Goal: Task Accomplishment & Management: Manage account settings

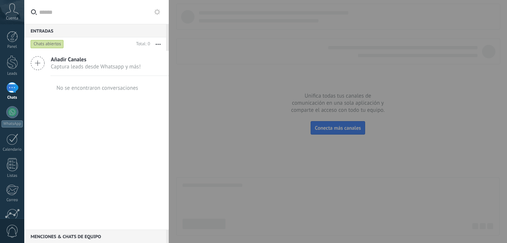
click at [53, 67] on span "Captura leads desde Whatsapp y más!" at bounding box center [96, 66] width 90 height 7
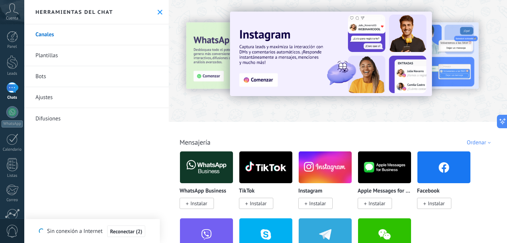
click at [223, 166] on img at bounding box center [206, 167] width 53 height 36
click at [202, 200] on span "Instalar" at bounding box center [198, 203] width 17 height 7
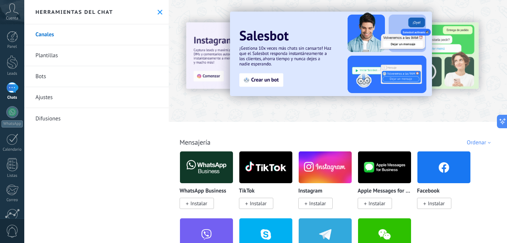
click at [192, 205] on span "Instalar" at bounding box center [197, 203] width 34 height 11
click at [193, 179] on img at bounding box center [206, 167] width 53 height 36
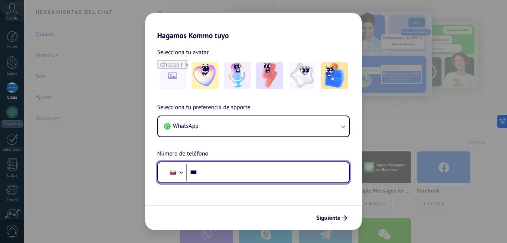
click at [208, 171] on input "***" at bounding box center [264, 172] width 157 height 17
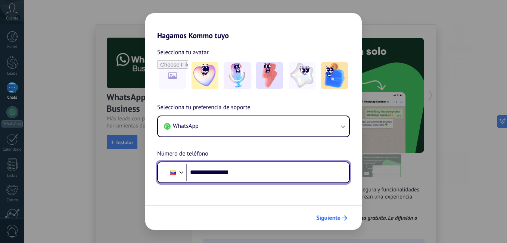
type input "**********"
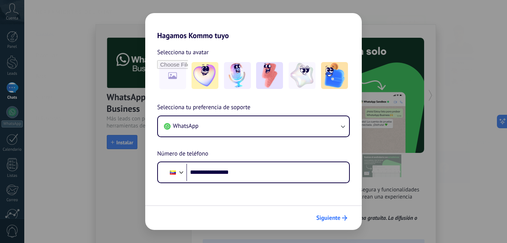
click at [325, 215] on span "Siguiente" at bounding box center [328, 217] width 24 height 5
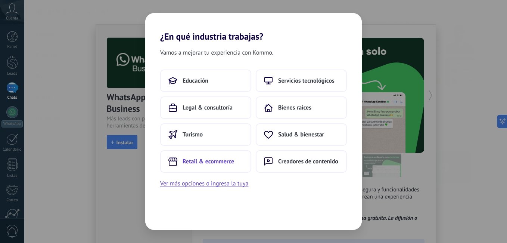
click at [206, 160] on span "Retail & ecommerce" at bounding box center [209, 161] width 52 height 7
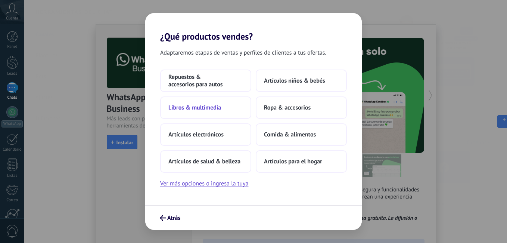
click at [205, 108] on span "Libros & multimedia" at bounding box center [194, 107] width 53 height 7
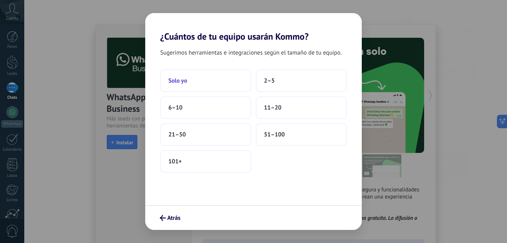
click at [190, 79] on button "Solo yo" at bounding box center [205, 80] width 91 height 22
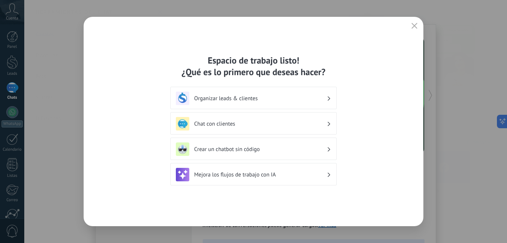
click at [224, 126] on h3 "Chat con clientes" at bounding box center [260, 123] width 133 height 7
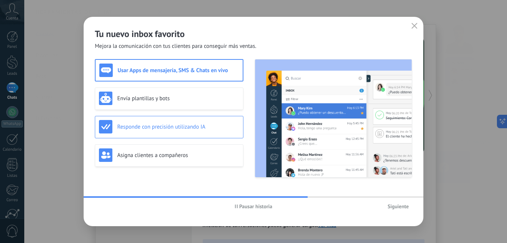
click at [201, 124] on h3 "Responde con precisión utilizando IA" at bounding box center [178, 126] width 122 height 7
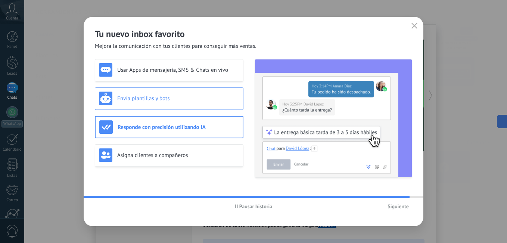
click at [154, 103] on div "Envía plantillas y bots" at bounding box center [169, 98] width 140 height 13
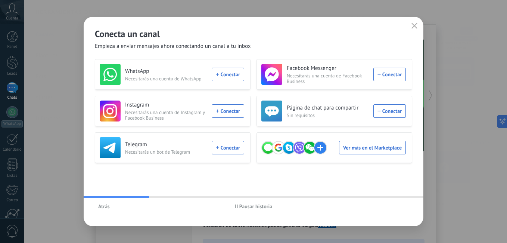
click at [103, 205] on span "Atrás" at bounding box center [104, 206] width 12 height 5
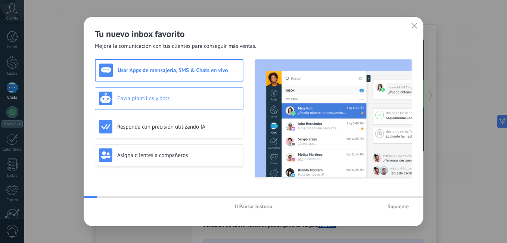
click at [151, 104] on div "Envía plantillas y bots" at bounding box center [169, 98] width 140 height 13
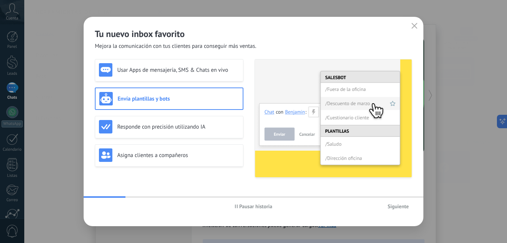
click at [400, 207] on span "Siguiente" at bounding box center [398, 206] width 21 height 5
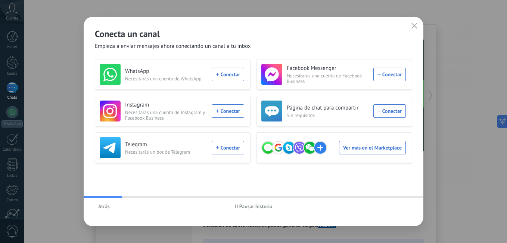
click at [259, 205] on span "Pausar historia" at bounding box center [255, 206] width 33 height 5
click at [230, 75] on div "WhatsApp Necesitarás una cuenta de WhatsApp Conectar" at bounding box center [172, 74] width 145 height 21
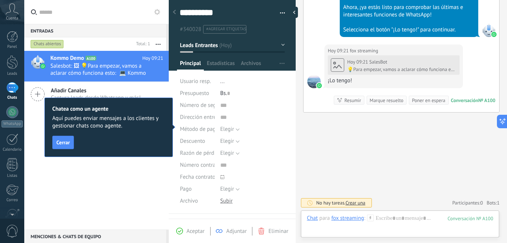
scroll to position [413, 0]
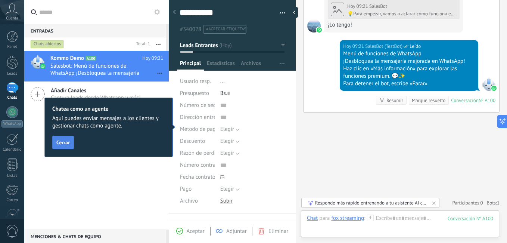
click at [63, 145] on span "Cerrar" at bounding box center [62, 142] width 13 height 5
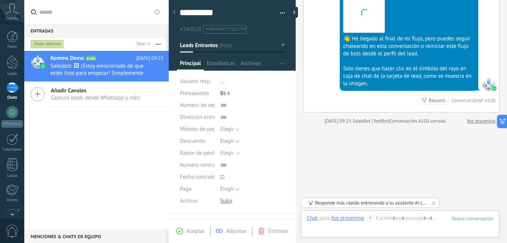
scroll to position [1028, 0]
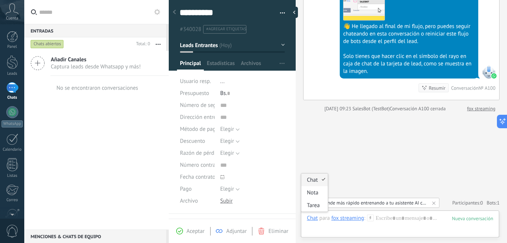
click at [315, 220] on div "Chat" at bounding box center [312, 217] width 11 height 7
click at [343, 220] on div "fox streaming" at bounding box center [347, 217] width 33 height 7
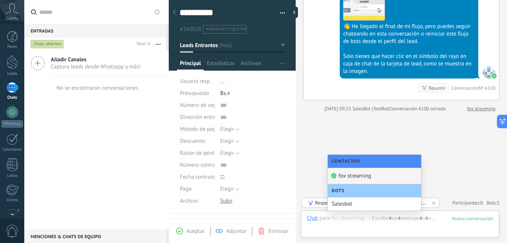
click at [348, 175] on div "fox streaming" at bounding box center [374, 176] width 93 height 16
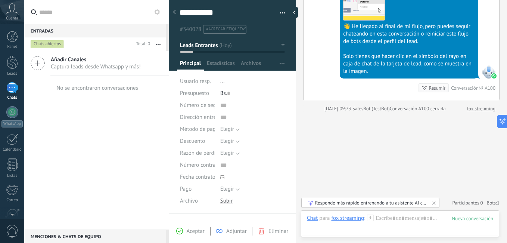
click at [370, 217] on use at bounding box center [371, 217] width 6 height 6
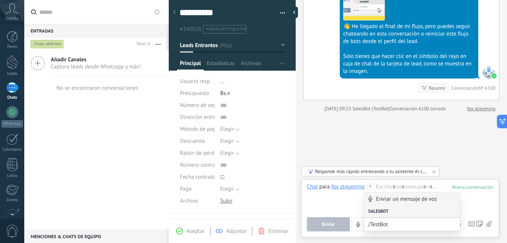
click at [398, 213] on div "Salesbot" at bounding box center [413, 211] width 96 height 13
click at [476, 207] on div at bounding box center [400, 197] width 186 height 28
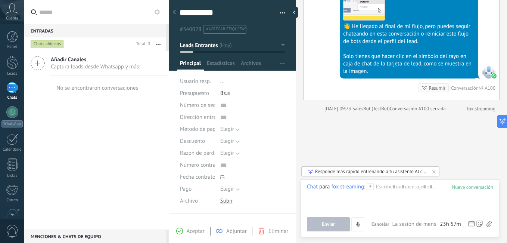
click at [325, 224] on span "Enviar" at bounding box center [328, 224] width 13 height 5
click at [401, 186] on div at bounding box center [400, 197] width 186 height 28
click at [16, 69] on link "Leads" at bounding box center [12, 65] width 24 height 21
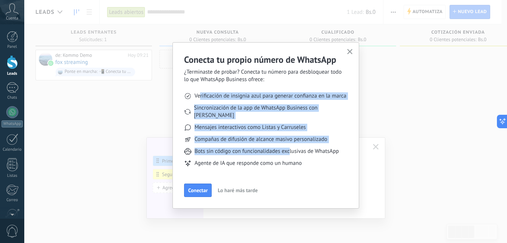
drag, startPoint x: 199, startPoint y: 95, endPoint x: 290, endPoint y: 146, distance: 104.1
click at [290, 146] on ul "Verificación de insignia azul para generar confianza en la marca Sincronización…" at bounding box center [266, 129] width 164 height 93
click at [202, 188] on span "Conectar" at bounding box center [197, 190] width 19 height 5
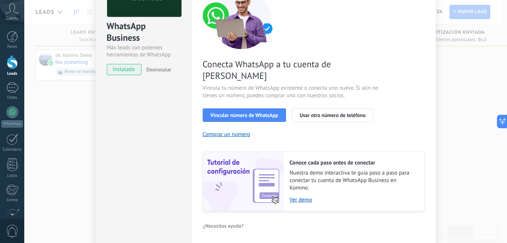
scroll to position [75, 0]
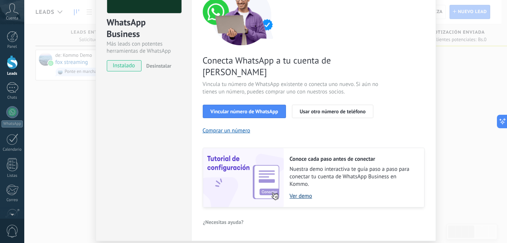
click at [306, 192] on link "Ver demo" at bounding box center [353, 195] width 127 height 7
click at [32, 83] on div "WhatsApp Business Más leads con potentes herramientas de WhatsApp instalado Des…" at bounding box center [265, 121] width 483 height 243
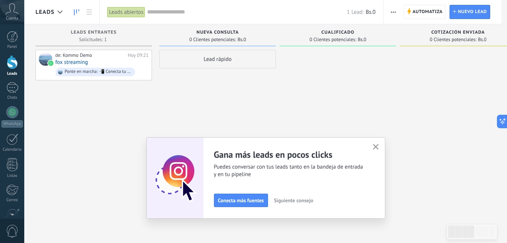
scroll to position [0, 0]
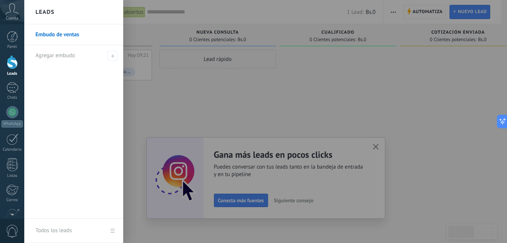
click at [221, 59] on div at bounding box center [277, 121] width 507 height 243
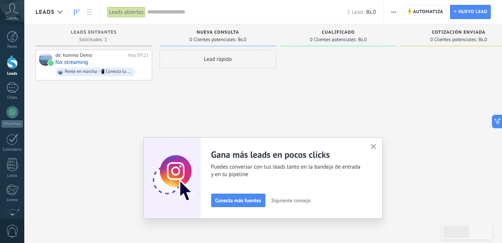
click at [221, 59] on div "Lead rápido" at bounding box center [217, 59] width 117 height 19
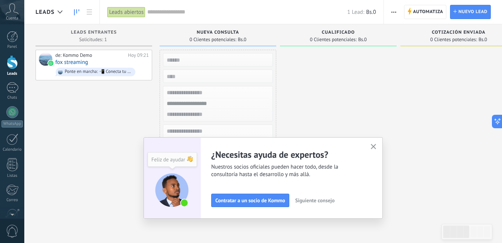
click at [376, 145] on icon "button" at bounding box center [374, 147] width 6 height 6
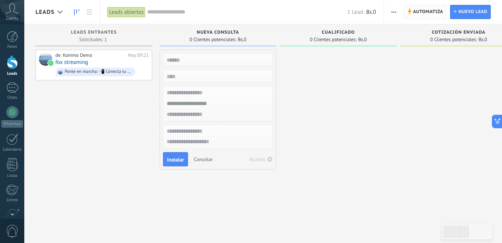
click at [428, 14] on span "Automatiza" at bounding box center [428, 11] width 30 height 13
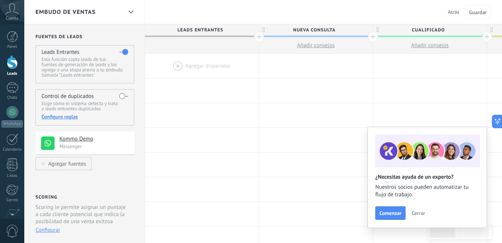
click at [180, 63] on div at bounding box center [202, 66] width 114 height 24
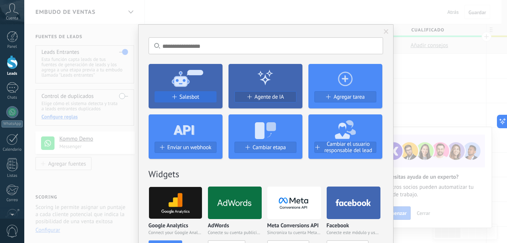
click at [182, 96] on span "Salesbot" at bounding box center [190, 97] width 20 height 6
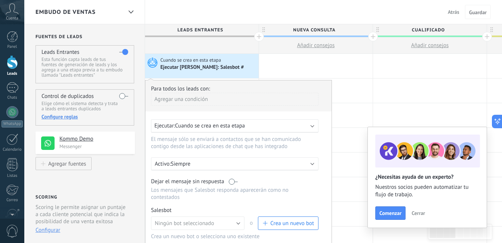
click at [211, 128] on span "Cuando se crea en esta etapa" at bounding box center [210, 125] width 70 height 7
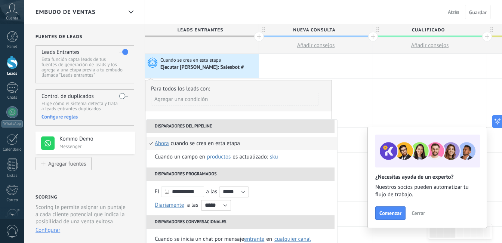
click at [209, 129] on li "Disparadores del pipeline" at bounding box center [240, 126] width 188 height 13
click at [322, 61] on div at bounding box center [316, 66] width 114 height 24
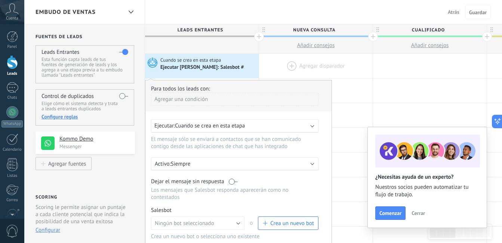
click at [331, 63] on div at bounding box center [316, 66] width 114 height 24
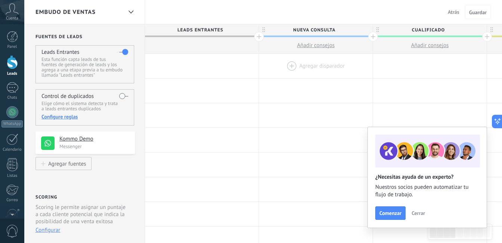
click at [350, 65] on div at bounding box center [316, 66] width 114 height 24
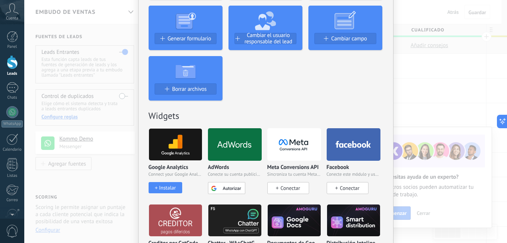
scroll to position [261, 0]
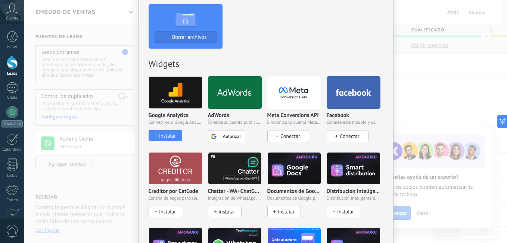
click at [459, 124] on div "No hay resultados Salesbot Agente de IA Agregar tarea Agregar un lead Enviar co…" at bounding box center [265, 121] width 483 height 243
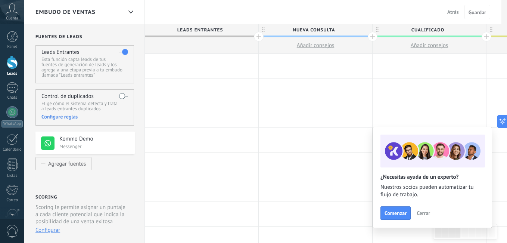
scroll to position [0, 0]
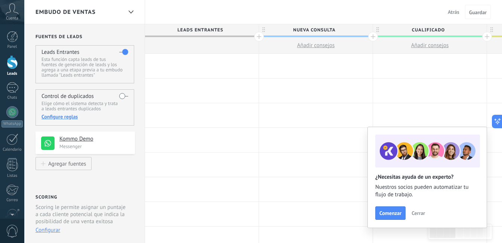
click at [459, 124] on div at bounding box center [430, 115] width 114 height 24
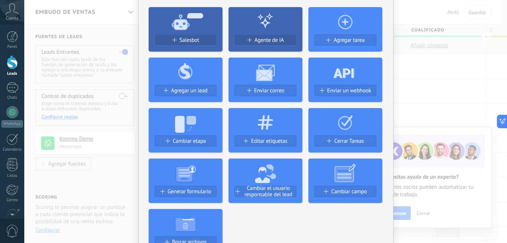
scroll to position [75, 0]
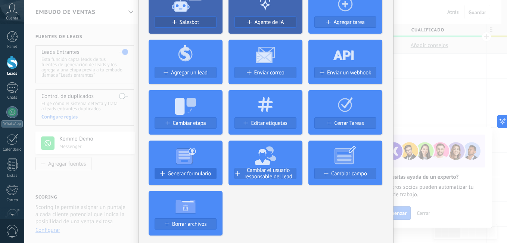
click at [185, 172] on span "Generar formulario" at bounding box center [190, 173] width 44 height 6
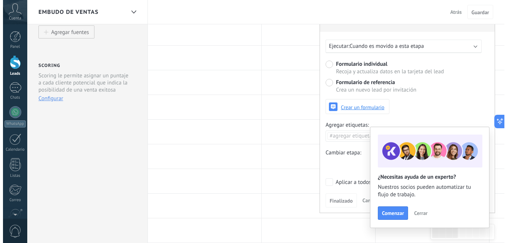
scroll to position [149, 0]
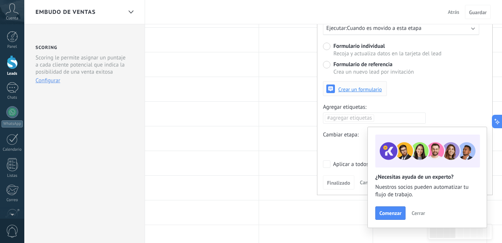
click at [373, 89] on span "Crear un formulario" at bounding box center [360, 89] width 44 height 5
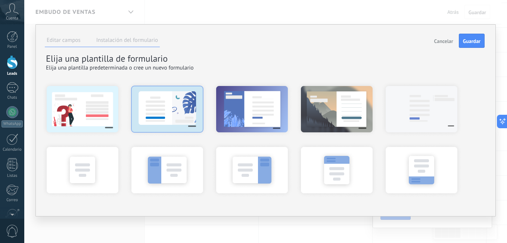
click at [158, 111] on div at bounding box center [167, 109] width 82 height 56
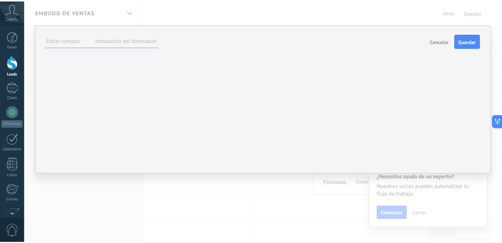
scroll to position [0, 0]
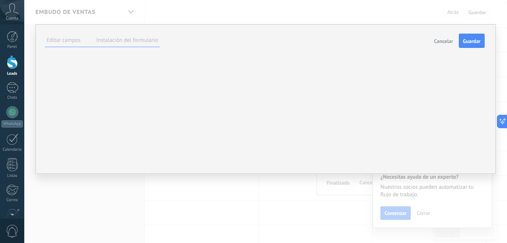
click at [441, 37] on button "Cancelar" at bounding box center [443, 41] width 25 height 14
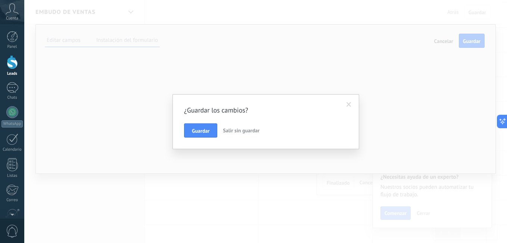
click at [239, 131] on span "Salir sin guardar" at bounding box center [241, 130] width 37 height 7
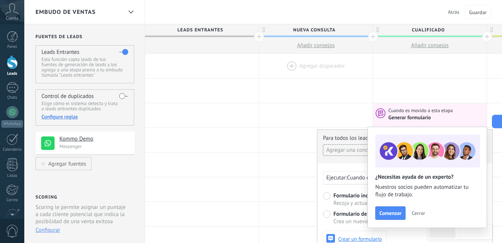
click at [296, 57] on div at bounding box center [316, 66] width 114 height 24
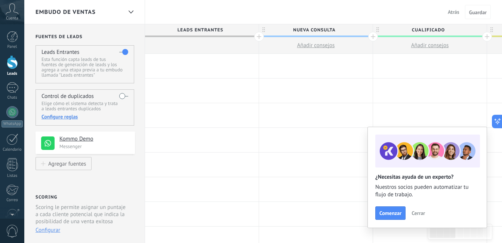
click at [312, 42] on span "Añadir consejos" at bounding box center [316, 45] width 38 height 7
type textarea "**********"
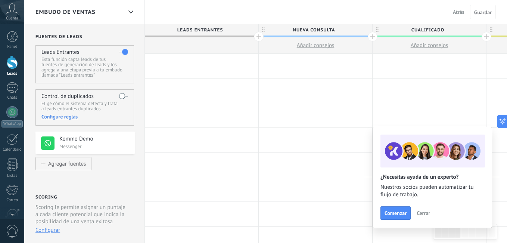
scroll to position [7, 0]
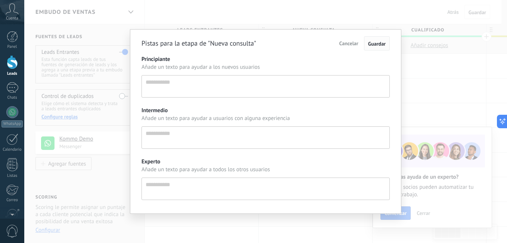
click at [378, 44] on span "Guardar" at bounding box center [377, 43] width 18 height 7
click at [335, 44] on div "Pistas para la etapa de "Nueva consulta" Cancelar Guardar" at bounding box center [266, 43] width 248 height 14
click at [343, 42] on span "Cancelar" at bounding box center [349, 43] width 19 height 7
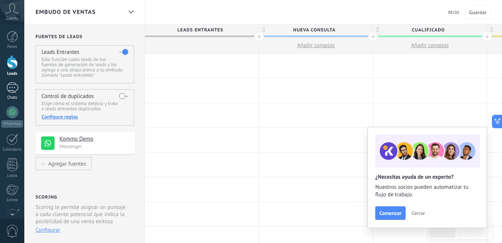
click at [19, 89] on link "1 Chats" at bounding box center [12, 91] width 24 height 18
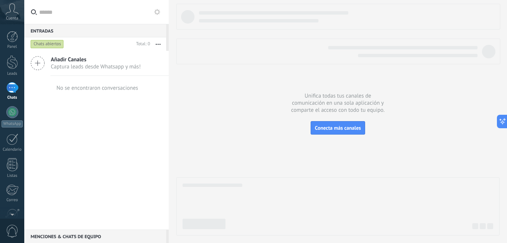
click at [50, 47] on div "Chats abiertos" at bounding box center [47, 44] width 33 height 9
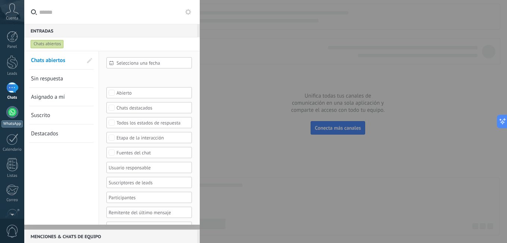
click at [9, 109] on div at bounding box center [12, 112] width 12 height 12
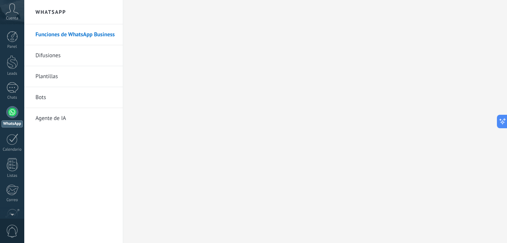
click at [60, 75] on link "Plantillas" at bounding box center [75, 76] width 80 height 21
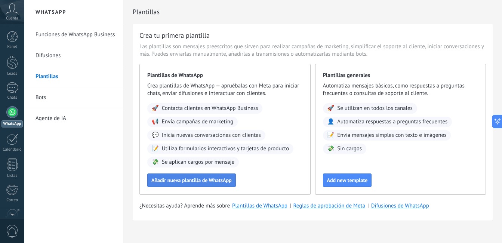
click at [204, 182] on span "Añadir nueva plantilla de WhatsApp" at bounding box center [191, 179] width 80 height 5
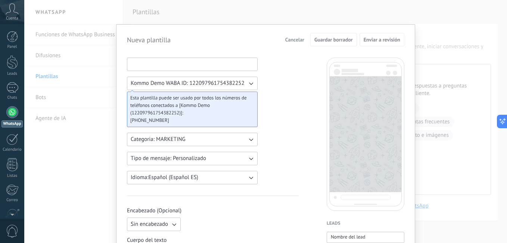
click at [169, 64] on input at bounding box center [192, 64] width 130 height 12
click at [179, 139] on span "Categoria: MARKETING" at bounding box center [158, 139] width 55 height 7
click at [181, 155] on li "MARKETING" at bounding box center [190, 152] width 135 height 13
click at [143, 161] on span "Tipo de mensaje: Personalizado" at bounding box center [168, 158] width 75 height 7
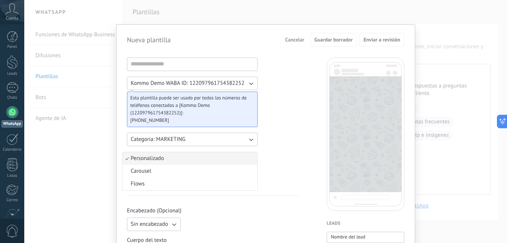
click at [149, 158] on span "Personalizado" at bounding box center [147, 158] width 33 height 7
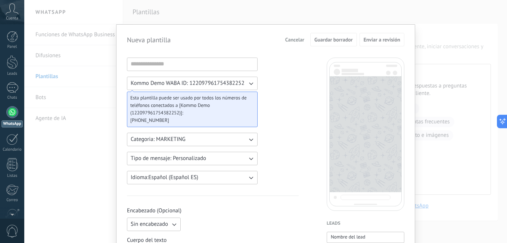
click at [160, 175] on span "Idioma: Español (Español ES)" at bounding box center [165, 177] width 68 height 7
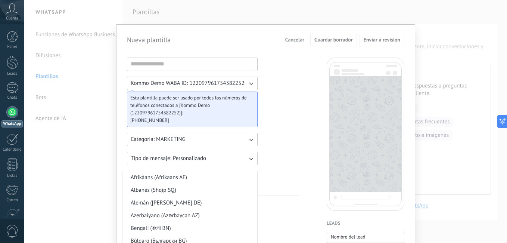
scroll to position [183, 0]
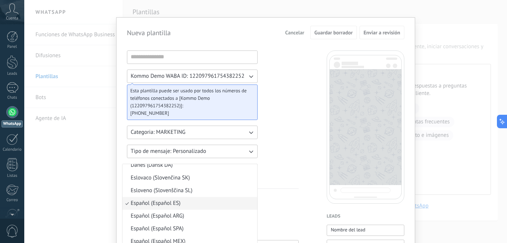
click at [167, 151] on span "Tipo de mensaje: Personalizado" at bounding box center [168, 151] width 75 height 7
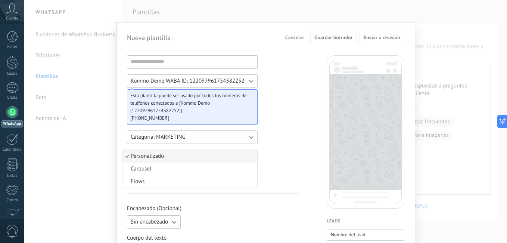
scroll to position [0, 0]
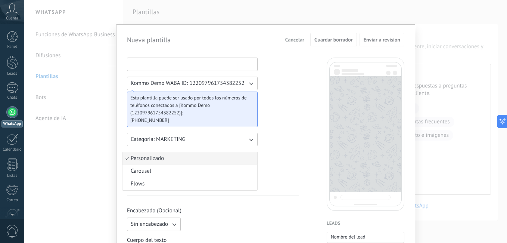
click at [154, 67] on input at bounding box center [192, 64] width 130 height 12
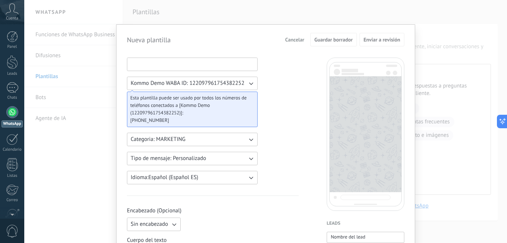
click at [154, 67] on input at bounding box center [192, 64] width 130 height 12
type input "*****"
click at [170, 79] on button "Kommo Demo WABA ID: 122097961754382252" at bounding box center [192, 83] width 131 height 13
click at [252, 81] on li "Kommo Demo WABA ID: 122097961754382252" at bounding box center [190, 83] width 135 height 13
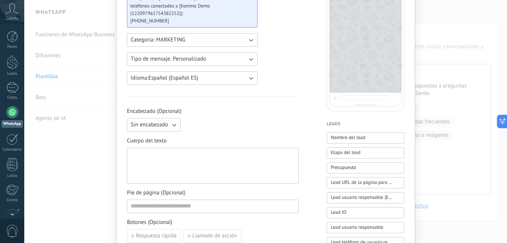
scroll to position [149, 0]
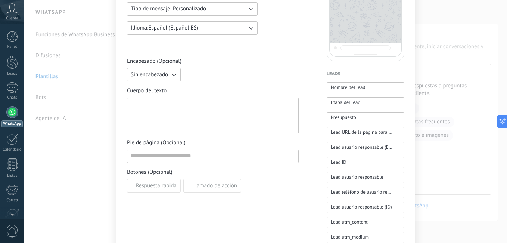
click at [143, 108] on div at bounding box center [213, 116] width 164 height 30
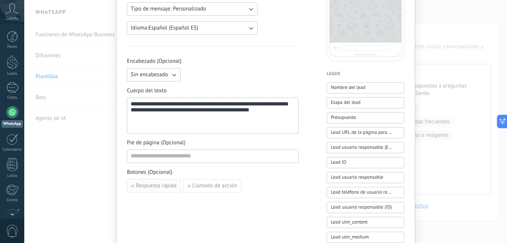
click at [145, 187] on span "Respuesta rápida" at bounding box center [156, 185] width 41 height 5
click at [158, 188] on input at bounding box center [168, 185] width 83 height 12
click at [159, 207] on button "Añadir quick reply" at bounding box center [169, 202] width 84 height 13
click at [152, 182] on input "******" at bounding box center [168, 185] width 83 height 12
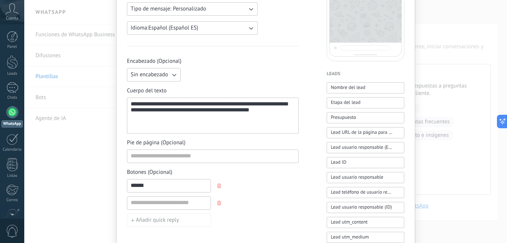
type input "******"
click at [159, 202] on input at bounding box center [168, 202] width 83 height 12
type input "**********"
click at [164, 220] on span "Añadir quick reply" at bounding box center [157, 219] width 43 height 5
click at [167, 218] on input at bounding box center [168, 220] width 83 height 12
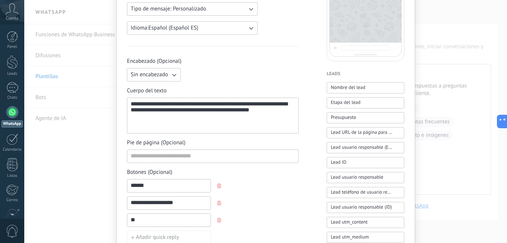
type input "*"
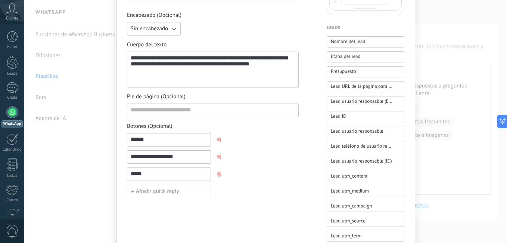
scroll to position [224, 0]
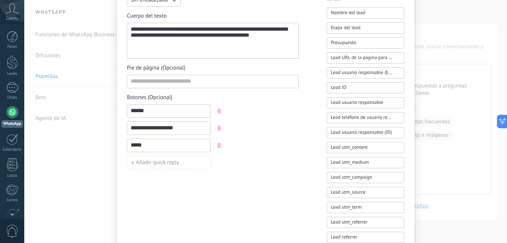
type input "*****"
click at [158, 162] on span "Añadir quick reply" at bounding box center [157, 162] width 43 height 5
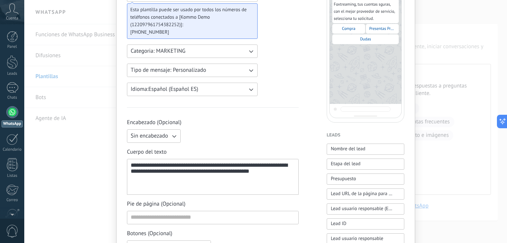
scroll to position [75, 0]
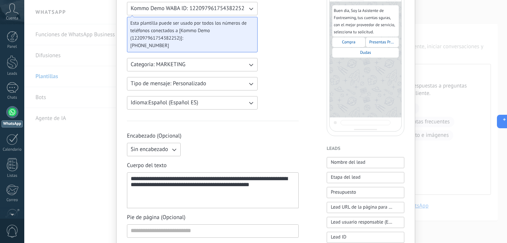
click at [173, 148] on icon "button" at bounding box center [173, 149] width 7 height 7
click at [165, 163] on li "Texto" at bounding box center [152, 162] width 58 height 13
click at [168, 152] on button "Texto" at bounding box center [154, 149] width 54 height 13
click at [154, 150] on span "Sin encabezado" at bounding box center [149, 149] width 37 height 7
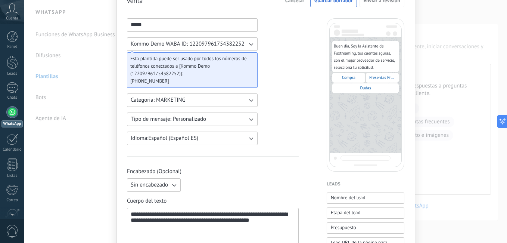
scroll to position [0, 0]
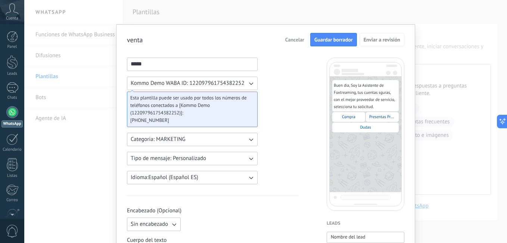
click at [324, 42] on span "Guardar borrador" at bounding box center [334, 39] width 38 height 5
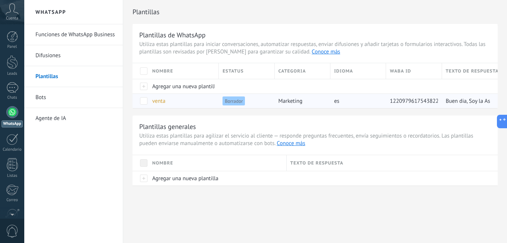
click at [192, 105] on div "venta" at bounding box center [182, 101] width 66 height 14
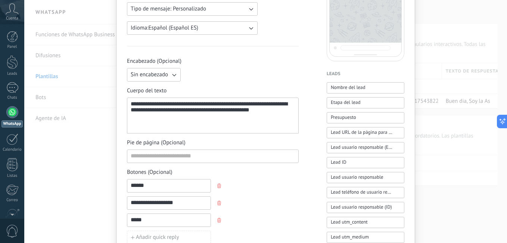
scroll to position [75, 0]
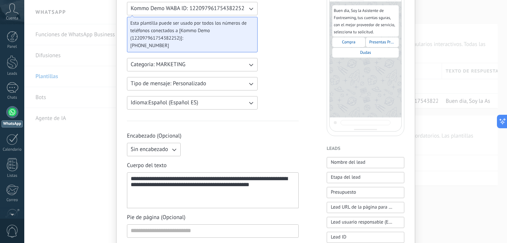
drag, startPoint x: 316, startPoint y: 134, endPoint x: 305, endPoint y: 134, distance: 10.5
click at [309, 134] on div "**********" at bounding box center [266, 235] width 278 height 505
click at [251, 139] on span "Encabezado (Opcional)" at bounding box center [213, 135] width 172 height 7
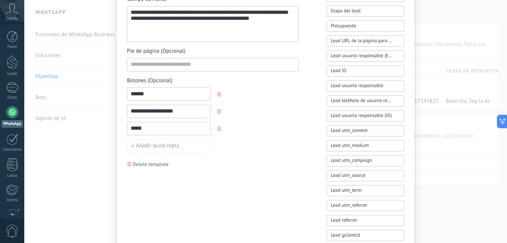
scroll to position [0, 0]
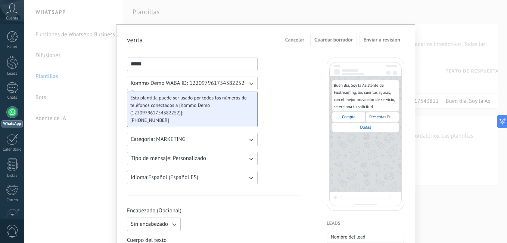
click at [294, 40] on span "Cancelar" at bounding box center [294, 39] width 19 height 5
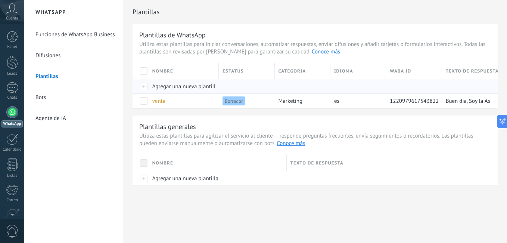
click at [152, 84] on div "Agregar una nueva plantilla" at bounding box center [182, 86] width 66 height 14
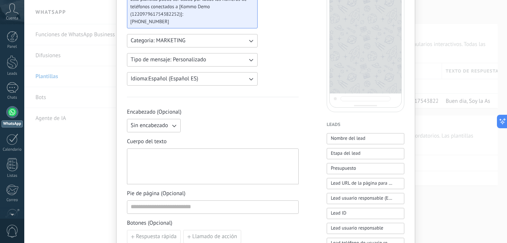
scroll to position [112, 0]
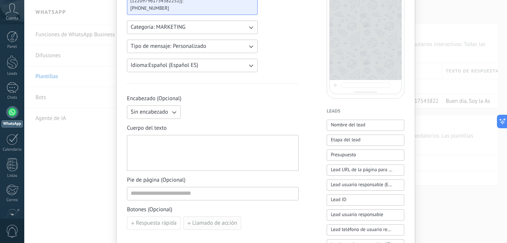
click at [225, 222] on span "Llamado de acción" at bounding box center [214, 222] width 45 height 5
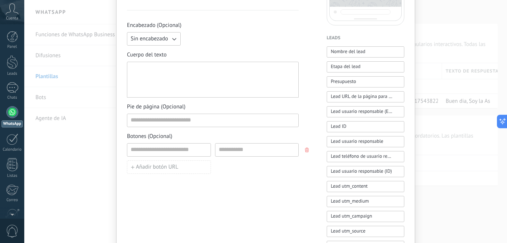
scroll to position [187, 0]
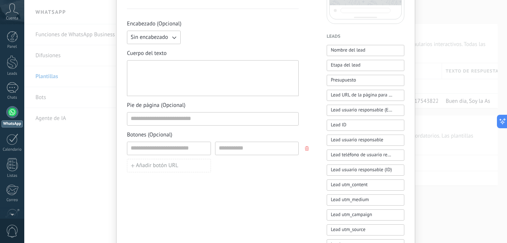
click at [309, 149] on span "button" at bounding box center [307, 148] width 5 height 4
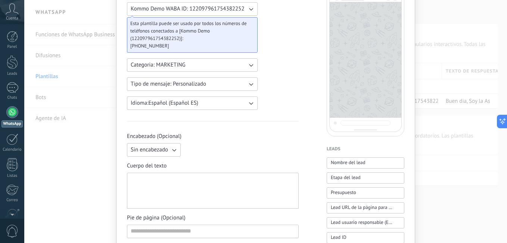
scroll to position [37, 0]
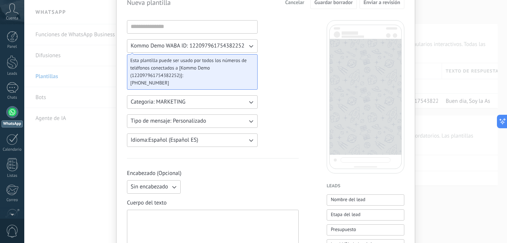
click at [432, 15] on div "Nueva plantilla Cancelar Guardar borrador Enviar a revisión Kommo Demo WABA ID:…" at bounding box center [265, 121] width 483 height 243
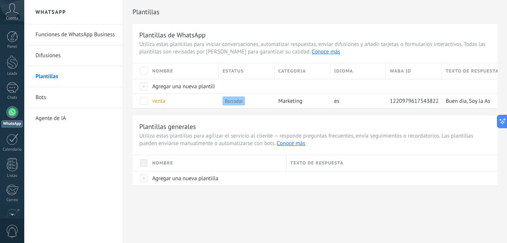
scroll to position [0, 0]
click at [144, 103] on span at bounding box center [143, 100] width 7 height 7
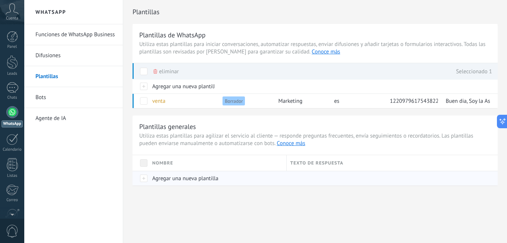
click at [196, 177] on span "Agregar una nueva plantilla" at bounding box center [185, 178] width 66 height 7
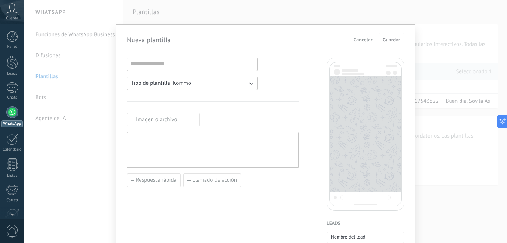
click at [357, 39] on span "Cancelar" at bounding box center [363, 39] width 19 height 5
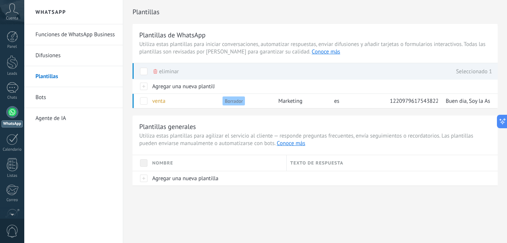
click at [55, 99] on link "Bots" at bounding box center [75, 97] width 80 height 21
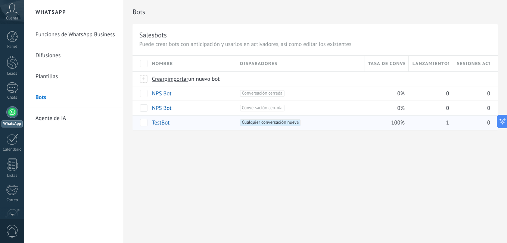
click at [210, 125] on div "TestBot" at bounding box center [190, 122] width 84 height 14
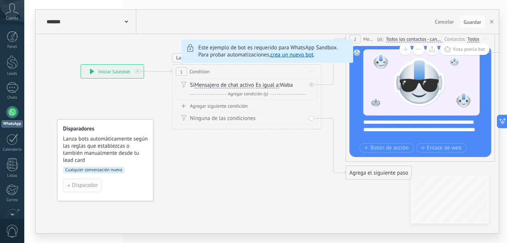
click at [78, 183] on span "Disparador" at bounding box center [85, 185] width 26 height 5
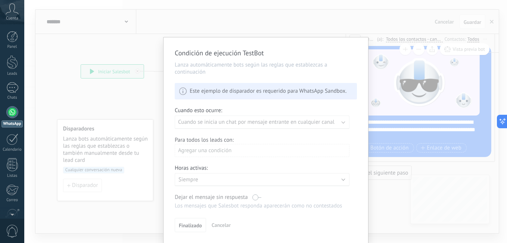
click at [149, 72] on div "Condición de ejecución TestBot Lanza automáticamente bots según las reglas que …" at bounding box center [265, 121] width 483 height 243
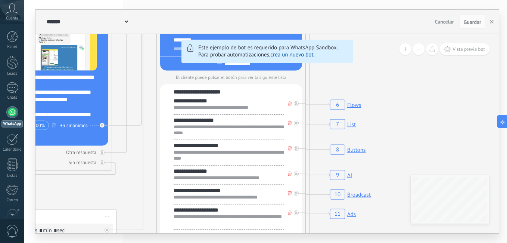
click at [343, 103] on rect at bounding box center [345, 104] width 35 height 14
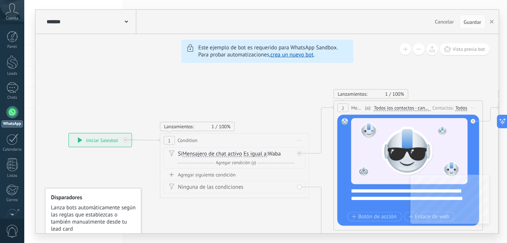
click at [292, 55] on link "crea un nuevo bot" at bounding box center [291, 54] width 43 height 7
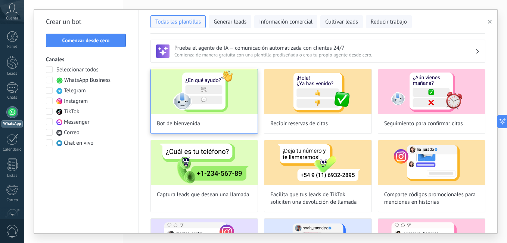
click at [209, 102] on img at bounding box center [204, 91] width 107 height 45
type input "**********"
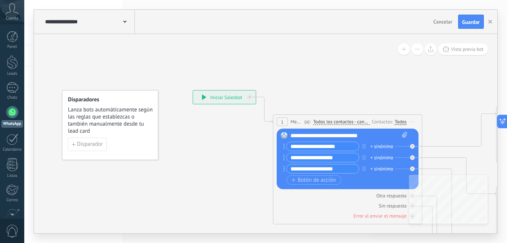
click at [341, 134] on div "**********" at bounding box center [349, 135] width 117 height 7
click at [310, 179] on span "Botón de acción" at bounding box center [313, 180] width 45 height 6
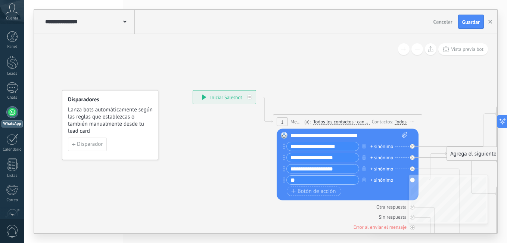
type input "*"
type input "****"
click at [387, 177] on div "+ sinónimo" at bounding box center [382, 179] width 23 height 7
click at [388, 179] on input "text" at bounding box center [391, 179] width 37 height 5
click at [381, 188] on div "Botón de acción Enlace de web" at bounding box center [347, 190] width 120 height 9
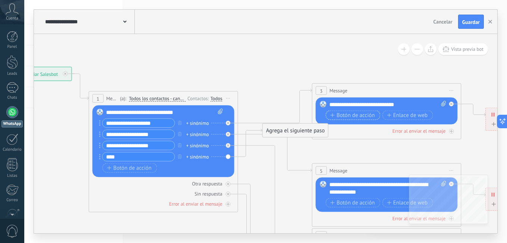
click at [350, 113] on span "Botón de acción" at bounding box center [352, 115] width 45 height 6
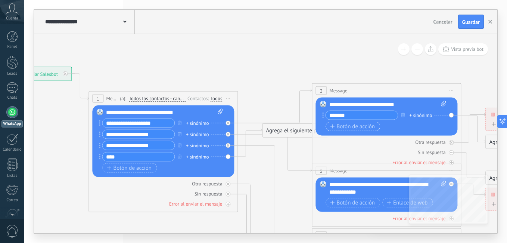
type input "*******"
click at [349, 128] on span "Botón de acción" at bounding box center [352, 126] width 45 height 6
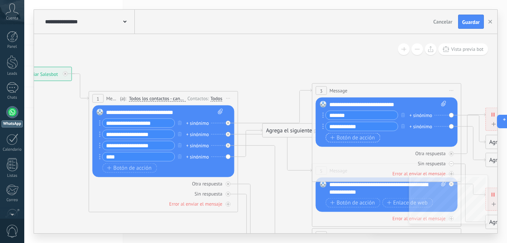
type input "**********"
click at [341, 135] on span "Botón de acción" at bounding box center [352, 137] width 45 height 6
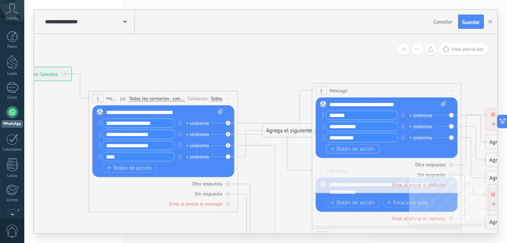
type input "**********"
click at [351, 147] on span "Botón de acción" at bounding box center [352, 149] width 45 height 6
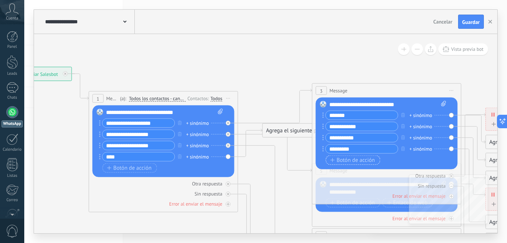
type input "*********"
click at [351, 160] on span "Botón de acción" at bounding box center [352, 160] width 45 height 6
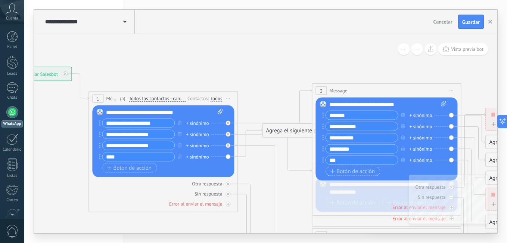
type input "***"
click at [348, 167] on button "Botón de acción" at bounding box center [353, 171] width 55 height 9
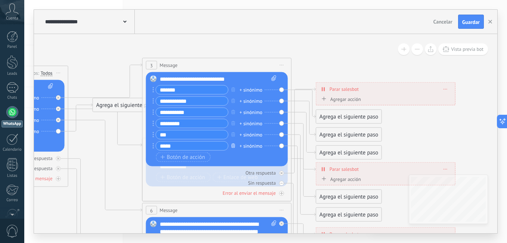
type input "*****"
click at [232, 146] on icon "button" at bounding box center [234, 145] width 4 height 4
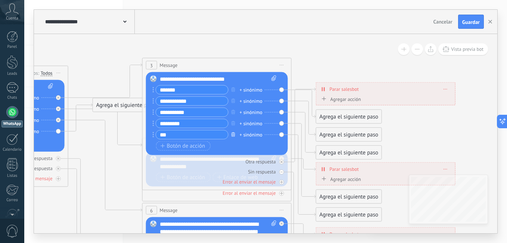
click at [235, 136] on button "button" at bounding box center [233, 134] width 8 height 9
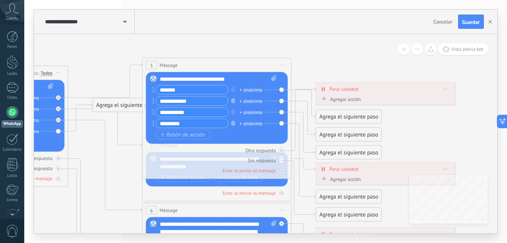
drag, startPoint x: 231, startPoint y: 121, endPoint x: 234, endPoint y: 103, distance: 18.1
click at [232, 121] on icon "button" at bounding box center [234, 123] width 4 height 4
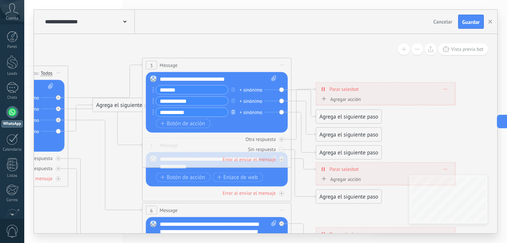
click at [231, 109] on button "button" at bounding box center [233, 111] width 8 height 9
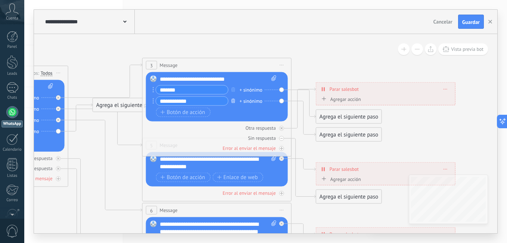
click at [233, 102] on icon "button" at bounding box center [234, 100] width 4 height 4
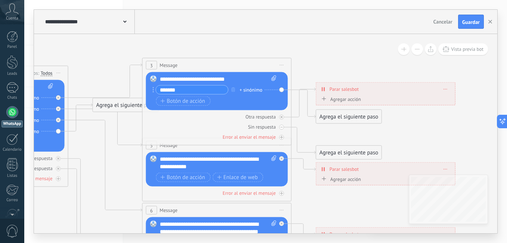
click at [193, 90] on input "*******" at bounding box center [192, 90] width 72 height 9
type input "*"
type input "**********"
click at [188, 97] on button "Botón de acción" at bounding box center [183, 100] width 55 height 9
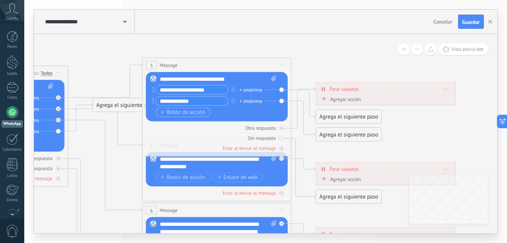
type input "**********"
click at [200, 111] on span "Botón de acción" at bounding box center [183, 112] width 45 height 6
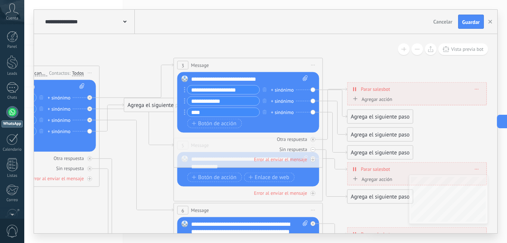
type input "****"
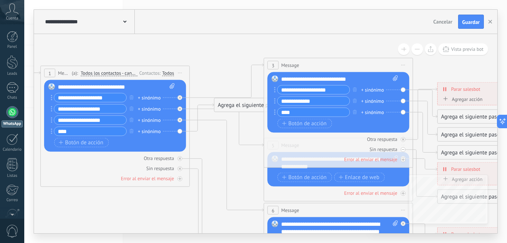
click at [115, 99] on input "**********" at bounding box center [90, 97] width 72 height 9
click at [315, 177] on span "Botón de acción" at bounding box center [304, 177] width 45 height 6
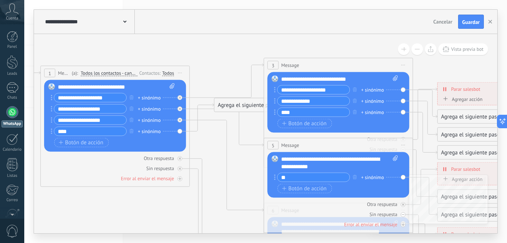
type input "*"
click at [336, 178] on input "**********" at bounding box center [314, 177] width 72 height 9
type input "*"
type input "**********"
drag, startPoint x: 310, startPoint y: 167, endPoint x: 305, endPoint y: 161, distance: 7.9
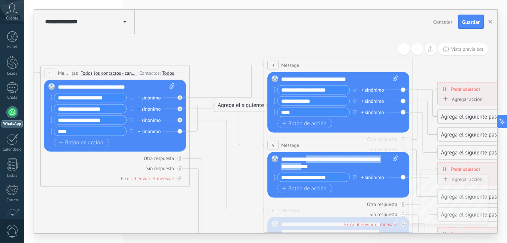
click at [305, 161] on div "**********" at bounding box center [339, 162] width 117 height 15
click at [310, 188] on span "Botón de acción" at bounding box center [304, 188] width 45 height 6
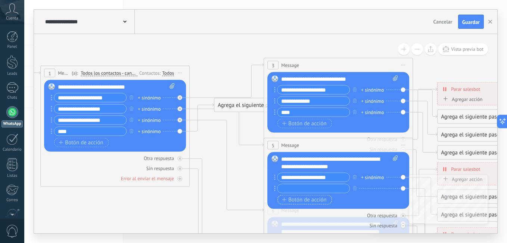
click at [310, 188] on input "text" at bounding box center [314, 188] width 72 height 9
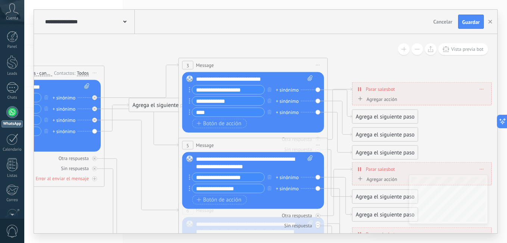
type input "**********"
click at [243, 100] on input "**********" at bounding box center [228, 101] width 72 height 9
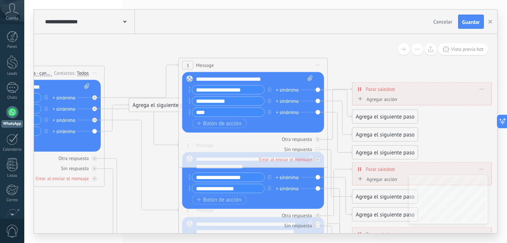
click at [246, 112] on input "****" at bounding box center [228, 112] width 72 height 9
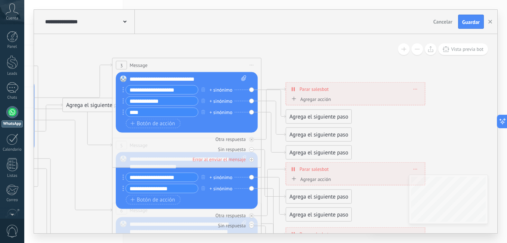
click at [188, 89] on input "**********" at bounding box center [162, 90] width 72 height 9
click at [329, 99] on div "Agregar acción" at bounding box center [309, 99] width 41 height 6
click at [329, 99] on button "Conversación marcada como cerrada" at bounding box center [332, 98] width 93 height 13
click at [356, 88] on div "**********" at bounding box center [355, 89] width 139 height 13
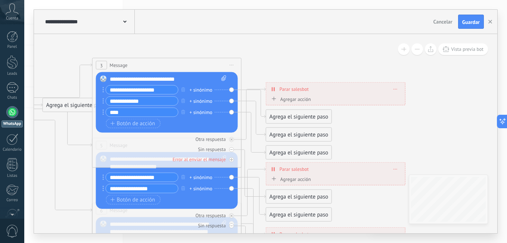
click at [296, 91] on span "Parar salesbot" at bounding box center [294, 89] width 29 height 7
click at [276, 90] on div "**********" at bounding box center [335, 89] width 139 height 13
click at [275, 90] on icon at bounding box center [274, 89] width 1 height 4
click at [397, 88] on span at bounding box center [395, 89] width 3 height 4
click at [304, 100] on div "Agregar acción" at bounding box center [290, 99] width 41 height 6
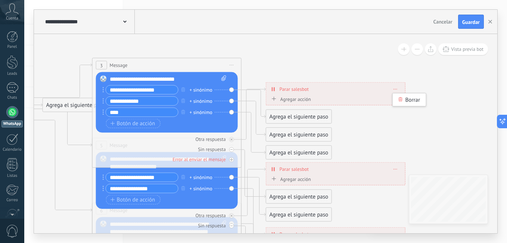
click at [304, 100] on button "Conversación marcada como cerrada" at bounding box center [312, 98] width 93 height 13
click at [317, 111] on span "Iniciar Salesbot" at bounding box center [311, 111] width 90 height 7
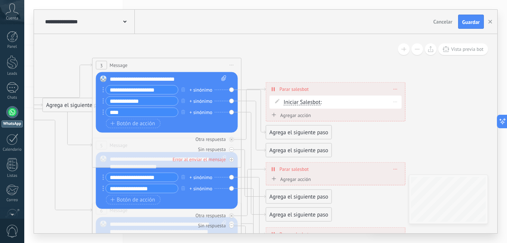
click at [331, 100] on div "Iniciar Salesbot Conversación marcada como cerrada Iniciar Salesbot Iniciar Sal…" at bounding box center [342, 102] width 116 height 8
click at [363, 103] on div "Iniciar Salesbot Conversación marcada como cerrada Iniciar Salesbot Iniciar Sal…" at bounding box center [342, 102] width 116 height 8
click at [295, 114] on div "Agregar acción" at bounding box center [290, 115] width 41 height 6
click at [295, 114] on button "Iniciar Salesbot" at bounding box center [312, 114] width 93 height 13
click at [300, 116] on span "Conversación marcada como cerrada" at bounding box center [311, 115] width 90 height 7
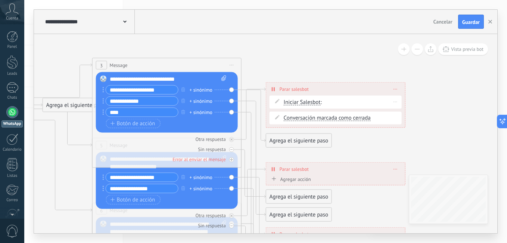
click at [387, 98] on div "Iniciar Salesbot Iniciar Salesbot Iniciar Salesbot Iniciar Salesbot :" at bounding box center [342, 102] width 116 height 8
click at [395, 102] on icon at bounding box center [396, 101] width 4 height 1
click at [405, 112] on div "Borrar" at bounding box center [409, 112] width 33 height 13
click at [395, 105] on div "Borrar" at bounding box center [396, 101] width 12 height 11
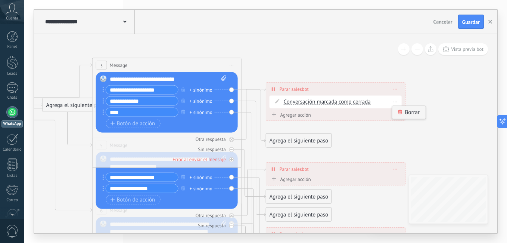
click at [401, 112] on icon at bounding box center [400, 112] width 4 height 4
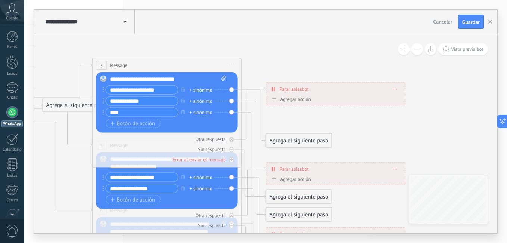
click at [168, 94] on div "**********" at bounding box center [142, 89] width 73 height 9
click at [170, 103] on input "**********" at bounding box center [142, 101] width 72 height 9
click at [173, 109] on input "****" at bounding box center [142, 112] width 72 height 9
click at [233, 89] on div "Reemplazar Quitar Convertir a mensaje de voz Arrastre la imagen aquí para adjun…" at bounding box center [167, 102] width 142 height 61
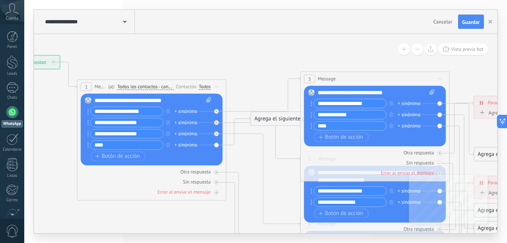
click at [99, 80] on div "1 Message ******* (a): Todos los contactos - canales seleccionados Todos los co…" at bounding box center [151, 87] width 149 height 14
click at [85, 84] on div "1" at bounding box center [86, 87] width 11 height 9
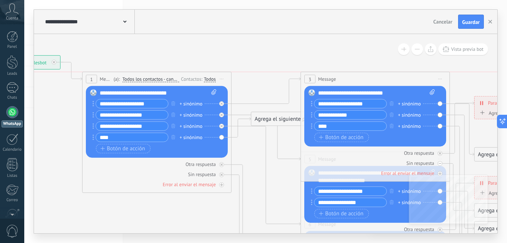
drag, startPoint x: 90, startPoint y: 84, endPoint x: 93, endPoint y: 77, distance: 7.5
click at [93, 77] on div "1" at bounding box center [91, 79] width 11 height 9
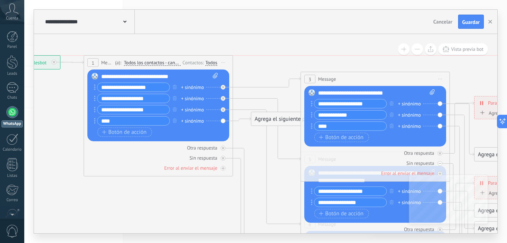
drag, startPoint x: 93, startPoint y: 77, endPoint x: 95, endPoint y: 61, distance: 16.5
click at [95, 61] on div "1" at bounding box center [92, 62] width 11 height 9
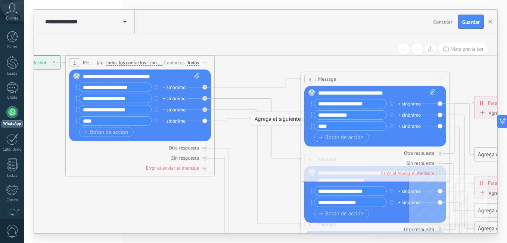
drag, startPoint x: 93, startPoint y: 60, endPoint x: 75, endPoint y: 57, distance: 18.2
click at [75, 57] on div "1 Message ******* (a): Todos los contactos - canales seleccionados Todos los co…" at bounding box center [140, 63] width 149 height 14
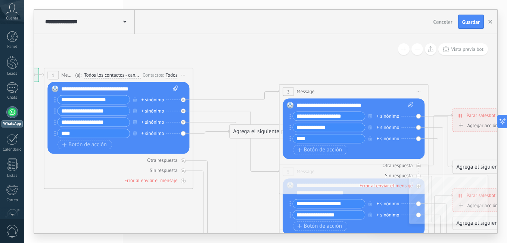
click at [110, 122] on input "**********" at bounding box center [94, 122] width 72 height 9
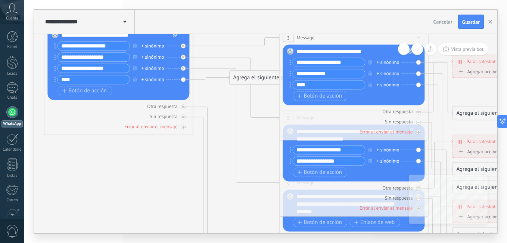
drag, startPoint x: 343, startPoint y: 141, endPoint x: 377, endPoint y: 141, distance: 34.0
click at [343, 141] on div "**********" at bounding box center [355, 135] width 117 height 15
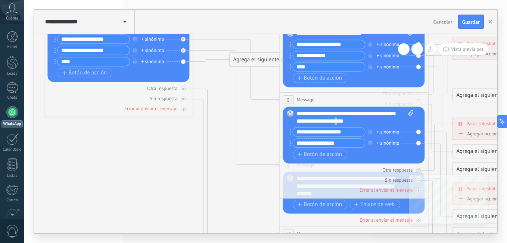
click at [347, 197] on div "5 Message ******* (a): Todos los contactos - canales seleccionados Todos los co…" at bounding box center [353, 145] width 149 height 106
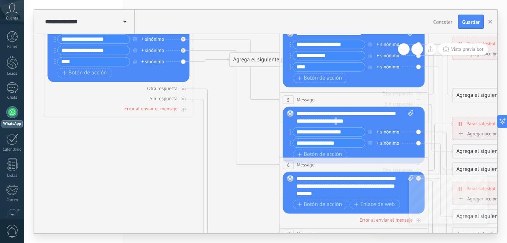
click at [351, 213] on div "Reemplazar Quitar Convertir a mensaje de voz Arrastre la imagen aquí para adjun…" at bounding box center [354, 192] width 142 height 42
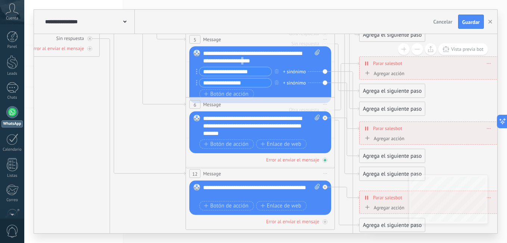
click at [92, 50] on icon at bounding box center [90, 49] width 4 height 4
click at [0, 0] on icon at bounding box center [0, 0] width 0 height 0
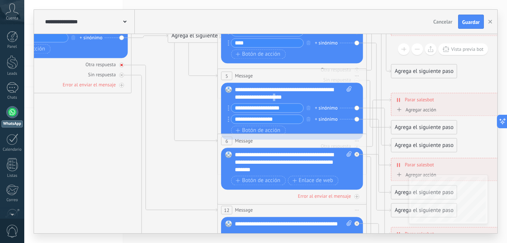
click at [99, 66] on div "Otra respuesta" at bounding box center [101, 64] width 30 height 6
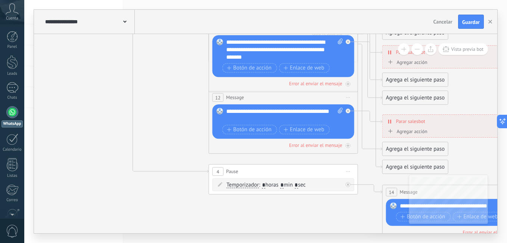
click at [267, 185] on span ": * horas * min * sec" at bounding box center [282, 184] width 47 height 7
click at [265, 185] on input "*" at bounding box center [263, 185] width 3 height 6
click at [284, 185] on input "*" at bounding box center [282, 185] width 3 height 6
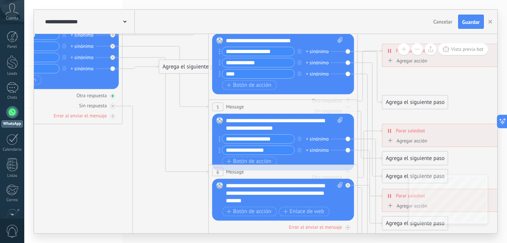
type input "**"
click at [111, 96] on icon at bounding box center [113, 96] width 4 height 4
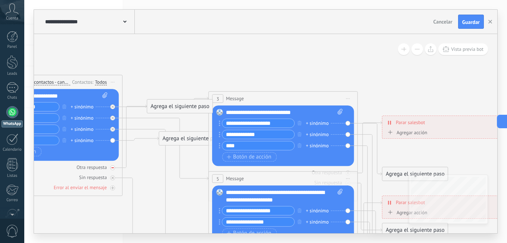
click at [112, 170] on div at bounding box center [112, 167] width 5 height 5
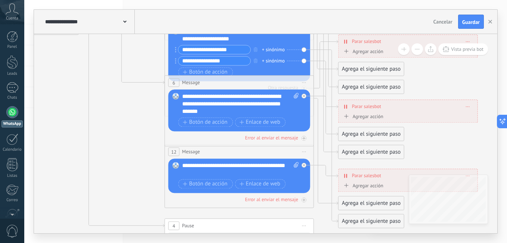
click at [216, 156] on div "12 Message ******* (a): Todos los contactos - canales seleccionados Todos los c…" at bounding box center [239, 152] width 149 height 14
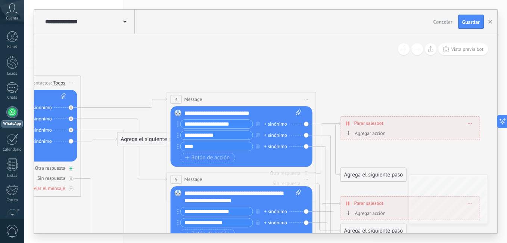
click at [72, 167] on div at bounding box center [71, 168] width 5 height 5
drag, startPoint x: 145, startPoint y: 111, endPoint x: 165, endPoint y: 190, distance: 82.6
click at [167, 205] on div "Agrega el siguiente paso" at bounding box center [163, 211] width 65 height 12
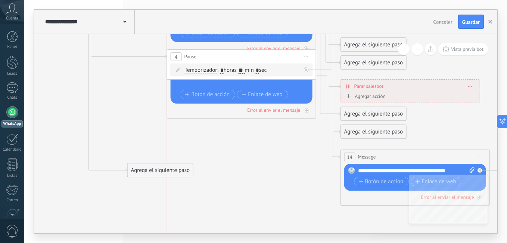
drag, startPoint x: 196, startPoint y: 129, endPoint x: 196, endPoint y: 57, distance: 72.1
click at [196, 57] on span "Pause" at bounding box center [191, 56] width 12 height 7
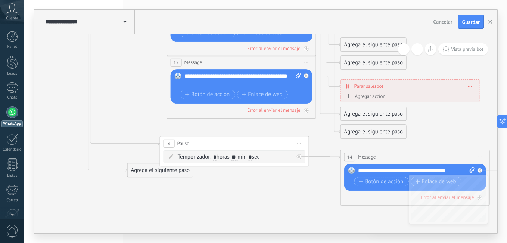
drag, startPoint x: 196, startPoint y: 58, endPoint x: 190, endPoint y: 149, distance: 91.4
click at [190, 149] on div "4 Pause ***** Iniciar vista previa aquí Cambiar nombre Duplicar Borrar" at bounding box center [234, 143] width 149 height 14
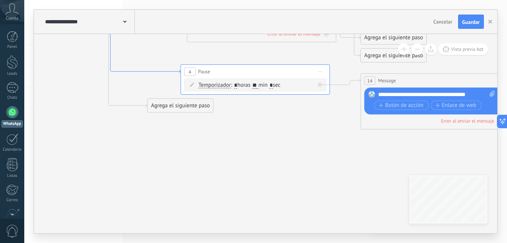
drag, startPoint x: 157, startPoint y: 149, endPoint x: 178, endPoint y: 72, distance: 79.0
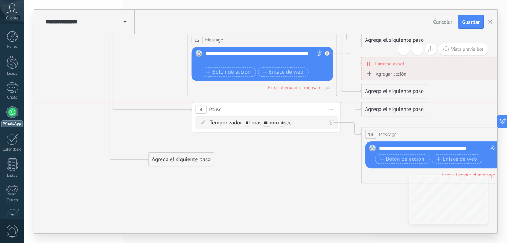
drag, startPoint x: 259, startPoint y: 126, endPoint x: 269, endPoint y: 106, distance: 22.1
click at [269, 106] on div "4 Pause ***** Iniciar vista previa aquí Cambiar nombre Duplicar Borrar" at bounding box center [266, 109] width 149 height 14
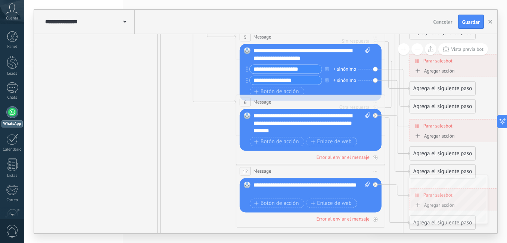
click at [297, 174] on div "12 Message ******* (a): Todos los contactos - canales seleccionados Todos los c…" at bounding box center [310, 171] width 149 height 14
click at [377, 170] on span "Iniciar vista previa aquí Cambiar nombre Duplicar Borrar" at bounding box center [376, 170] width 12 height 11
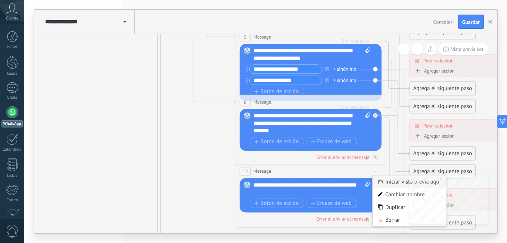
click at [392, 183] on div "Iniciar vista previa aquí" at bounding box center [410, 181] width 74 height 13
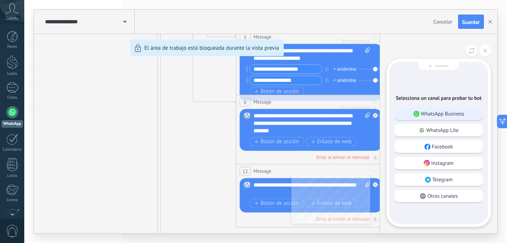
click at [441, 112] on p "WhatsApp Business" at bounding box center [442, 113] width 43 height 7
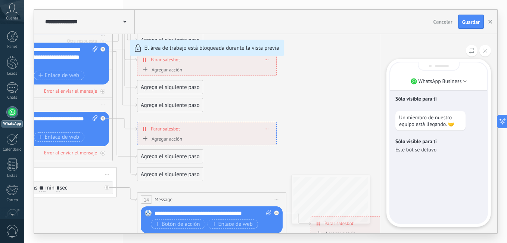
click at [248, 154] on div "**********" at bounding box center [266, 121] width 464 height 223
click at [487, 50] on button at bounding box center [486, 51] width 12 height 12
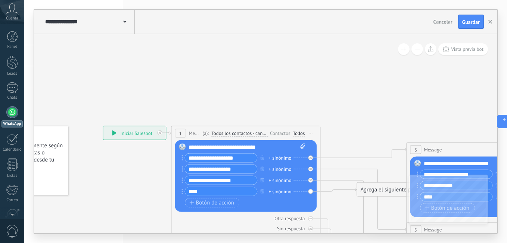
click at [312, 133] on icon at bounding box center [311, 133] width 4 height 1
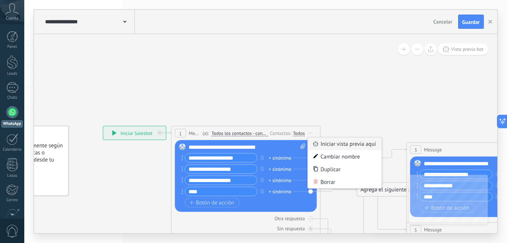
click at [324, 143] on div "Iniciar vista previa aquí" at bounding box center [345, 143] width 74 height 13
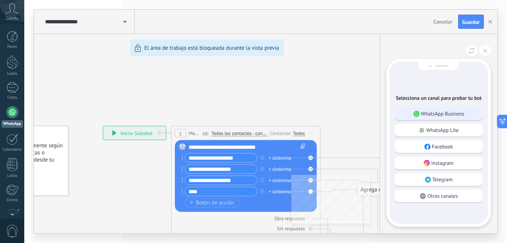
click at [428, 118] on div "WhatsApp Business" at bounding box center [439, 113] width 88 height 13
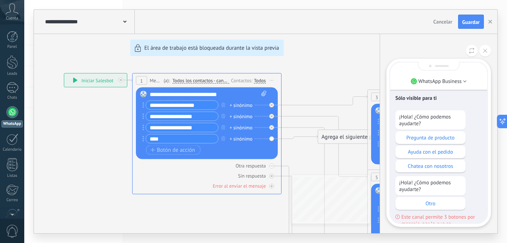
scroll to position [-20, 0]
click at [449, 140] on p "Pregunta de producto" at bounding box center [430, 138] width 63 height 7
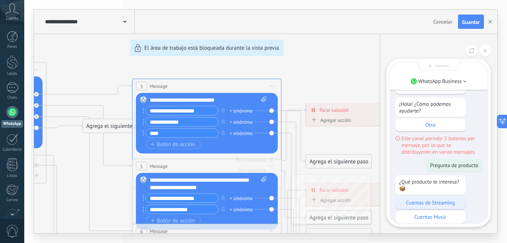
scroll to position [0, 0]
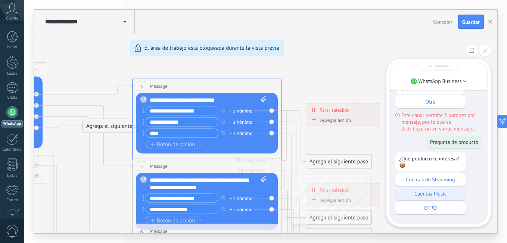
click at [442, 179] on p "Cuentas de Streaming" at bounding box center [430, 179] width 63 height 7
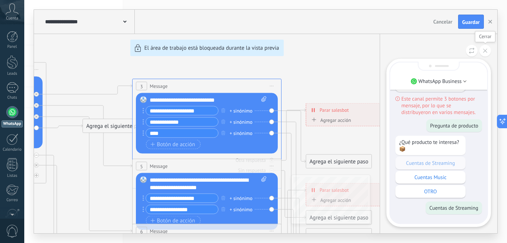
click at [487, 50] on icon at bounding box center [485, 51] width 4 height 4
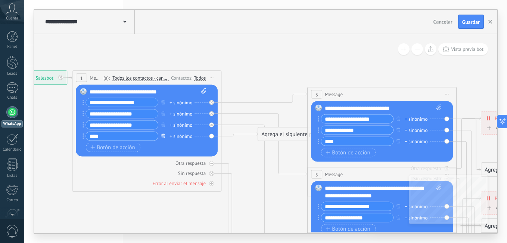
click at [163, 137] on icon "button" at bounding box center [163, 135] width 4 height 4
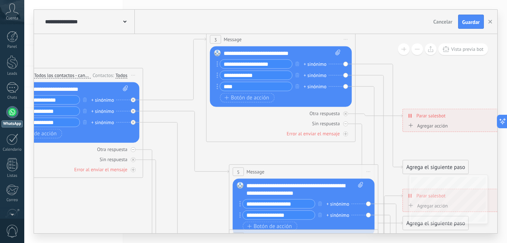
drag, startPoint x: 276, startPoint y: 93, endPoint x: 254, endPoint y: 41, distance: 56.7
click at [254, 41] on div "3 Message ******* (a): Todos los contactos - canales seleccionados Todos los co…" at bounding box center [281, 39] width 149 height 14
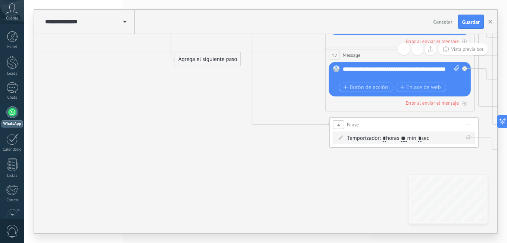
drag, startPoint x: 294, startPoint y: 127, endPoint x: 182, endPoint y: 54, distance: 133.9
click at [182, 54] on div "Agrega el siguiente paso" at bounding box center [207, 59] width 65 height 12
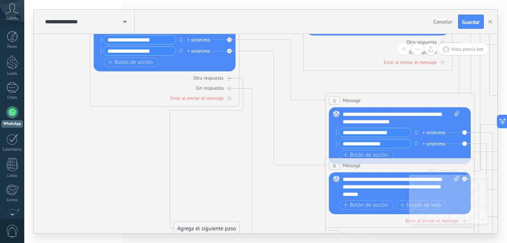
click at [464, 170] on icon at bounding box center [465, 171] width 3 height 3
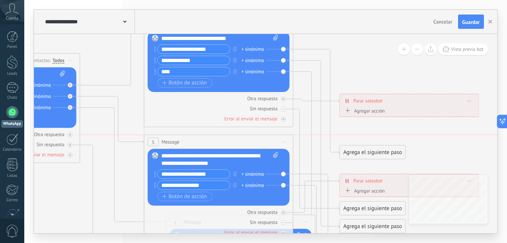
drag, startPoint x: 250, startPoint y: 159, endPoint x: 226, endPoint y: 143, distance: 29.5
click at [226, 143] on div "5 Message ******* (a): Todos los contactos - canales seleccionados Todos los co…" at bounding box center [218, 142] width 149 height 14
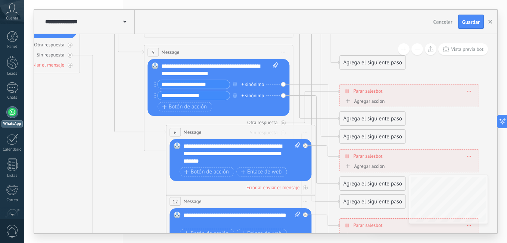
drag, startPoint x: 227, startPoint y: 189, endPoint x: 194, endPoint y: 198, distance: 33.9
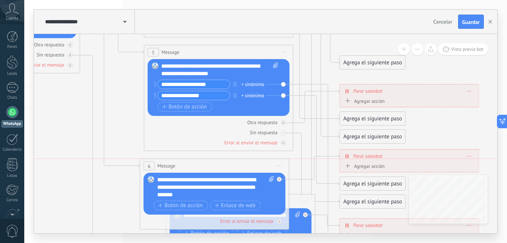
drag, startPoint x: 223, startPoint y: 137, endPoint x: 197, endPoint y: 169, distance: 40.9
click at [197, 169] on div "6 Message ******* (a): Todos los contactos - canales seleccionados Todos los co…" at bounding box center [214, 166] width 149 height 14
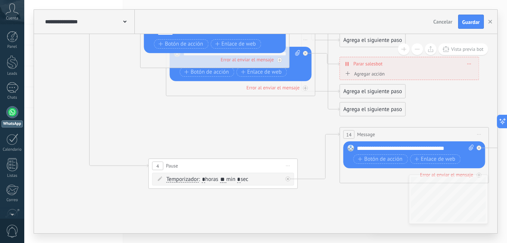
drag, startPoint x: 260, startPoint y: 112, endPoint x: 233, endPoint y: 189, distance: 81.7
click at [233, 173] on div "4 Pause ***** Iniciar vista previa aquí Cambiar nombre Duplicar Borrar" at bounding box center [223, 166] width 149 height 14
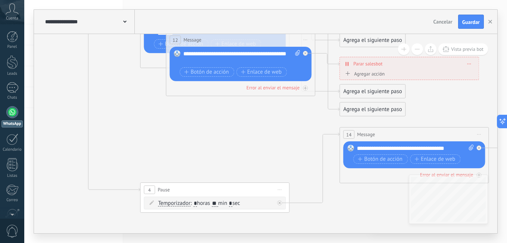
drag, startPoint x: 231, startPoint y: 95, endPoint x: 205, endPoint y: 100, distance: 26.3
drag, startPoint x: 214, startPoint y: 90, endPoint x: 177, endPoint y: 142, distance: 64.3
drag, startPoint x: 204, startPoint y: 91, endPoint x: 167, endPoint y: 121, distance: 48.0
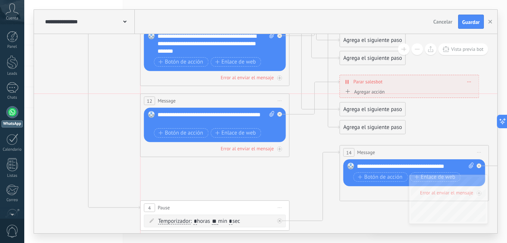
drag, startPoint x: 288, startPoint y: 55, endPoint x: 259, endPoint y: 99, distance: 52.6
click at [259, 99] on div "12 Message ******* (a): Todos los contactos - canales seleccionados Todos los c…" at bounding box center [214, 101] width 149 height 14
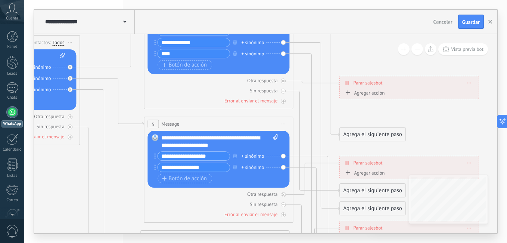
click at [347, 81] on icon at bounding box center [347, 83] width 3 height 6
click at [362, 79] on span "Parar salesbot" at bounding box center [367, 82] width 29 height 7
click at [380, 94] on div "Agregar acción" at bounding box center [363, 93] width 41 height 6
click at [380, 94] on button "Conversación marcada como cerrada" at bounding box center [386, 92] width 93 height 13
click at [383, 92] on span "Conversación marcada como cerrada" at bounding box center [385, 93] width 90 height 7
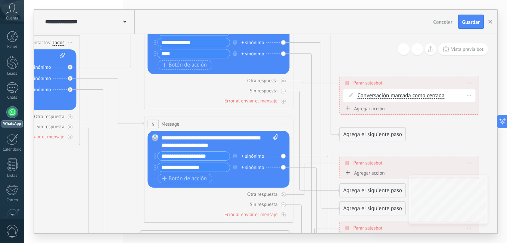
click at [472, 95] on div at bounding box center [470, 95] width 12 height 11
click at [469, 95] on span at bounding box center [469, 95] width 3 height 4
click at [470, 95] on span at bounding box center [469, 95] width 3 height 4
click at [478, 105] on div "Borrar" at bounding box center [482, 106] width 33 height 13
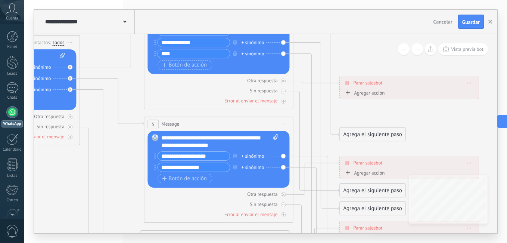
click at [374, 97] on span "Agregar acción" at bounding box center [363, 94] width 41 height 9
click at [374, 97] on button "Conversación marcada como cerrada" at bounding box center [386, 92] width 93 height 13
click at [421, 97] on span "Conversación marcada como cerrada" at bounding box center [385, 93] width 90 height 7
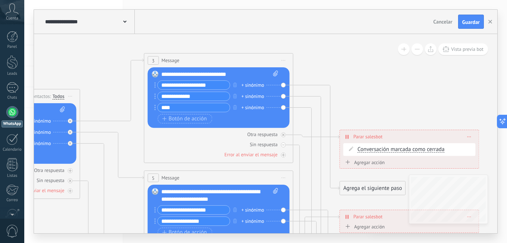
click at [213, 89] on input "**********" at bounding box center [194, 85] width 72 height 9
click at [326, 85] on icon at bounding box center [316, 137] width 46 height 105
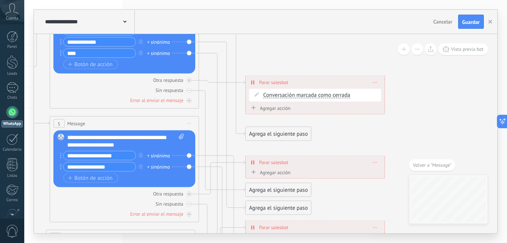
click at [290, 132] on div "Agrega el siguiente paso" at bounding box center [278, 134] width 65 height 12
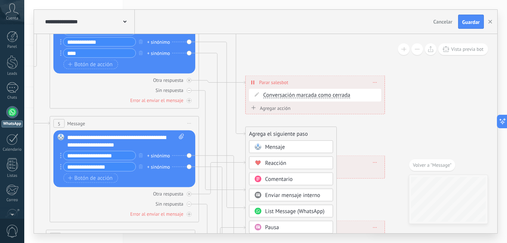
click at [295, 149] on div "Mensaje" at bounding box center [296, 146] width 63 height 7
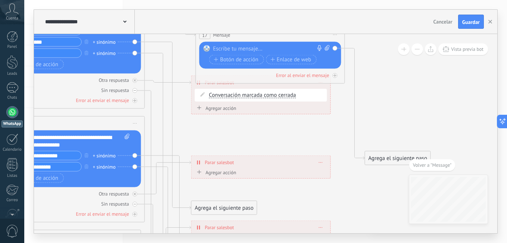
drag, startPoint x: 274, startPoint y: 133, endPoint x: 278, endPoint y: 34, distance: 99.1
click at [278, 34] on div "17 Mensaje ******* (a): Todos los contactos - canales seleccionados Todos los c…" at bounding box center [270, 35] width 149 height 14
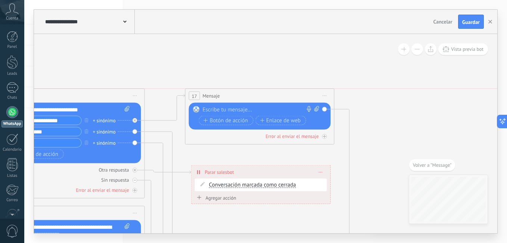
drag, startPoint x: 273, startPoint y: 123, endPoint x: 262, endPoint y: 91, distance: 33.4
click at [262, 91] on div "17 Mensaje ******* (a): Todos los contactos - canales seleccionados Todos los c…" at bounding box center [260, 96] width 149 height 14
click at [240, 110] on div at bounding box center [258, 109] width 111 height 7
paste div
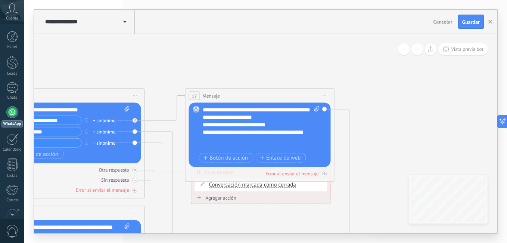
scroll to position [105, 0]
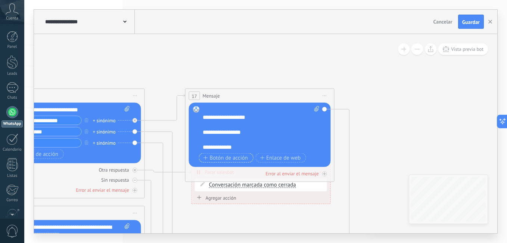
click at [232, 157] on span "Botón de acción" at bounding box center [226, 158] width 45 height 6
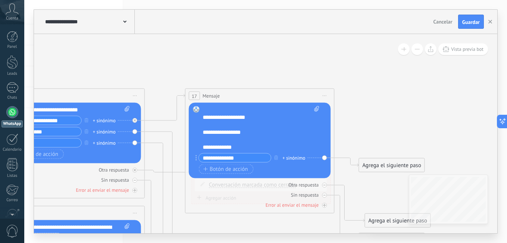
type input "**********"
drag, startPoint x: 393, startPoint y: 165, endPoint x: 403, endPoint y: 95, distance: 70.9
click at [403, 95] on div "Agrega el siguiente paso" at bounding box center [401, 96] width 65 height 12
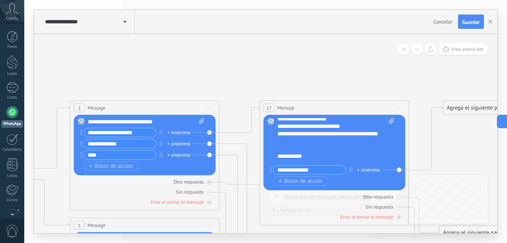
scroll to position [0, 0]
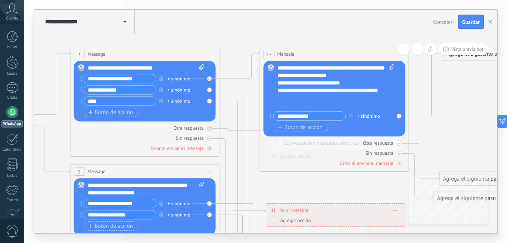
click at [468, 26] on button "Guardar" at bounding box center [471, 22] width 26 height 14
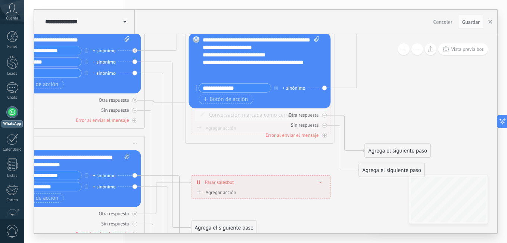
click at [383, 148] on div "Agrega el siguiente paso" at bounding box center [397, 151] width 65 height 12
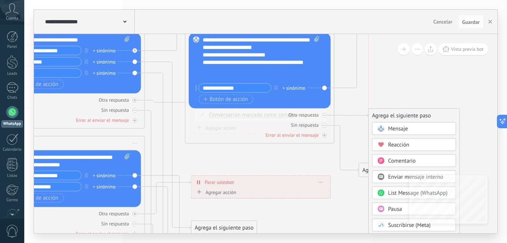
drag, startPoint x: 389, startPoint y: 152, endPoint x: 393, endPoint y: 117, distance: 35.4
click at [393, 117] on div "Agrega el siguiente paso" at bounding box center [414, 115] width 91 height 12
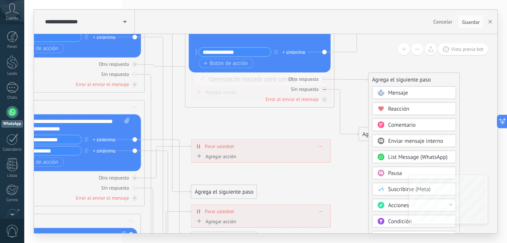
click at [309, 89] on div "Sin respuesta" at bounding box center [305, 89] width 28 height 6
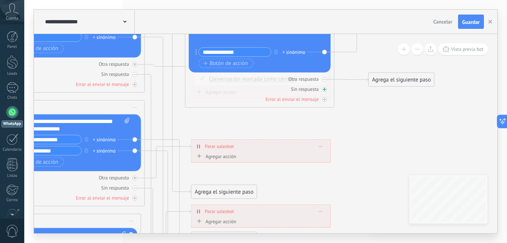
click at [309, 89] on div "Sin respuesta" at bounding box center [305, 89] width 28 height 6
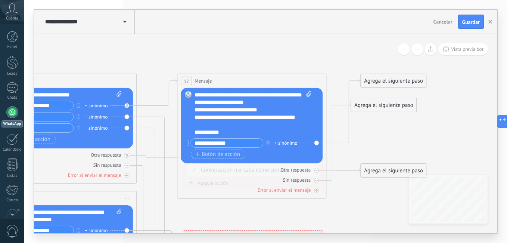
click at [388, 80] on div "Agrega el siguiente paso" at bounding box center [393, 81] width 65 height 12
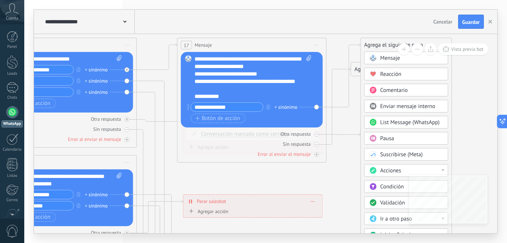
click at [377, 136] on span at bounding box center [373, 138] width 15 height 6
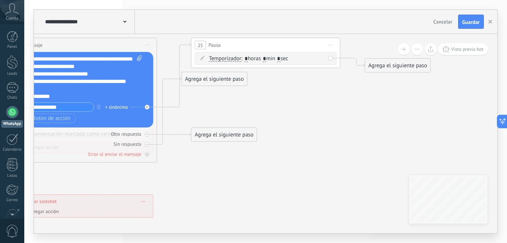
click at [272, 59] on span ": * horas * min * sec" at bounding box center [264, 58] width 47 height 7
click at [271, 59] on span ": * horas * min * sec" at bounding box center [264, 58] width 47 height 7
click at [270, 59] on span ": * horas * min * sec" at bounding box center [264, 58] width 47 height 7
click at [266, 59] on input "*" at bounding box center [264, 59] width 3 height 6
type input "**"
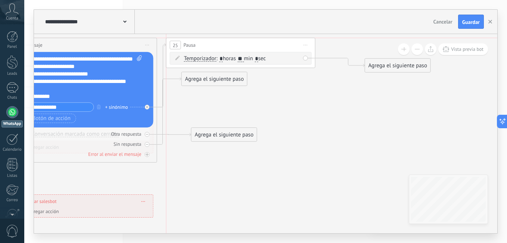
drag, startPoint x: 239, startPoint y: 43, endPoint x: 216, endPoint y: 43, distance: 23.2
click at [216, 43] on div "25 Pausa ***** Iniciar vista previa aquí Cambiar nombre Duplicar Borrar" at bounding box center [241, 45] width 149 height 14
drag, startPoint x: 216, startPoint y: 133, endPoint x: 209, endPoint y: 132, distance: 6.5
click at [209, 132] on div "Agrega el siguiente paso" at bounding box center [214, 133] width 65 height 12
click at [211, 132] on div "Agrega el siguiente paso" at bounding box center [214, 133] width 65 height 12
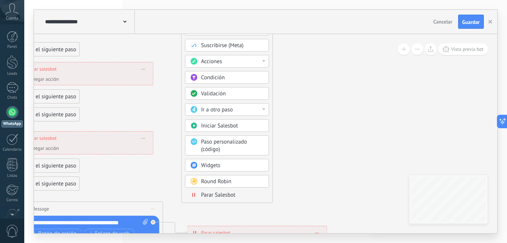
click at [265, 109] on div at bounding box center [264, 109] width 3 height 2
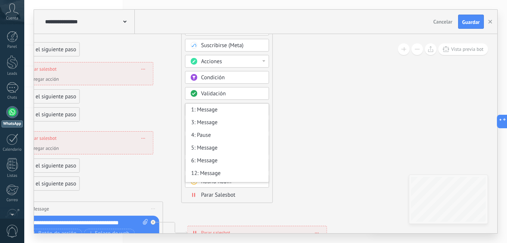
click at [265, 109] on div "1: Message" at bounding box center [227, 109] width 83 height 13
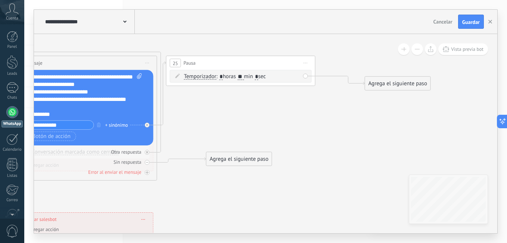
drag, startPoint x: 198, startPoint y: 106, endPoint x: 220, endPoint y: 158, distance: 57.1
click at [220, 158] on div "Agrega el siguiente paso" at bounding box center [239, 159] width 65 height 12
click at [223, 157] on div "Agrega el siguiente paso" at bounding box center [239, 159] width 65 height 12
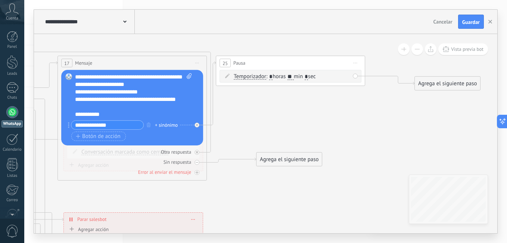
click at [128, 131] on div "Botón de acción Enlace de web" at bounding box center [131, 135] width 120 height 9
click at [255, 78] on span "Temporizador" at bounding box center [250, 77] width 32 height 6
click at [255, 78] on button "Temporizador" at bounding box center [276, 76] width 93 height 13
click at [356, 62] on span "Iniciar vista previa aquí Cambiar nombre Duplicar Borrar" at bounding box center [356, 63] width 12 height 11
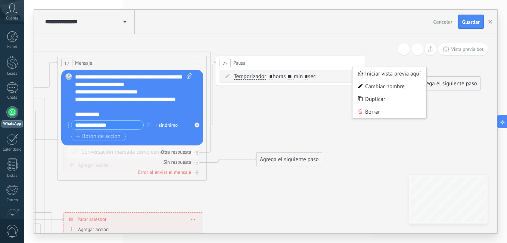
click at [239, 63] on span "Pausa" at bounding box center [239, 62] width 12 height 7
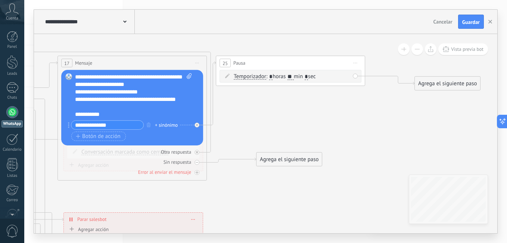
click at [236, 64] on span "Pausa" at bounding box center [239, 62] width 12 height 7
click at [358, 63] on span "Iniciar vista previa aquí Cambiar nombre Duplicar Borrar" at bounding box center [356, 63] width 12 height 11
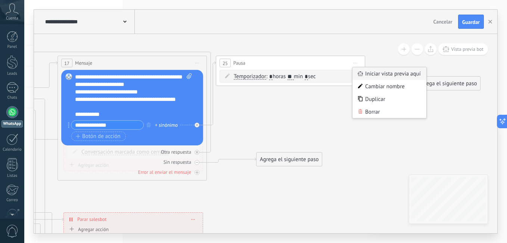
click at [380, 73] on div "Iniciar vista previa aquí" at bounding box center [390, 73] width 74 height 13
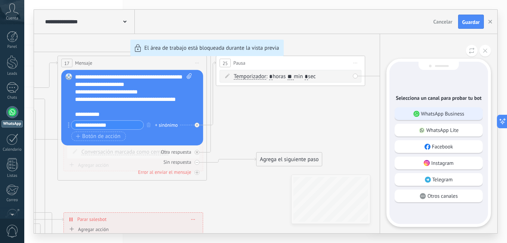
click at [418, 115] on use at bounding box center [416, 114] width 6 height 6
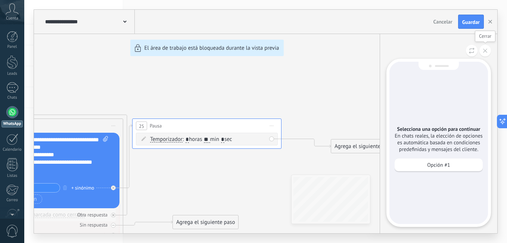
click at [484, 50] on icon at bounding box center [485, 51] width 4 height 4
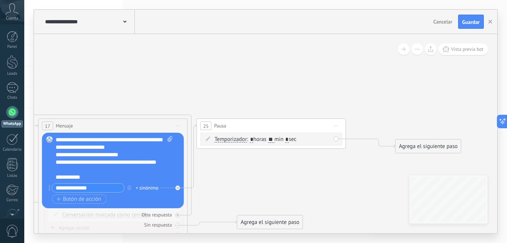
click at [177, 128] on div "17 Mensaje ******* (a): Todos los contactos - canales seleccionados Todos los c…" at bounding box center [112, 126] width 149 height 14
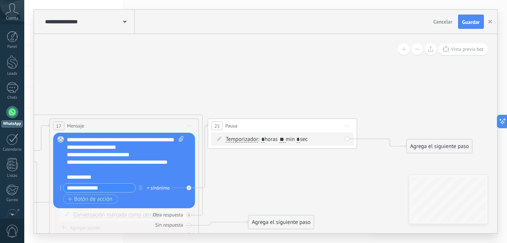
click at [242, 126] on div "25 Pausa ***** Iniciar vista previa aquí Cambiar nombre Duplicar Borrar" at bounding box center [282, 126] width 149 height 14
click at [288, 131] on div "25 Pausa ***** Iniciar vista previa aquí Cambiar nombre Duplicar Borrar" at bounding box center [282, 126] width 149 height 14
click at [192, 187] on div at bounding box center [190, 185] width 9 height 9
click at [189, 189] on div "Reemplazar Quitar Convertir a mensaje de voz Arrastre la imagen aquí para adjun…" at bounding box center [124, 170] width 142 height 75
click at [253, 129] on div "25 Pausa ***** Iniciar vista previa aquí Cambiar nombre Duplicar Borrar" at bounding box center [282, 126] width 149 height 14
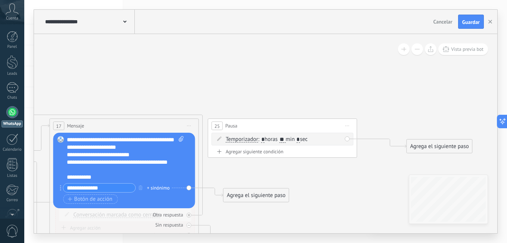
click at [349, 126] on icon at bounding box center [348, 126] width 4 height 1
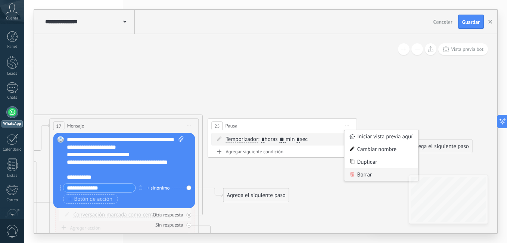
click at [361, 177] on div "Borrar" at bounding box center [381, 174] width 74 height 13
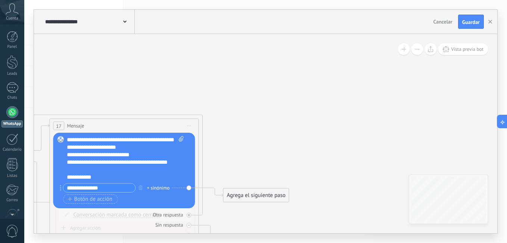
click at [187, 186] on div "Reemplazar Quitar Convertir a mensaje de voz Arrastre la imagen aquí para adjun…" at bounding box center [124, 170] width 142 height 75
drag, startPoint x: 264, startPoint y: 190, endPoint x: 267, endPoint y: 83, distance: 106.9
click at [267, 83] on div "Agrega el siguiente paso" at bounding box center [261, 86] width 65 height 12
click at [267, 85] on div "Agrega el siguiente paso" at bounding box center [261, 86] width 65 height 12
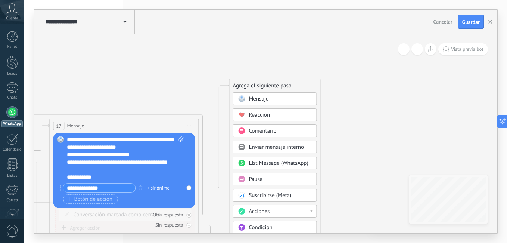
click at [269, 100] on div "Mensaje" at bounding box center [280, 98] width 63 height 7
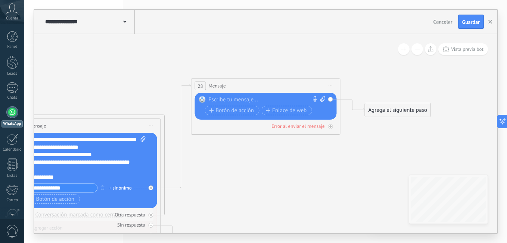
click at [245, 101] on div at bounding box center [264, 99] width 111 height 7
click at [245, 100] on div at bounding box center [264, 99] width 111 height 7
click at [386, 111] on div "Agrega el siguiente paso" at bounding box center [397, 110] width 65 height 12
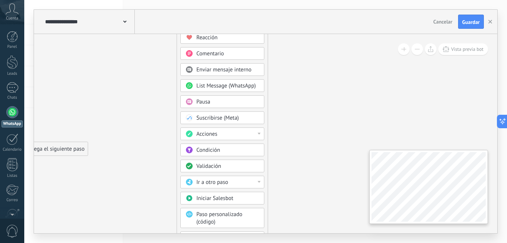
click at [502, 171] on div "**********" at bounding box center [265, 121] width 483 height 243
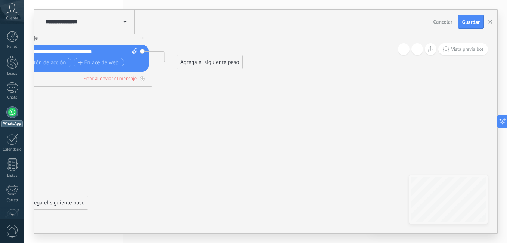
click at [203, 61] on div "Agrega el siguiente paso" at bounding box center [209, 62] width 65 height 12
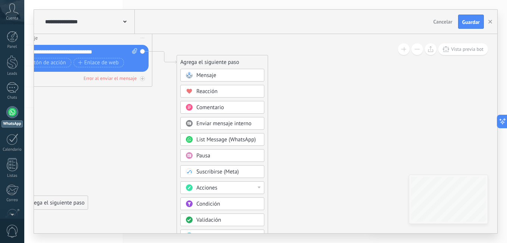
click at [247, 189] on div "Acciones" at bounding box center [227, 187] width 63 height 7
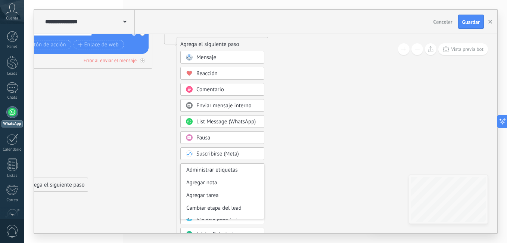
click at [255, 152] on div "Suscribirse (Meta)" at bounding box center [227, 153] width 63 height 7
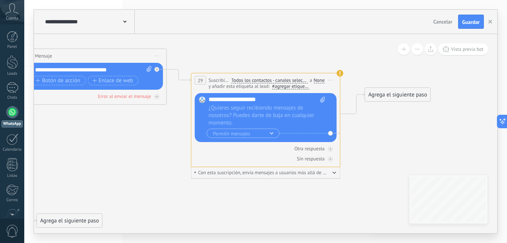
click at [216, 74] on div "**********" at bounding box center [266, 80] width 149 height 14
click at [333, 172] on button "button" at bounding box center [335, 172] width 4 height 6
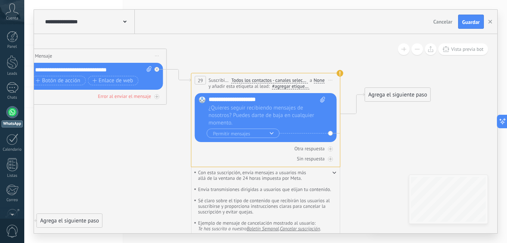
click at [333, 73] on div "**********" at bounding box center [265, 120] width 149 height 94
click at [340, 73] on use at bounding box center [340, 73] width 7 height 7
click at [340, 74] on use at bounding box center [340, 73] width 7 height 7
click at [333, 78] on span "Iniciar vista previa aquí Cambiar nombre Duplicar Borrar" at bounding box center [331, 80] width 12 height 11
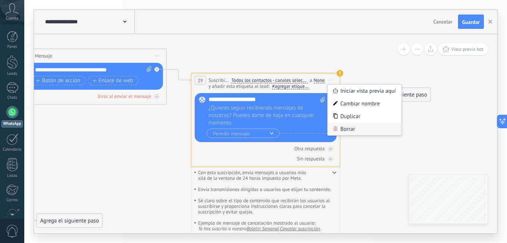
click at [349, 127] on div "Borrar" at bounding box center [365, 129] width 74 height 13
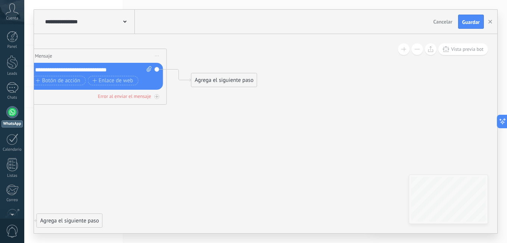
click at [234, 81] on div "Agrega el siguiente paso" at bounding box center [224, 80] width 65 height 12
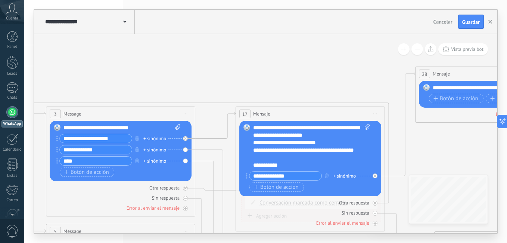
click at [111, 152] on input "**********" at bounding box center [96, 149] width 72 height 9
click at [187, 148] on div "Reemplazar Quitar Convertir a mensaje de voz Arrastre la imagen aquí para adjun…" at bounding box center [121, 151] width 142 height 61
click at [183, 149] on div "Reemplazar Quitar Convertir a mensaje de voz Arrastre la imagen aquí para adjun…" at bounding box center [121, 151] width 142 height 61
click at [185, 150] on div "Reemplazar Quitar Convertir a mensaje de voz Arrastre la imagen aquí para adjun…" at bounding box center [121, 151] width 142 height 61
click at [121, 147] on input "**********" at bounding box center [96, 149] width 72 height 9
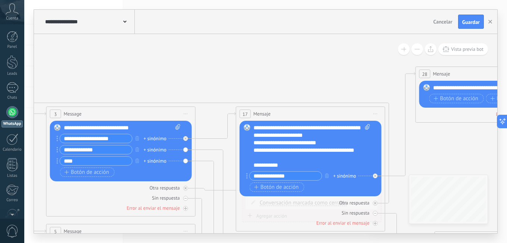
click at [189, 148] on div "Reemplazar Quitar Convertir a mensaje de voz Arrastre la imagen aquí para adjun…" at bounding box center [121, 151] width 142 height 61
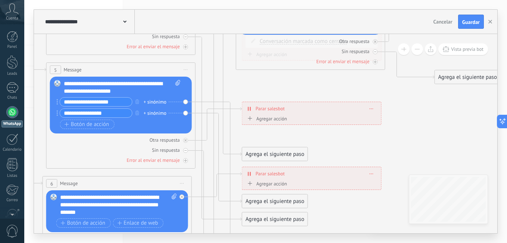
click at [330, 108] on div "**********" at bounding box center [311, 108] width 139 height 13
click at [253, 108] on div "**********" at bounding box center [311, 108] width 139 height 13
click at [375, 111] on div "**********" at bounding box center [311, 108] width 139 height 13
click at [374, 109] on div "**********" at bounding box center [311, 108] width 139 height 13
click at [369, 110] on div "**********" at bounding box center [311, 108] width 139 height 13
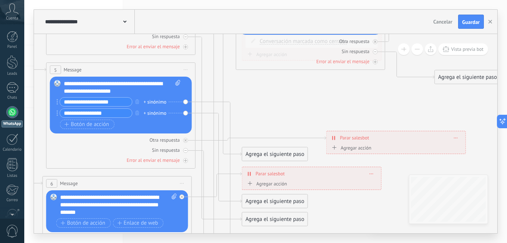
drag, startPoint x: 309, startPoint y: 122, endPoint x: 404, endPoint y: 141, distance: 96.8
click at [444, 140] on div "**********" at bounding box center [396, 137] width 139 height 13
drag, startPoint x: 301, startPoint y: 150, endPoint x: 309, endPoint y: 86, distance: 64.3
click at [309, 86] on div "Agrega el siguiente paso" at bounding box center [282, 84] width 65 height 12
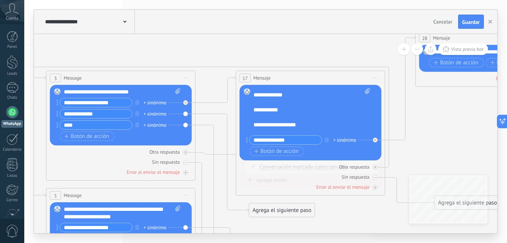
scroll to position [75, 0]
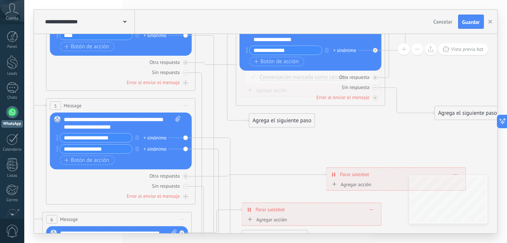
click at [292, 117] on div "Agrega el siguiente paso" at bounding box center [282, 120] width 65 height 12
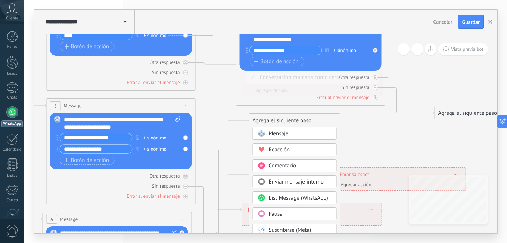
click at [310, 137] on div "Mensaje" at bounding box center [295, 133] width 84 height 13
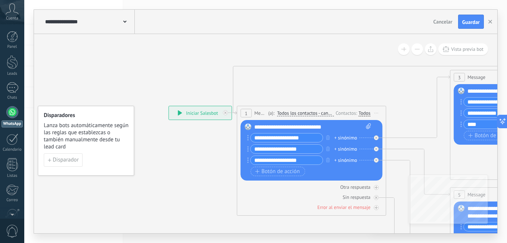
click at [202, 116] on div "**********" at bounding box center [200, 112] width 63 height 13
click at [182, 113] on icon at bounding box center [180, 112] width 4 height 5
click at [380, 114] on span "Iniciar vista previa aquí Cambiar nombre Duplicar Borrar" at bounding box center [377, 113] width 12 height 11
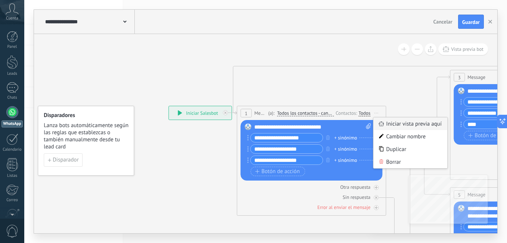
click at [390, 126] on div "Iniciar vista previa aquí" at bounding box center [411, 123] width 74 height 13
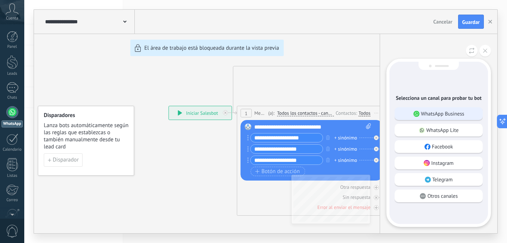
click at [411, 111] on div "WhatsApp Business" at bounding box center [439, 113] width 88 height 13
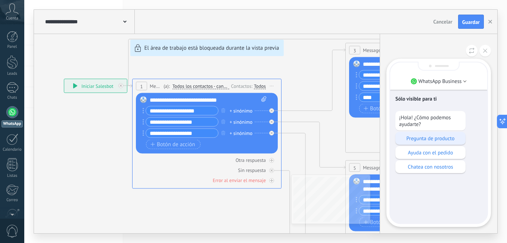
click at [437, 140] on p "Pregunta de producto" at bounding box center [430, 138] width 63 height 7
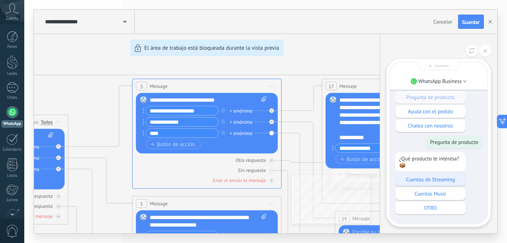
click at [447, 176] on p "Cuentas de Streaming" at bounding box center [430, 179] width 63 height 7
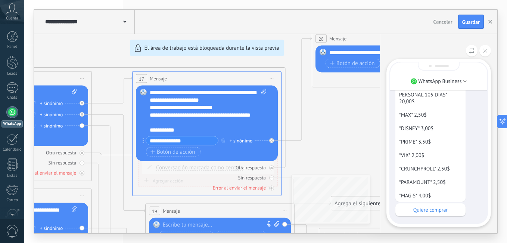
scroll to position [0, 0]
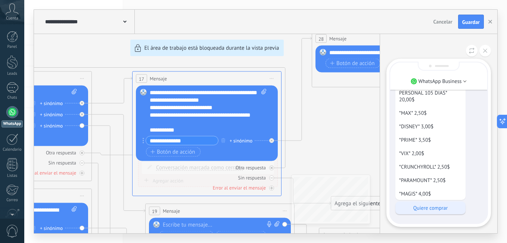
click at [438, 208] on p "Quiere comprar" at bounding box center [430, 207] width 63 height 7
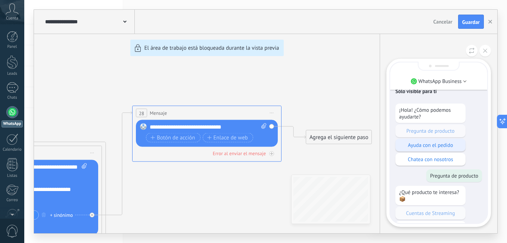
click at [431, 148] on p "Ayuda con el pedido" at bounding box center [430, 145] width 63 height 7
click at [444, 144] on p "Ayuda con el pedido" at bounding box center [430, 145] width 63 height 7
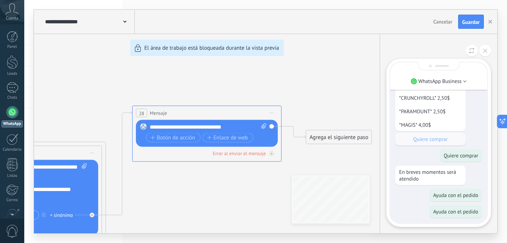
scroll to position [0, 0]
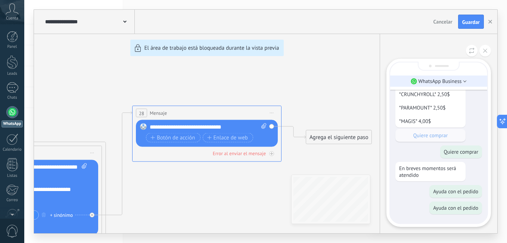
click at [467, 81] on li "WhatsApp Business" at bounding box center [438, 80] width 97 height 11
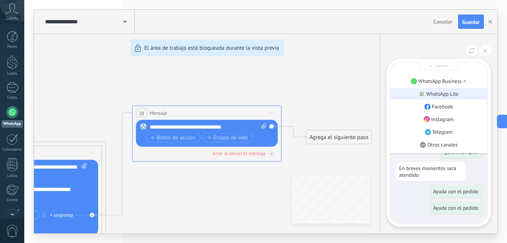
click at [453, 92] on p "WhatsApp Lite" at bounding box center [443, 93] width 32 height 7
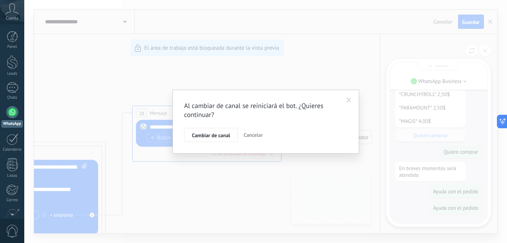
click at [348, 102] on span at bounding box center [349, 99] width 5 height 5
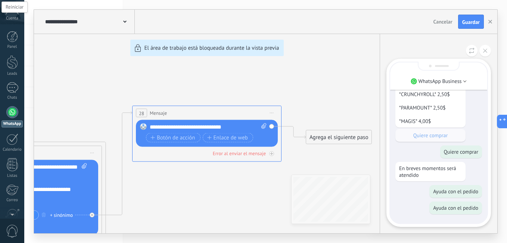
click at [478, 51] on div at bounding box center [439, 51] width 105 height 12
click at [471, 47] on button at bounding box center [472, 51] width 12 height 12
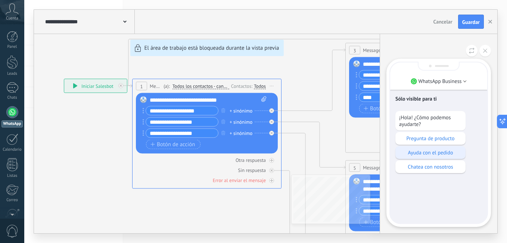
click at [448, 154] on p "Ayuda con el pedido" at bounding box center [430, 152] width 63 height 7
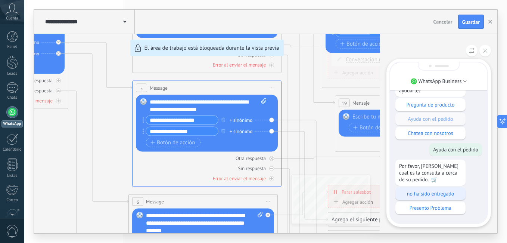
click at [446, 188] on div "no ha sido entregado" at bounding box center [431, 193] width 70 height 13
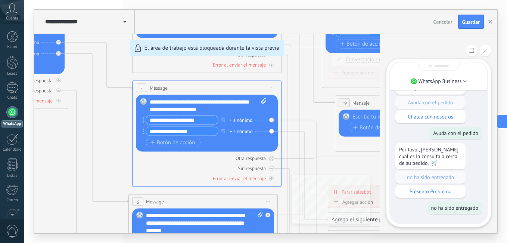
click at [195, 119] on div "**********" at bounding box center [266, 121] width 464 height 223
click at [430, 192] on p "Presento Problema" at bounding box center [430, 191] width 63 height 7
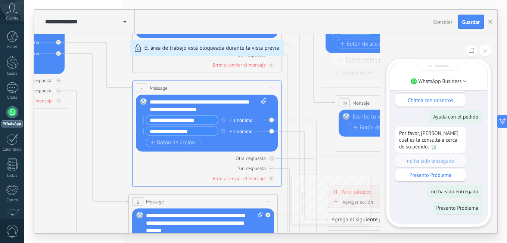
click at [322, 149] on div "**********" at bounding box center [266, 121] width 464 height 223
click at [482, 53] on button at bounding box center [486, 51] width 12 height 12
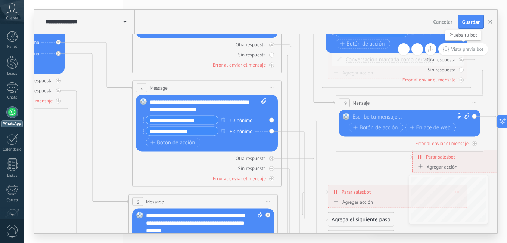
click at [478, 53] on button "Vista previa bot" at bounding box center [464, 49] width 50 height 12
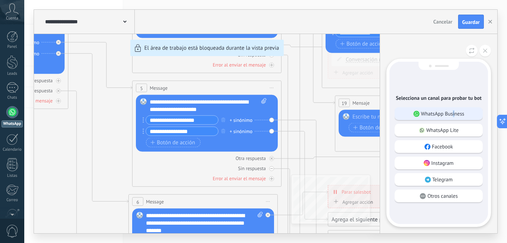
click at [454, 115] on p "WhatsApp Business" at bounding box center [442, 113] width 43 height 7
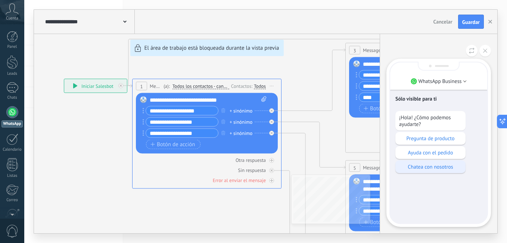
click at [439, 166] on p "Chatea con nosotros" at bounding box center [430, 166] width 63 height 7
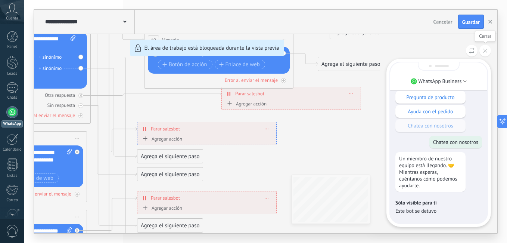
click at [490, 51] on button at bounding box center [486, 51] width 12 height 12
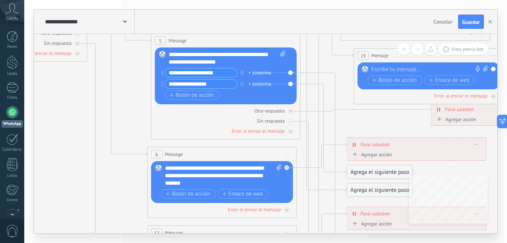
click at [248, 153] on div "6 Message ******* (a): Todos los contactos - canales seleccionados Todos los co…" at bounding box center [222, 154] width 149 height 14
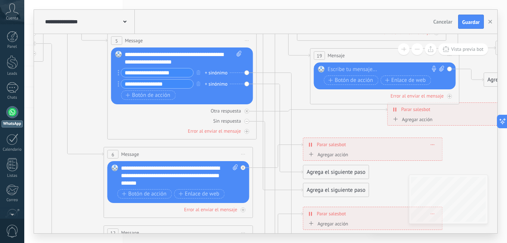
click at [358, 173] on div "Agrega el siguiente paso" at bounding box center [335, 172] width 65 height 12
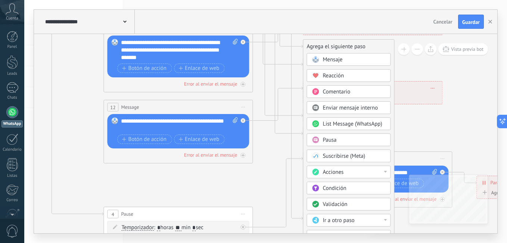
click at [205, 109] on div "12 Message ******* (a): Todos los contactos - canales seleccionados Todos los c…" at bounding box center [178, 107] width 149 height 14
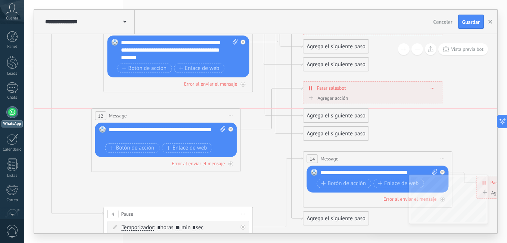
drag, startPoint x: 214, startPoint y: 109, endPoint x: 201, endPoint y: 115, distance: 14.1
click at [201, 115] on div "12 Message ******* (a): Todos los contactos - canales seleccionados Todos los c…" at bounding box center [166, 116] width 149 height 14
click at [230, 116] on icon at bounding box center [231, 115] width 4 height 1
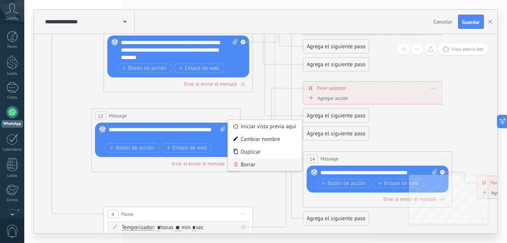
click at [243, 163] on div "Borrar" at bounding box center [265, 164] width 74 height 13
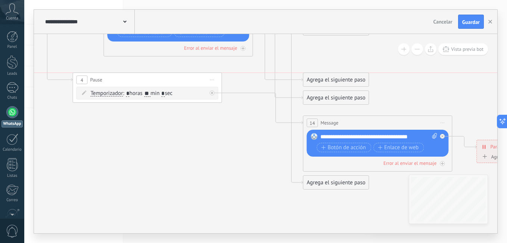
drag, startPoint x: 199, startPoint y: 180, endPoint x: 168, endPoint y: 80, distance: 105.5
click at [168, 80] on div "4 Pause ***** Iniciar vista previa aquí Cambiar nombre Duplicar Borrar" at bounding box center [147, 80] width 149 height 14
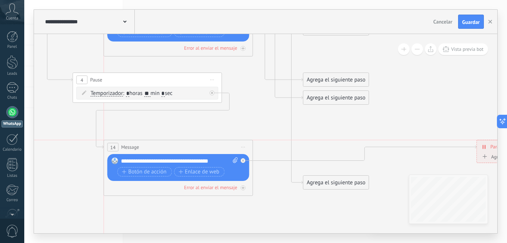
drag, startPoint x: 322, startPoint y: 121, endPoint x: 126, endPoint y: 146, distance: 198.3
click at [126, 146] on span "Message" at bounding box center [130, 146] width 18 height 7
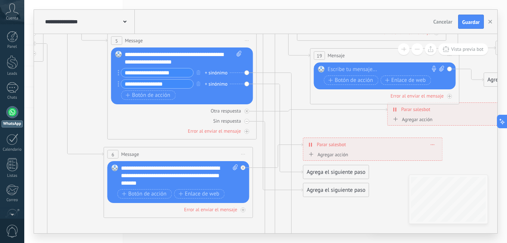
click at [166, 71] on input "**********" at bounding box center [157, 72] width 72 height 9
click at [280, 73] on icon at bounding box center [280, 209] width 46 height 273
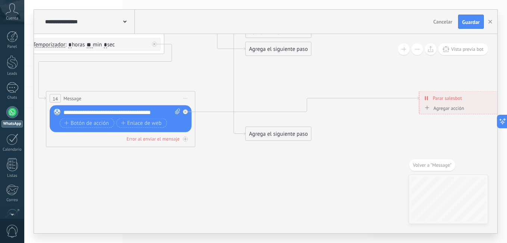
click at [285, 137] on div "Agrega el siguiente paso" at bounding box center [278, 134] width 65 height 12
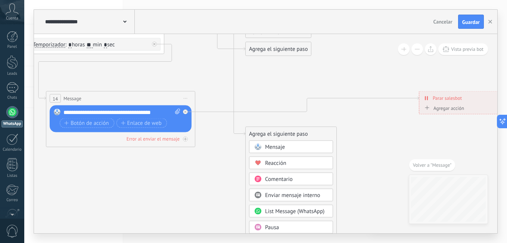
click at [291, 147] on div "Mensaje" at bounding box center [296, 146] width 63 height 7
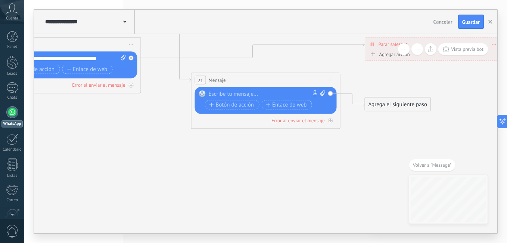
click at [221, 94] on div at bounding box center [264, 93] width 111 height 7
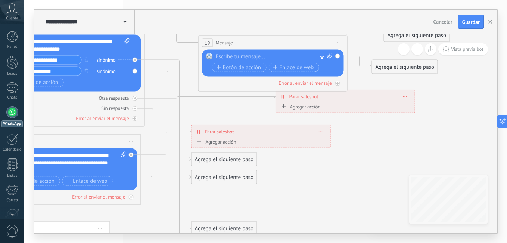
click at [67, 72] on input "**********" at bounding box center [45, 71] width 72 height 9
click at [157, 71] on icon at bounding box center [168, 116] width 46 height 90
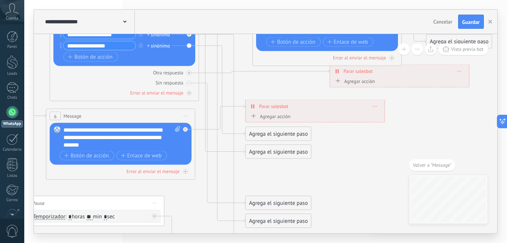
click at [288, 136] on div "Agrega el siguiente paso" at bounding box center [278, 134] width 65 height 12
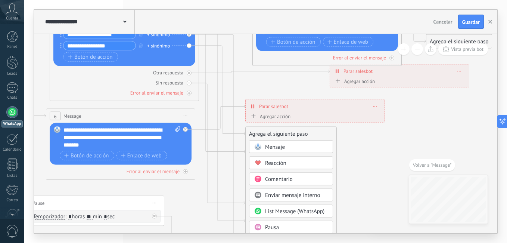
click at [285, 148] on div "Mensaje" at bounding box center [296, 146] width 63 height 7
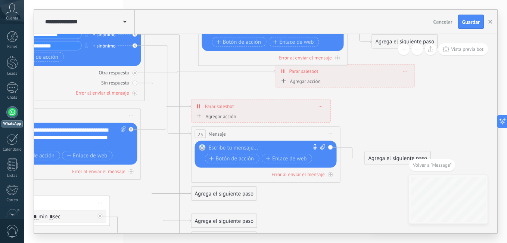
click at [284, 148] on div at bounding box center [264, 147] width 111 height 7
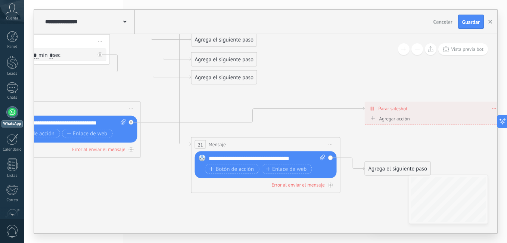
click at [294, 157] on div "**********" at bounding box center [267, 158] width 117 height 7
click at [294, 158] on div "**********" at bounding box center [267, 158] width 117 height 7
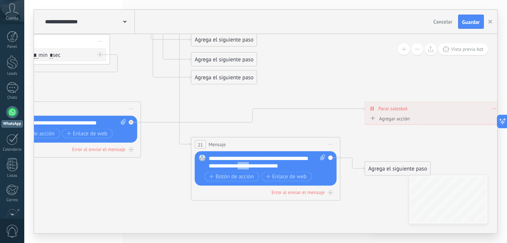
click at [249, 163] on div "**********" at bounding box center [267, 162] width 117 height 15
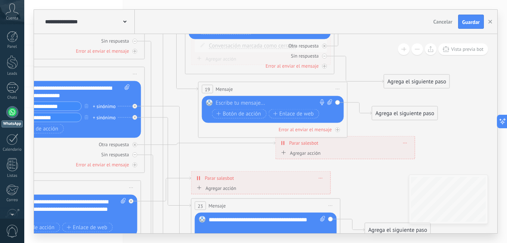
click at [53, 115] on input "**********" at bounding box center [45, 117] width 72 height 9
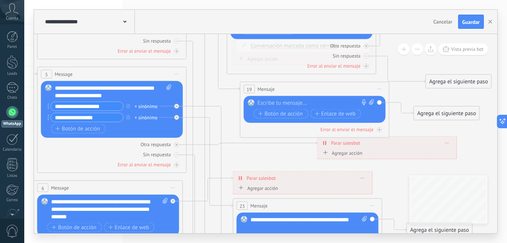
click at [69, 107] on input "**********" at bounding box center [87, 106] width 72 height 9
drag, startPoint x: 106, startPoint y: 106, endPoint x: 54, endPoint y: 106, distance: 52.3
click at [54, 106] on input "**********" at bounding box center [87, 106] width 72 height 9
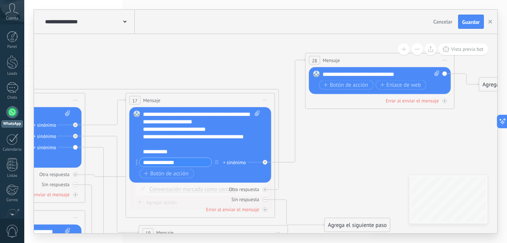
type input "**********"
click at [185, 153] on div "**********" at bounding box center [201, 133] width 117 height 45
click at [216, 161] on icon "button" at bounding box center [217, 161] width 4 height 4
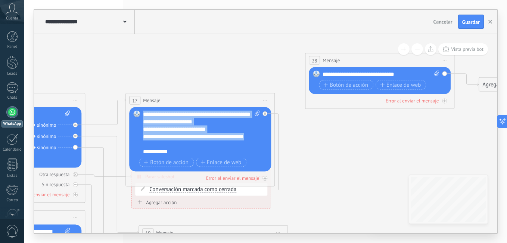
drag, startPoint x: 175, startPoint y: 152, endPoint x: 139, endPoint y: 89, distance: 72.1
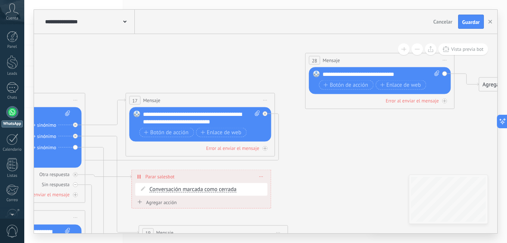
drag, startPoint x: 209, startPoint y: 122, endPoint x: 235, endPoint y: 116, distance: 27.2
click at [232, 113] on div "**********" at bounding box center [201, 118] width 117 height 15
click at [222, 121] on div "**********" at bounding box center [201, 118] width 117 height 15
drag, startPoint x: 205, startPoint y: 119, endPoint x: 175, endPoint y: 116, distance: 30.0
click at [175, 116] on div "**********" at bounding box center [201, 118] width 117 height 15
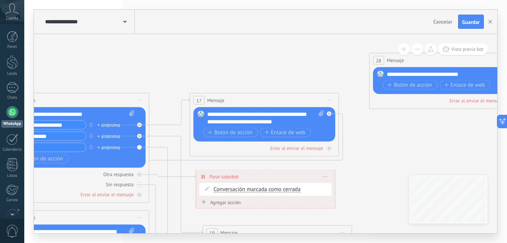
click at [68, 138] on input "**********" at bounding box center [50, 136] width 72 height 9
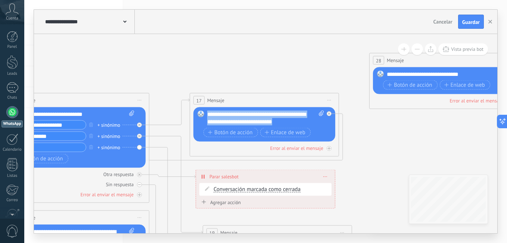
drag, startPoint x: 295, startPoint y: 121, endPoint x: 201, endPoint y: 104, distance: 95.3
click at [201, 104] on div "17 Mensaje ******* (a): Todos los contactos - canales seleccionados Todos los c…" at bounding box center [264, 124] width 149 height 63
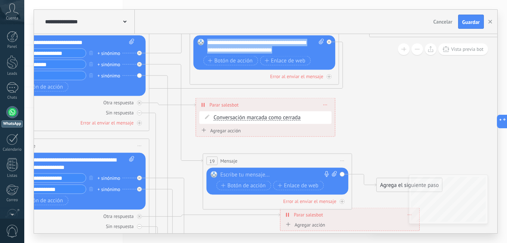
click at [257, 159] on div "19 Mensaje ******* (a): Todos los contactos - canales seleccionados Todos los c…" at bounding box center [277, 161] width 149 height 14
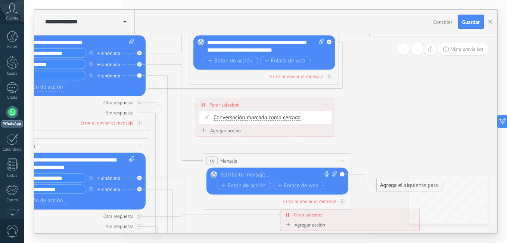
click at [256, 173] on div at bounding box center [275, 174] width 111 height 7
paste div
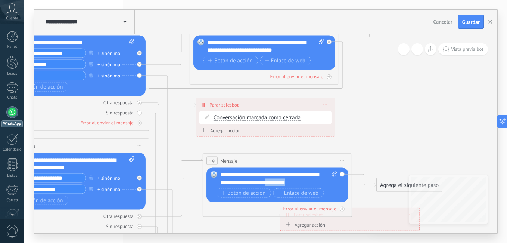
click at [300, 183] on div "**********" at bounding box center [278, 178] width 117 height 15
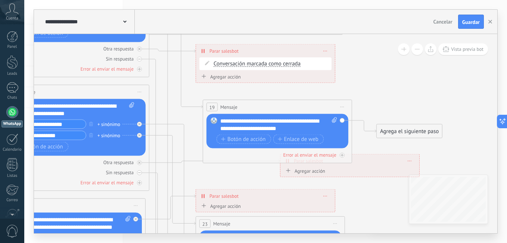
click at [394, 131] on div "Agrega el siguiente paso" at bounding box center [409, 131] width 65 height 12
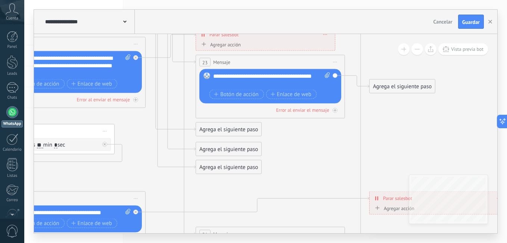
click at [393, 85] on div "Agrega el siguiente paso" at bounding box center [402, 86] width 65 height 12
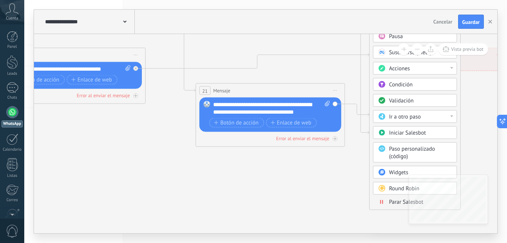
click at [396, 202] on span "Parar Salesbot" at bounding box center [406, 201] width 34 height 7
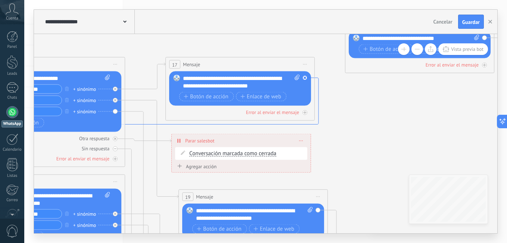
click at [190, 123] on icon at bounding box center [39, 101] width 560 height 47
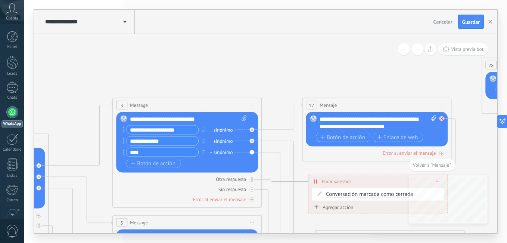
click at [0, 0] on icon at bounding box center [0, 0] width 0 height 0
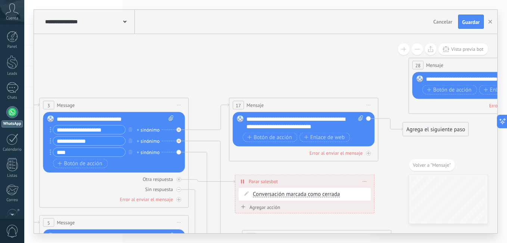
click at [433, 133] on div "Agrega el siguiente paso" at bounding box center [435, 129] width 65 height 12
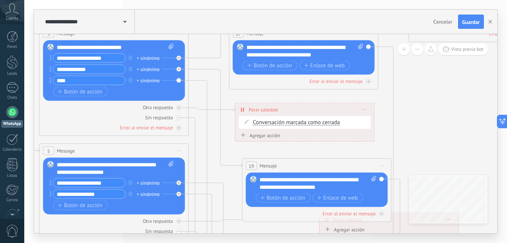
click at [359, 66] on div "Botón de acción Enlace de web" at bounding box center [303, 65] width 120 height 9
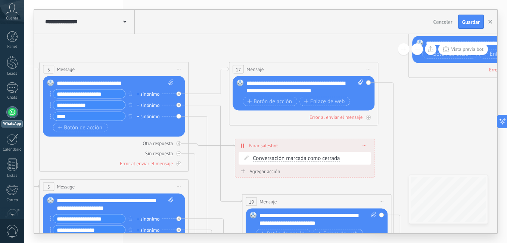
click at [370, 66] on span "Iniciar vista previa aquí Cambiar nombre Duplicar Borrar" at bounding box center [369, 69] width 12 height 11
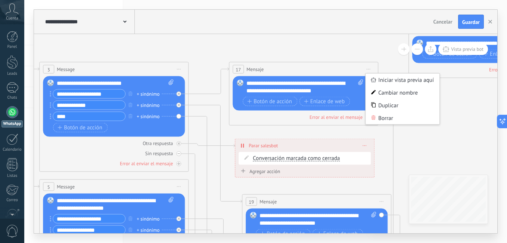
click at [361, 89] on span at bounding box center [359, 87] width 7 height 15
click input "Subir" at bounding box center [0, 0] width 0 height 0
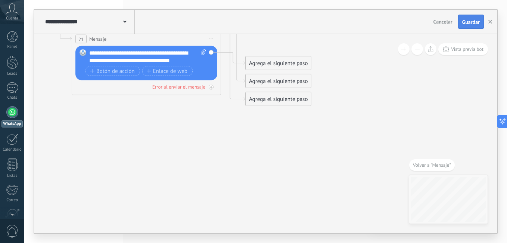
click at [473, 23] on span "Guardar" at bounding box center [471, 21] width 18 height 5
click at [127, 26] on div "**********" at bounding box center [89, 22] width 92 height 24
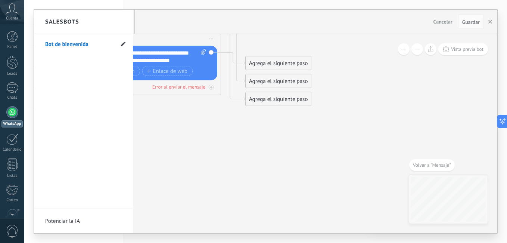
click at [124, 44] on use at bounding box center [123, 43] width 4 height 4
click at [123, 44] on icon at bounding box center [123, 44] width 8 height 4
click at [11, 114] on div at bounding box center [12, 112] width 12 height 12
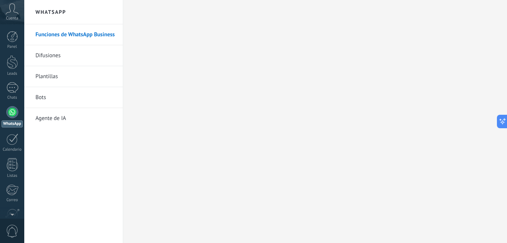
click at [52, 57] on link "Difusiones" at bounding box center [75, 55] width 80 height 21
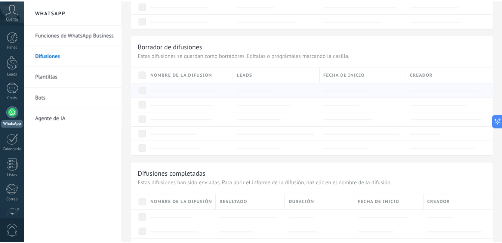
scroll to position [607, 0]
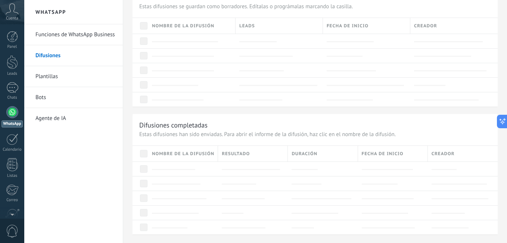
click at [48, 76] on link "Plantillas" at bounding box center [75, 76] width 80 height 21
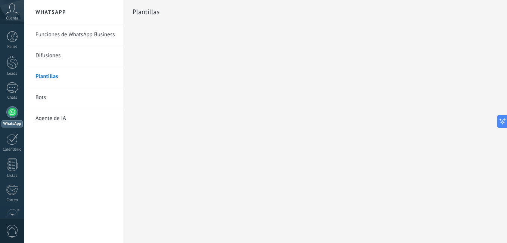
click at [60, 32] on link "Funciones de WhatsApp Business" at bounding box center [75, 34] width 80 height 21
click at [81, 38] on link "Funciones de WhatsApp Business" at bounding box center [75, 34] width 80 height 21
click at [71, 99] on link "Bots" at bounding box center [75, 97] width 80 height 21
click at [10, 38] on div at bounding box center [12, 36] width 11 height 11
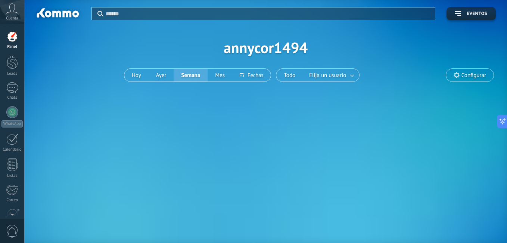
click at [461, 75] on span "Configurar" at bounding box center [469, 75] width 47 height 13
click at [464, 73] on span "Configurar" at bounding box center [474, 75] width 25 height 6
click at [165, 74] on button "Ayer" at bounding box center [161, 75] width 25 height 13
click at [159, 74] on button "Ayer" at bounding box center [161, 75] width 25 height 13
click at [130, 74] on button "Hoy" at bounding box center [136, 75] width 24 height 13
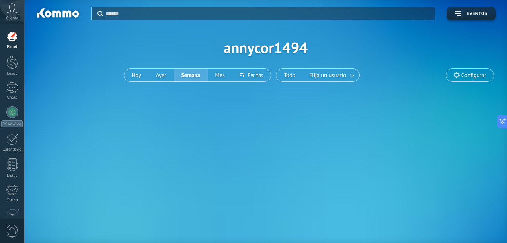
click at [12, 18] on span "Cuenta" at bounding box center [12, 18] width 12 height 5
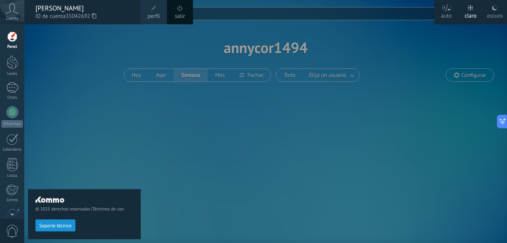
click at [10, 42] on link "Panel" at bounding box center [12, 40] width 24 height 18
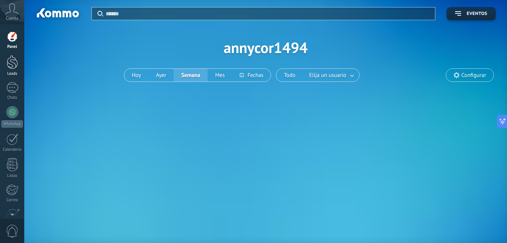
click at [12, 65] on div at bounding box center [12, 62] width 11 height 14
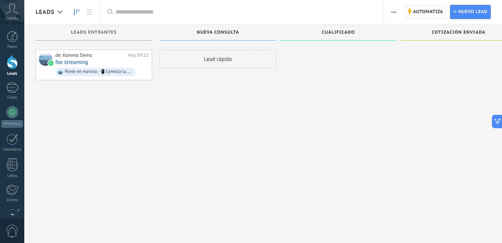
click at [428, 14] on span "Automatiza" at bounding box center [428, 11] width 30 height 13
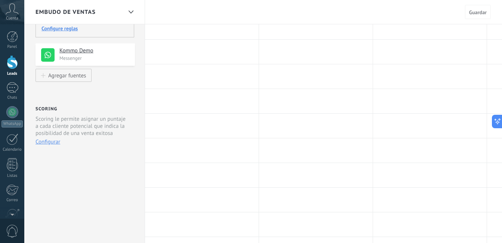
scroll to position [75, 0]
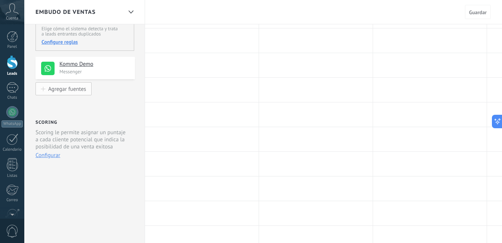
click at [79, 91] on div "Agregar fuentes" at bounding box center [67, 89] width 38 height 6
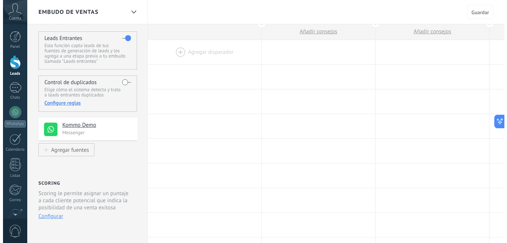
scroll to position [0, 0]
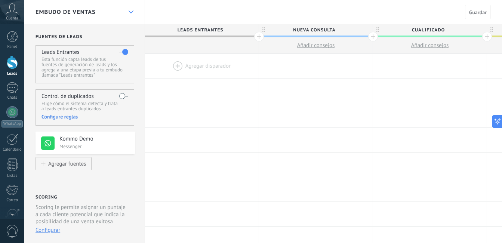
click at [134, 15] on div at bounding box center [130, 12] width 13 height 15
click at [131, 10] on div at bounding box center [130, 12] width 13 height 15
click at [326, 48] on span "Añadir consejos" at bounding box center [316, 45] width 38 height 7
click at [326, 45] on span "Añadir consejos" at bounding box center [316, 45] width 38 height 7
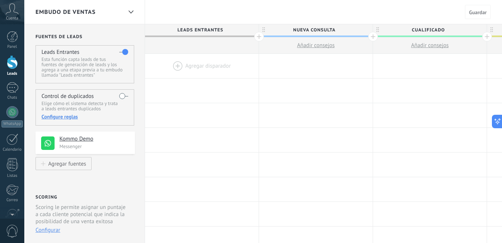
click at [345, 40] on button "Añadir consejos" at bounding box center [316, 45] width 114 height 16
click at [372, 36] on div at bounding box center [373, 37] width 10 height 10
click at [309, 52] on button "Añadir consejos" at bounding box center [316, 45] width 114 height 16
click at [309, 67] on div at bounding box center [316, 66] width 114 height 24
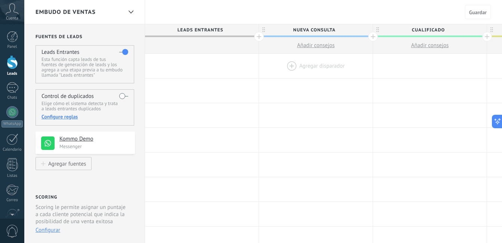
click at [288, 67] on div at bounding box center [316, 66] width 114 height 24
click at [294, 65] on div at bounding box center [316, 66] width 114 height 24
click at [213, 67] on div at bounding box center [202, 66] width 114 height 24
click at [176, 70] on div at bounding box center [202, 66] width 114 height 24
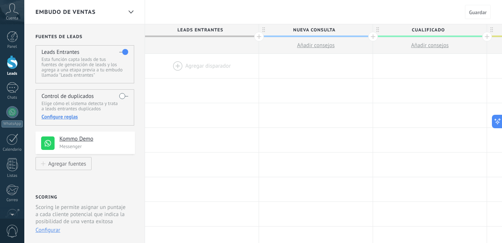
click at [176, 70] on div at bounding box center [202, 66] width 114 height 24
click at [185, 65] on div at bounding box center [202, 66] width 114 height 24
click at [14, 90] on div "1" at bounding box center [12, 87] width 12 height 11
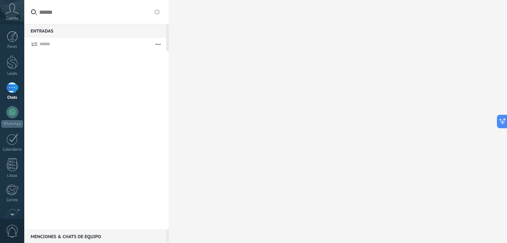
click at [160, 41] on button "button" at bounding box center [158, 43] width 16 height 13
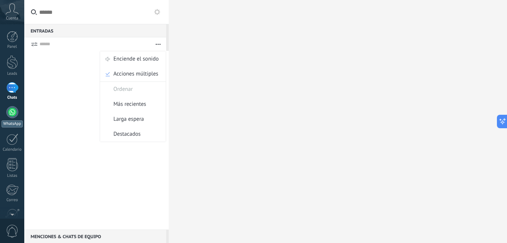
click at [13, 117] on div at bounding box center [12, 112] width 12 height 12
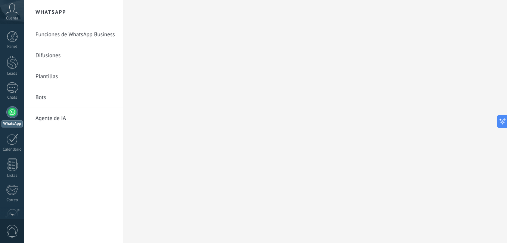
click at [58, 96] on link "Bots" at bounding box center [75, 97] width 80 height 21
click at [499, 118] on icon at bounding box center [500, 122] width 8 height 8
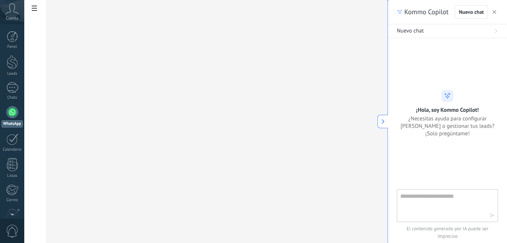
type textarea "**********"
click at [495, 15] on button "button" at bounding box center [494, 11] width 7 height 9
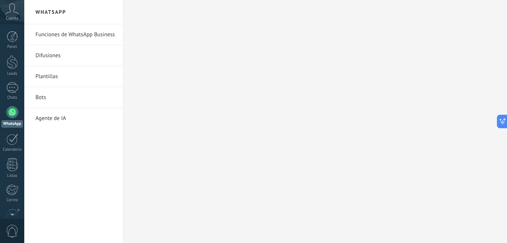
click at [44, 114] on link "Agente de IA" at bounding box center [75, 118] width 80 height 21
click at [56, 118] on link "Agente de IA" at bounding box center [75, 118] width 80 height 21
click at [10, 141] on div at bounding box center [12, 139] width 12 height 12
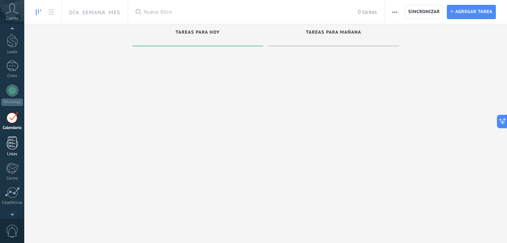
click at [12, 150] on link "Listas" at bounding box center [12, 146] width 24 height 20
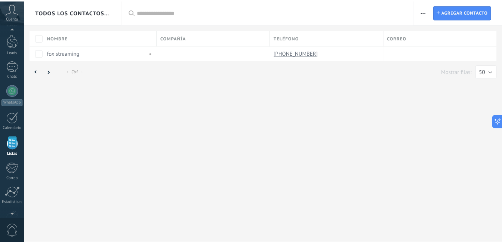
scroll to position [46, 0]
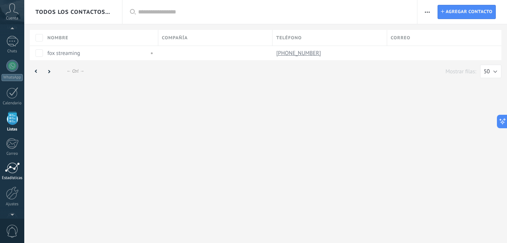
click at [11, 171] on div at bounding box center [12, 167] width 15 height 11
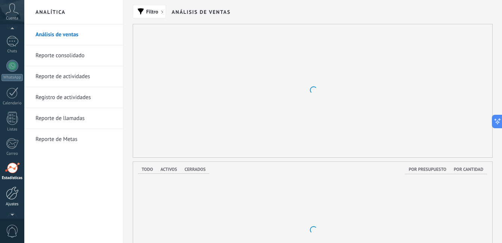
click at [15, 192] on div at bounding box center [12, 192] width 13 height 13
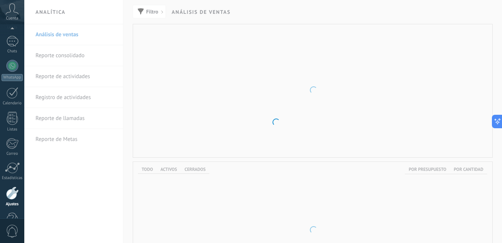
scroll to position [68, 0]
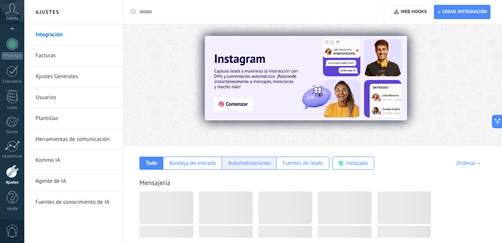
click at [272, 163] on div "Automatizaciones" at bounding box center [249, 163] width 55 height 13
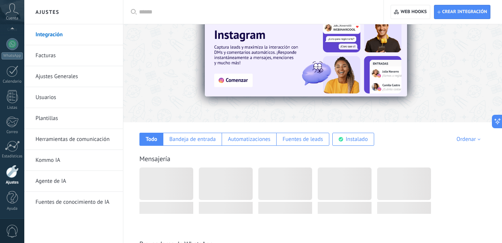
scroll to position [0, 0]
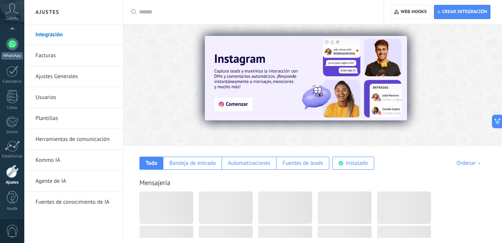
click at [10, 45] on div at bounding box center [12, 44] width 12 height 12
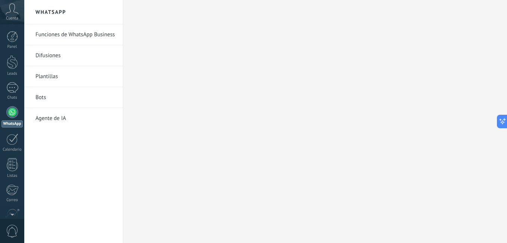
click at [58, 116] on link "Agente de IA" at bounding box center [75, 118] width 80 height 21
click at [42, 94] on link "Bots" at bounding box center [75, 97] width 80 height 21
click at [449, 105] on div at bounding box center [315, 121] width 384 height 243
click at [416, 105] on div at bounding box center [315, 121] width 384 height 243
click at [397, 106] on div at bounding box center [315, 121] width 384 height 243
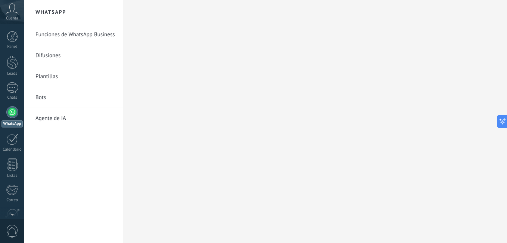
click at [37, 100] on link "Bots" at bounding box center [75, 97] width 80 height 21
click at [44, 73] on link "Plantillas" at bounding box center [75, 76] width 80 height 21
click at [44, 73] on body ".abccls-1,.abccls-2{fill-rule:evenodd}.abccls-2{fill:#fff} .abfcls-1{fill:none}…" at bounding box center [253, 121] width 507 height 243
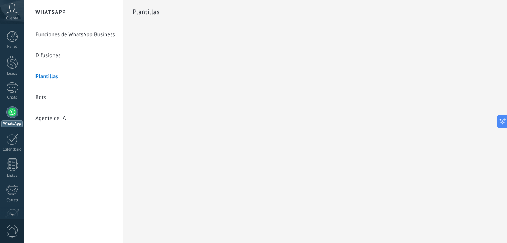
drag, startPoint x: 44, startPoint y: 73, endPoint x: 45, endPoint y: 51, distance: 22.0
click at [46, 51] on link "Difusiones" at bounding box center [75, 55] width 80 height 21
click at [44, 51] on body ".abccls-1,.abccls-2{fill-rule:evenodd}.abccls-2{fill:#fff} .abfcls-1{fill:none}…" at bounding box center [253, 121] width 507 height 243
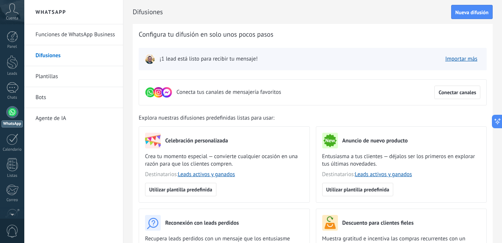
click at [53, 94] on link "Bots" at bounding box center [75, 97] width 80 height 21
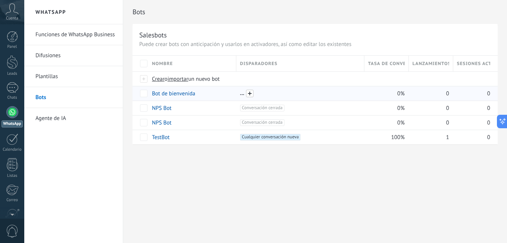
click at [249, 95] on span at bounding box center [249, 93] width 7 height 7
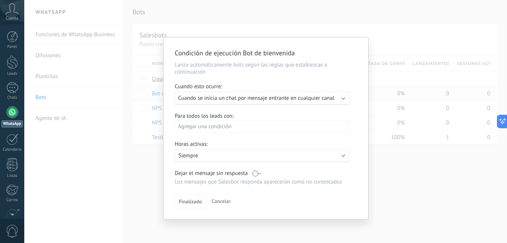
click at [217, 158] on p "Siempre" at bounding box center [244, 155] width 131 height 7
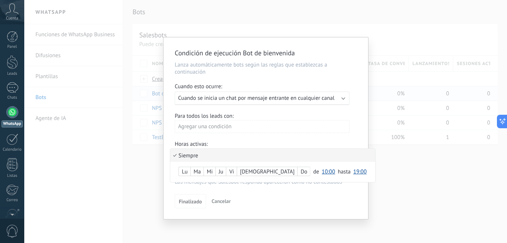
click at [214, 100] on div at bounding box center [266, 128] width 205 height 182
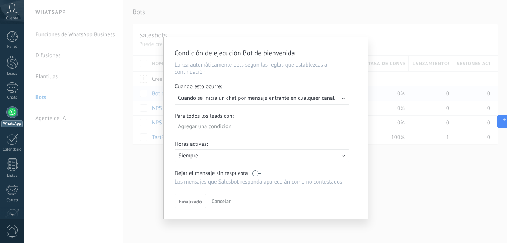
click at [214, 100] on span "Cuando se inicia un chat por mensaje entrante en cualquier canal" at bounding box center [256, 98] width 157 height 7
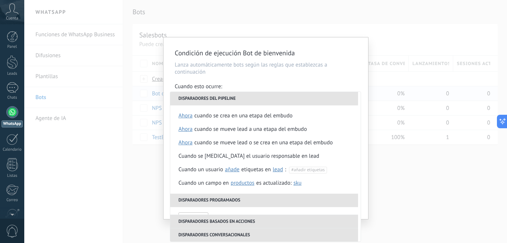
click at [273, 78] on div "Condición de ejecución Bot de bienvenida Lanza automáticamente bots según las r…" at bounding box center [266, 128] width 205 height 182
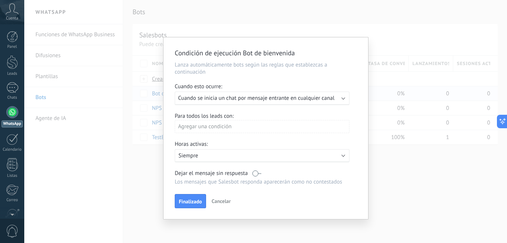
click at [255, 172] on label at bounding box center [257, 173] width 9 height 7
click at [260, 174] on label at bounding box center [257, 173] width 9 height 7
click at [257, 174] on label at bounding box center [257, 173] width 9 height 7
click at [316, 99] on span "Cuando se inicia un chat por mensaje entrante en cualquier canal" at bounding box center [256, 98] width 157 height 7
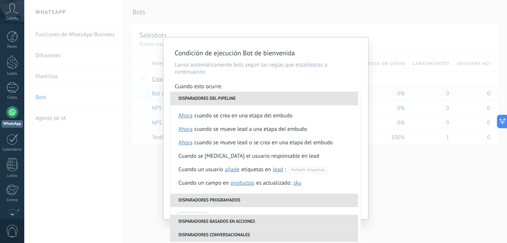
click at [228, 73] on p "Lanza automáticamente bots según las reglas que establezcas a continuación" at bounding box center [266, 68] width 182 height 14
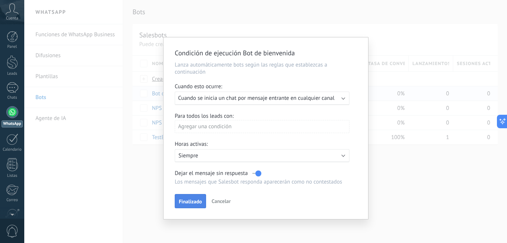
click at [189, 201] on span "Finalizado" at bounding box center [190, 201] width 23 height 5
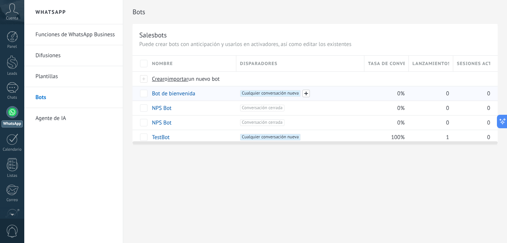
click at [306, 92] on span at bounding box center [306, 93] width 7 height 7
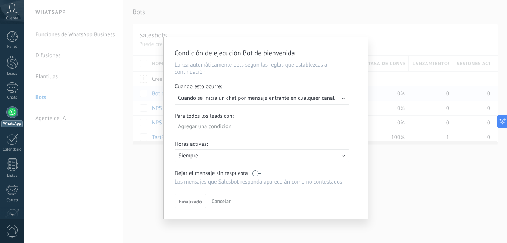
click at [259, 102] on div "Ejecutar: Cuando se inicia un chat por mensaje entrante en cualquier canal" at bounding box center [262, 98] width 175 height 13
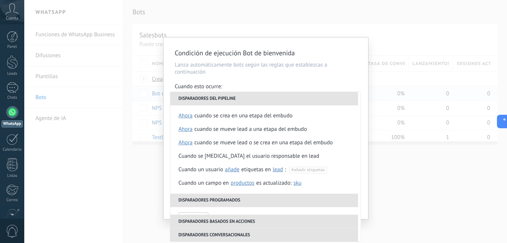
click at [388, 39] on div "Condición de ejecución Bot de bienvenida Lanza automáticamente bots según las r…" at bounding box center [265, 121] width 483 height 243
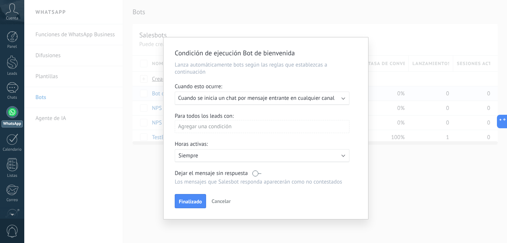
click at [190, 156] on p "Siempre" at bounding box center [244, 155] width 131 height 7
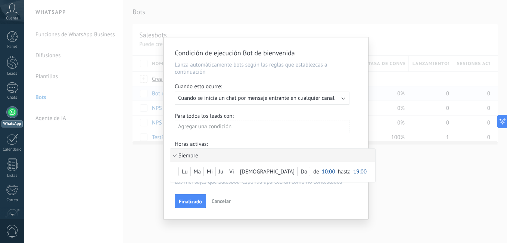
click at [190, 156] on li "Siempre" at bounding box center [272, 155] width 205 height 13
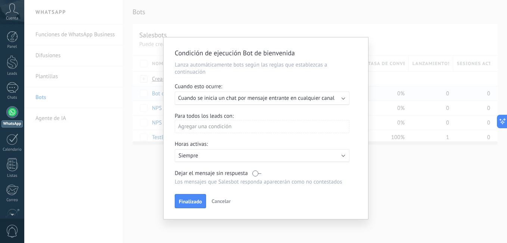
click at [212, 95] on span "Cuando se inicia un chat por mensaje entrante en cualquier canal" at bounding box center [256, 98] width 157 height 7
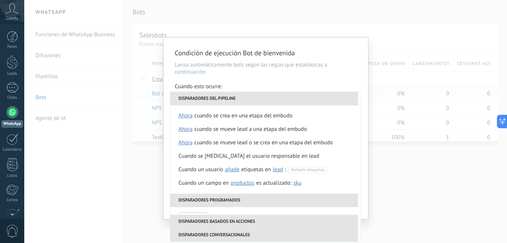
drag, startPoint x: 488, startPoint y: 174, endPoint x: 447, endPoint y: 132, distance: 58.9
click at [487, 174] on div "Condición de ejecución Bot de bienvenida Lanza automáticamente bots según las r…" at bounding box center [265, 121] width 483 height 243
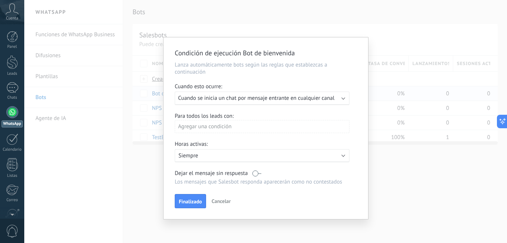
click at [339, 7] on div "Condición de ejecución Bot de bienvenida Lanza automáticamente bots según las r…" at bounding box center [265, 121] width 483 height 243
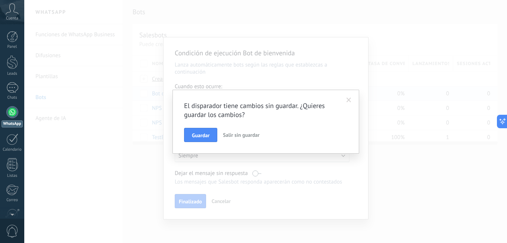
click at [239, 133] on span "Salir sin guardar" at bounding box center [241, 134] width 37 height 7
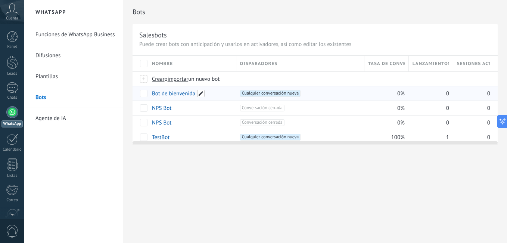
click at [198, 92] on span at bounding box center [200, 93] width 7 height 7
click at [204, 110] on span "Cancelar" at bounding box center [200, 110] width 19 height 7
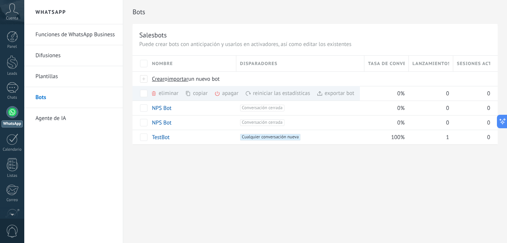
click at [367, 205] on div "Bots Salesbots Puede crear bots con anticipación y usarlos en activadores, así …" at bounding box center [315, 121] width 384 height 243
click at [59, 115] on link "Agente de IA" at bounding box center [75, 118] width 80 height 21
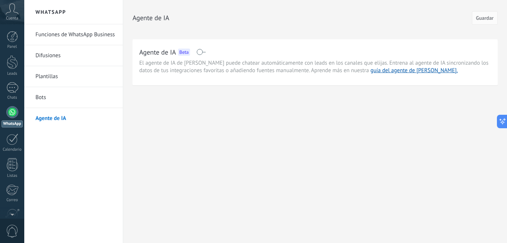
click at [51, 75] on link "Plantillas" at bounding box center [75, 76] width 80 height 21
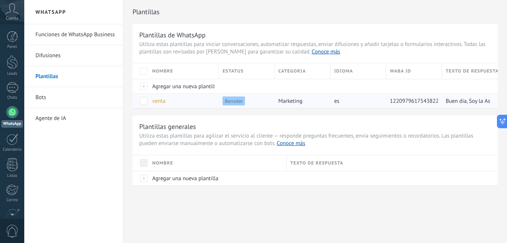
click at [214, 99] on div "venta" at bounding box center [182, 101] width 66 height 14
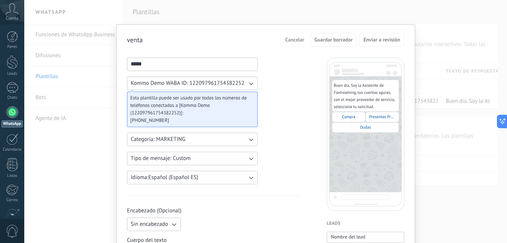
click at [42, 58] on div "**********" at bounding box center [265, 121] width 483 height 243
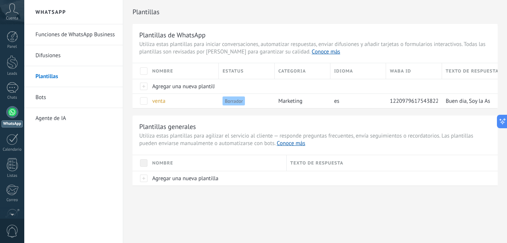
click at [56, 58] on link "Difusiones" at bounding box center [75, 55] width 80 height 21
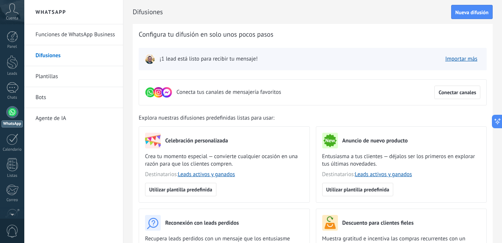
click at [59, 35] on link "Funciones de WhatsApp Business" at bounding box center [75, 34] width 80 height 21
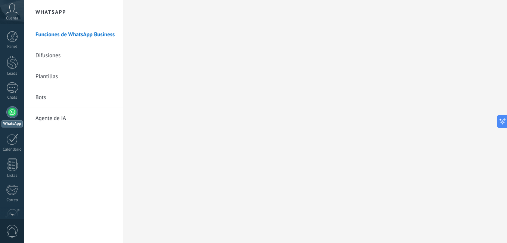
click at [55, 113] on link "Agente de IA" at bounding box center [75, 118] width 80 height 21
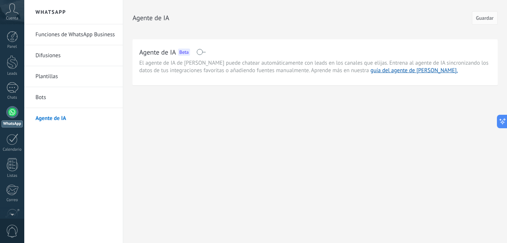
click at [205, 54] on span at bounding box center [200, 52] width 9 height 6
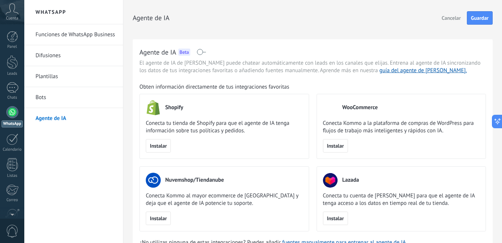
click at [43, 99] on link "Bots" at bounding box center [75, 97] width 80 height 21
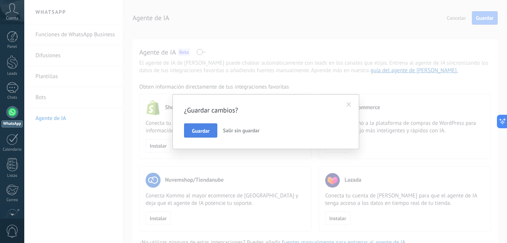
click at [212, 137] on button "Guardar" at bounding box center [200, 130] width 33 height 14
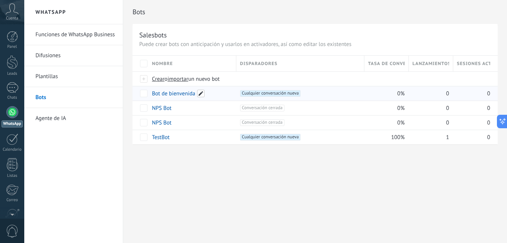
click at [200, 95] on span at bounding box center [200, 93] width 7 height 7
click at [201, 112] on span "Cancelar" at bounding box center [200, 110] width 19 height 7
click at [189, 94] on link "Bot de bienvenida" at bounding box center [173, 93] width 43 height 7
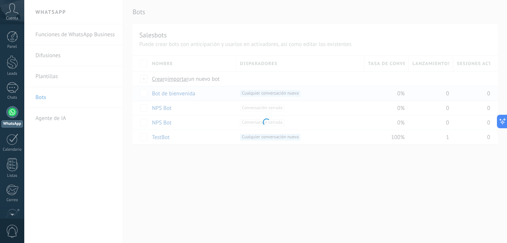
click at [189, 94] on div at bounding box center [265, 121] width 483 height 243
type input "**********"
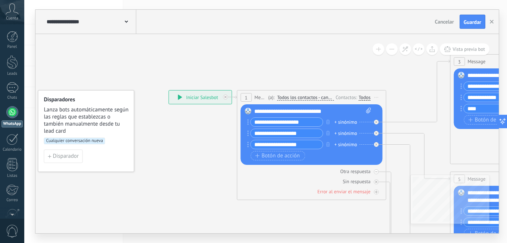
click at [377, 97] on icon at bounding box center [377, 97] width 4 height 1
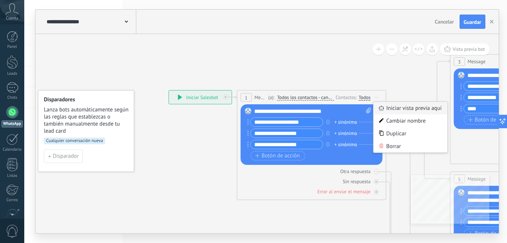
click at [391, 107] on div "Iniciar vista previa aquí" at bounding box center [411, 108] width 74 height 13
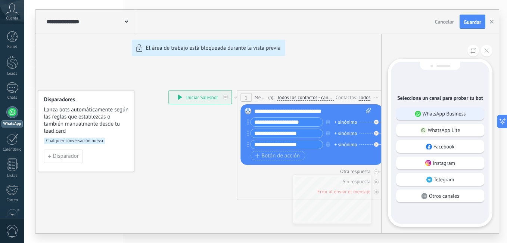
click at [412, 113] on div "WhatsApp Business" at bounding box center [440, 113] width 88 height 13
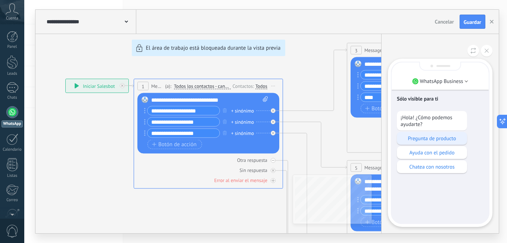
click at [423, 136] on p "Pregunta de producto" at bounding box center [432, 138] width 63 height 7
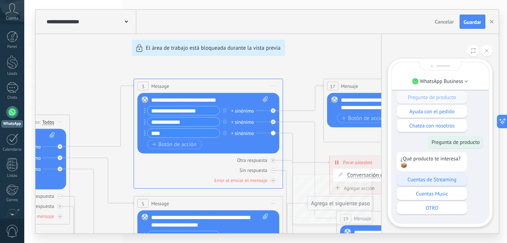
click at [449, 183] on div "Cuentas de Streaming" at bounding box center [432, 179] width 70 height 13
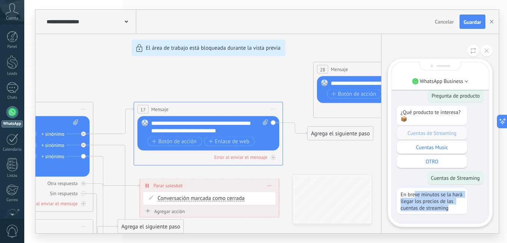
drag, startPoint x: 415, startPoint y: 193, endPoint x: 452, endPoint y: 208, distance: 40.6
click at [452, 208] on p "En breve minutos se la hará llegar los precios de las cuentas de streaming" at bounding box center [432, 201] width 63 height 20
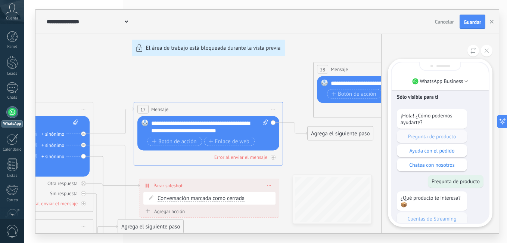
scroll to position [-88, 0]
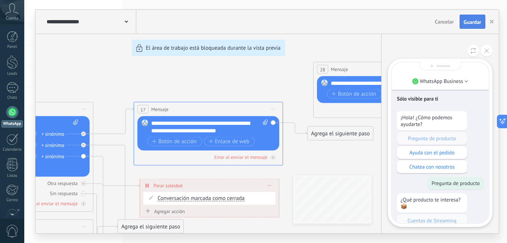
click at [461, 22] on button "Guardar" at bounding box center [473, 22] width 26 height 14
click at [492, 21] on use "button" at bounding box center [492, 22] width 4 height 4
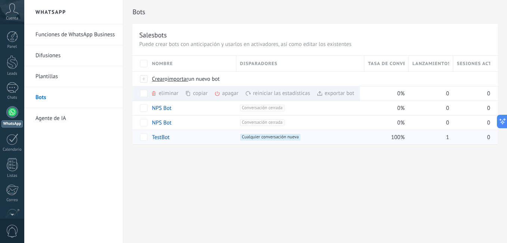
click at [408, 134] on div "100%" at bounding box center [387, 137] width 44 height 15
click at [470, 101] on div "0" at bounding box center [471, 108] width 37 height 14
click at [389, 143] on div "100%" at bounding box center [385, 137] width 41 height 14
click at [214, 136] on div "TestBot" at bounding box center [190, 137] width 84 height 14
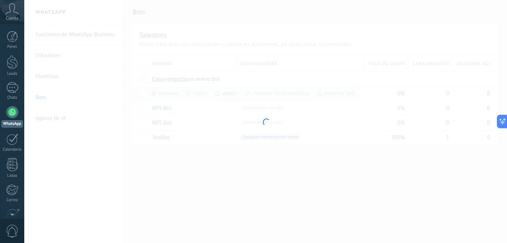
type input "*******"
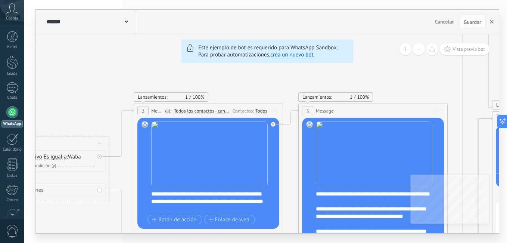
click at [492, 18] on button "button" at bounding box center [491, 22] width 11 height 14
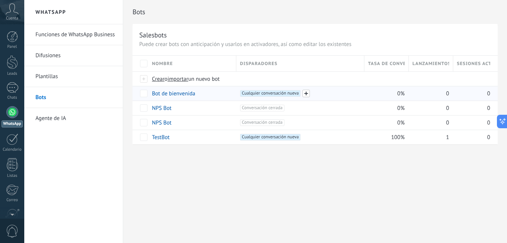
click at [307, 93] on span at bounding box center [306, 93] width 7 height 7
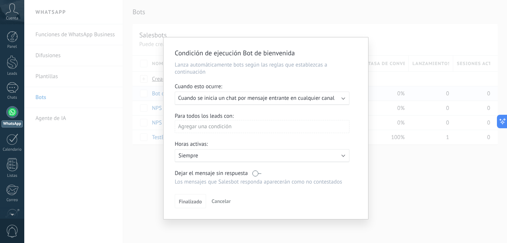
click at [229, 103] on div "Ejecutar: Cuando se inicia un chat por mensaje entrante en cualquier canal" at bounding box center [262, 98] width 175 height 13
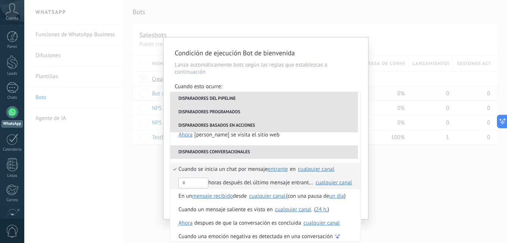
scroll to position [190, 0]
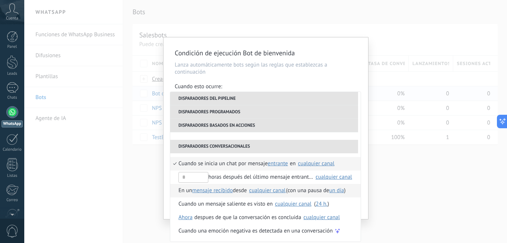
click at [247, 192] on span "desde" at bounding box center [240, 190] width 14 height 13
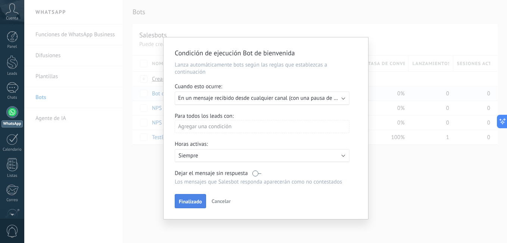
click at [186, 201] on span "Finalizado" at bounding box center [190, 201] width 23 height 5
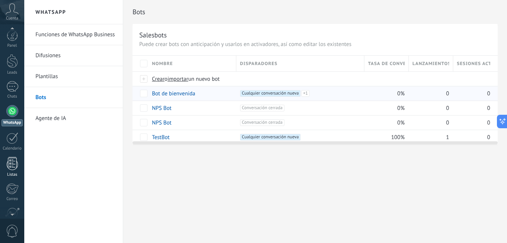
scroll to position [0, 0]
click at [50, 76] on link "Plantillas" at bounding box center [75, 76] width 80 height 21
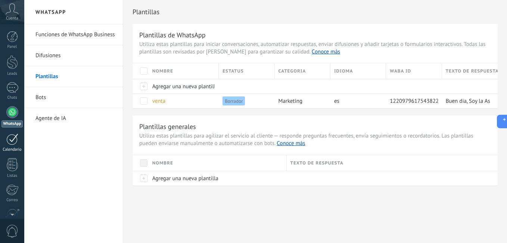
click at [9, 147] on link "Calendario" at bounding box center [12, 142] width 24 height 19
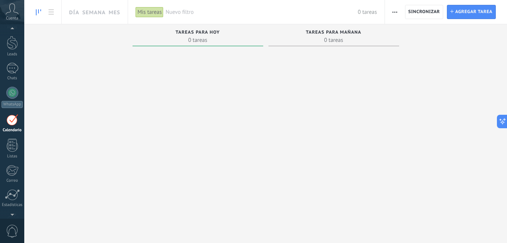
scroll to position [22, 0]
click at [423, 10] on span "Sincronizar" at bounding box center [425, 12] width 32 height 4
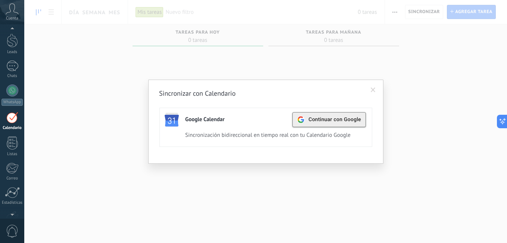
click at [345, 124] on div "Continuar con Google" at bounding box center [329, 119] width 64 height 14
click at [409, 123] on div "Sincronizar con Calendario Google Calendar Continuar con Google Activa Apagar S…" at bounding box center [265, 121] width 483 height 243
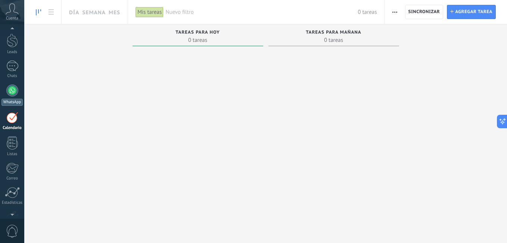
click at [10, 93] on div at bounding box center [12, 90] width 12 height 12
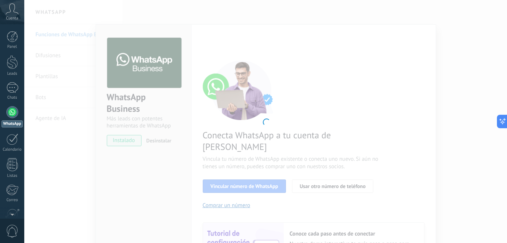
click at [245, 176] on div at bounding box center [265, 121] width 483 height 243
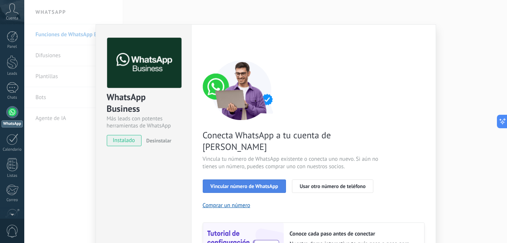
click at [255, 183] on span "Vincular número de WhatsApp" at bounding box center [245, 185] width 68 height 5
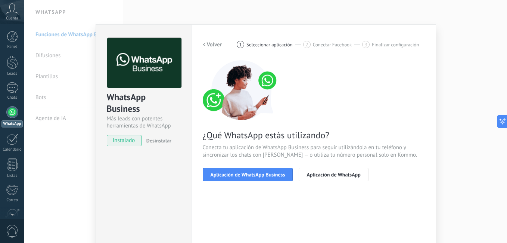
click at [255, 173] on span "Aplicación de WhatsApp Business" at bounding box center [248, 174] width 75 height 5
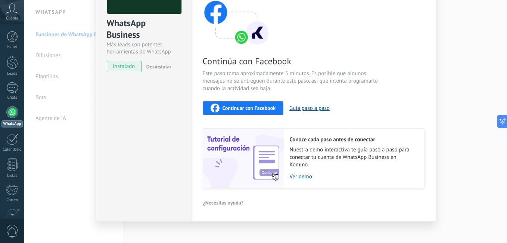
scroll to position [80, 0]
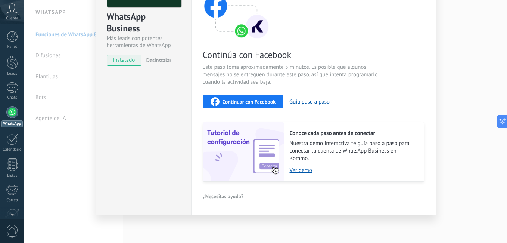
click at [254, 102] on span "Continuar con Facebook" at bounding box center [249, 101] width 53 height 5
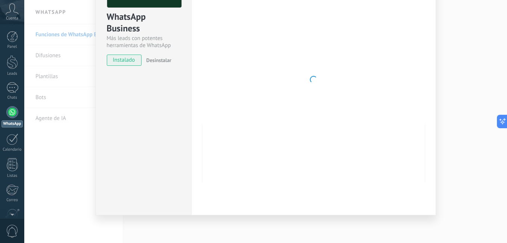
click at [390, 132] on div at bounding box center [314, 79] width 222 height 244
click at [128, 121] on div "WhatsApp Business Más leads con potentes herramientas de WhatsApp instalado Des…" at bounding box center [144, 79] width 96 height 271
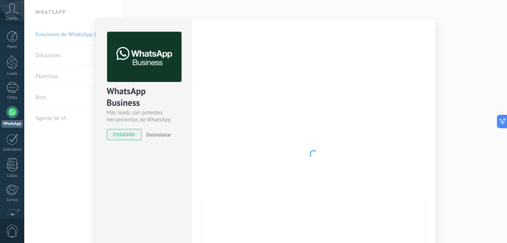
scroll to position [0, 0]
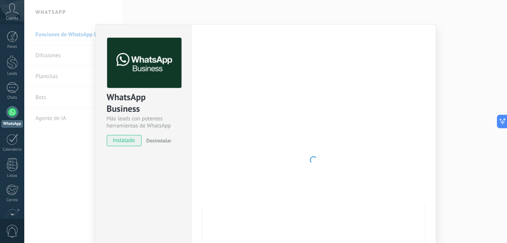
click at [414, 133] on div at bounding box center [314, 160] width 222 height 244
click at [285, 137] on div at bounding box center [314, 160] width 222 height 244
click at [292, 143] on div at bounding box center [314, 160] width 222 height 244
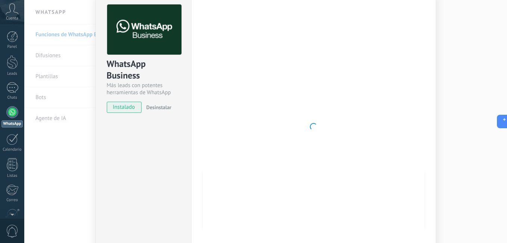
scroll to position [37, 0]
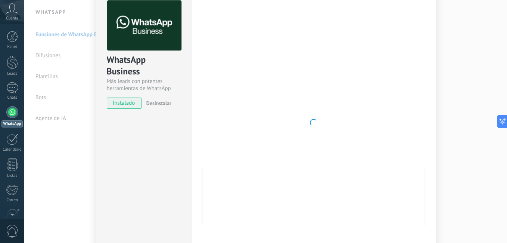
click at [296, 87] on div at bounding box center [314, 122] width 222 height 244
click at [292, 89] on div at bounding box center [314, 122] width 222 height 244
click at [134, 109] on div "WhatsApp Business Más leads con potentes herramientas de WhatsApp instalado Des…" at bounding box center [143, 50] width 95 height 127
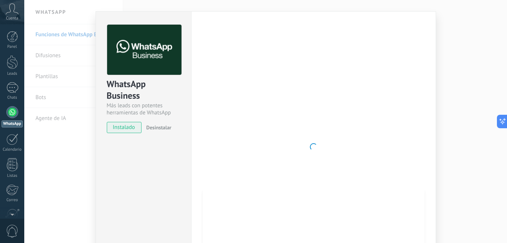
scroll to position [0, 0]
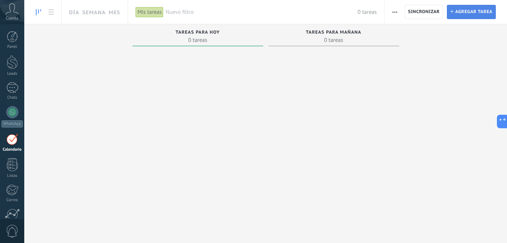
click at [460, 9] on span "Agregar tarea" at bounding box center [473, 11] width 37 height 13
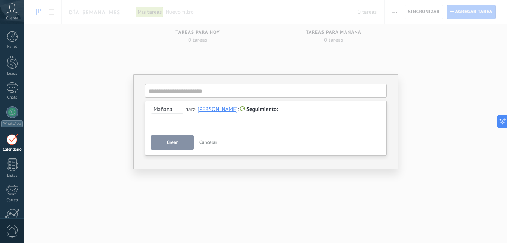
click at [210, 146] on button "Cancelar" at bounding box center [208, 142] width 24 height 14
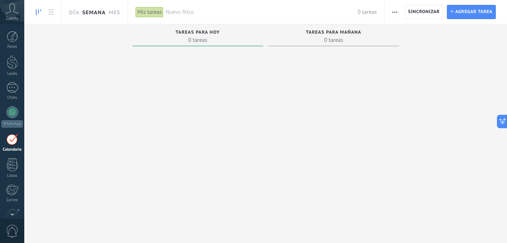
scroll to position [22, 0]
click at [436, 15] on span "Sincronizar" at bounding box center [424, 11] width 32 height 13
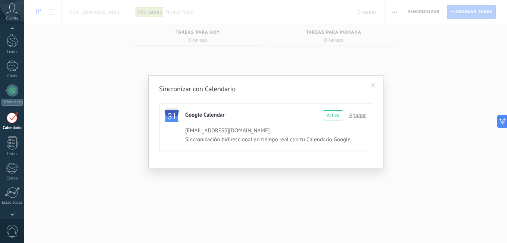
click at [372, 84] on span at bounding box center [373, 85] width 5 height 5
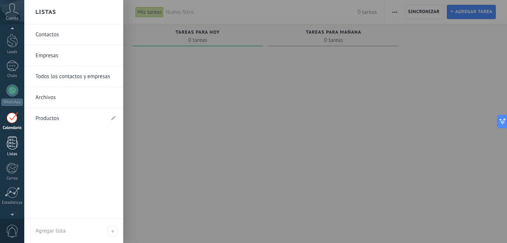
click at [6, 141] on link "Listas" at bounding box center [12, 146] width 24 height 20
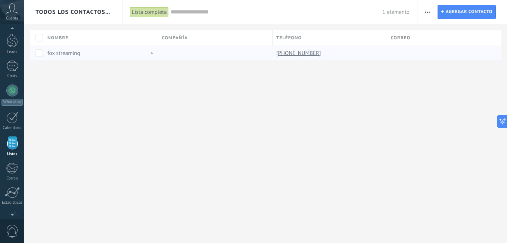
scroll to position [46, 0]
click at [61, 53] on link "fox streaming" at bounding box center [63, 53] width 33 height 7
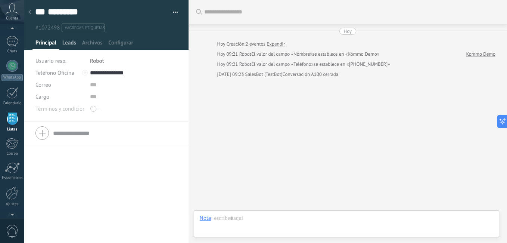
click at [65, 43] on span "Leads" at bounding box center [69, 44] width 14 height 11
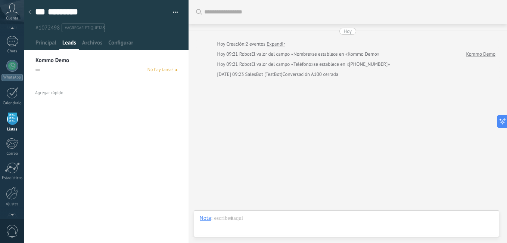
click at [41, 68] on div "No hay tareas" at bounding box center [106, 69] width 142 height 7
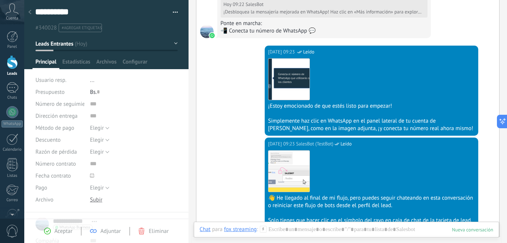
scroll to position [668, 0]
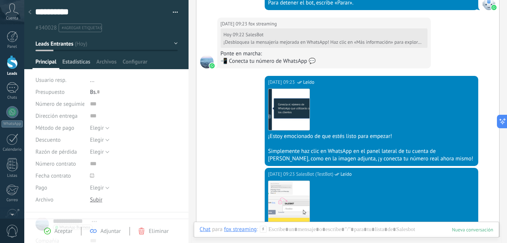
click at [76, 63] on span "Estadísticas" at bounding box center [76, 63] width 28 height 11
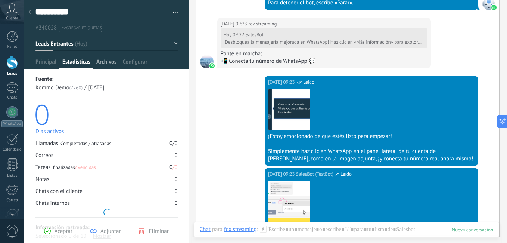
click at [104, 63] on span "Archivos" at bounding box center [106, 63] width 20 height 11
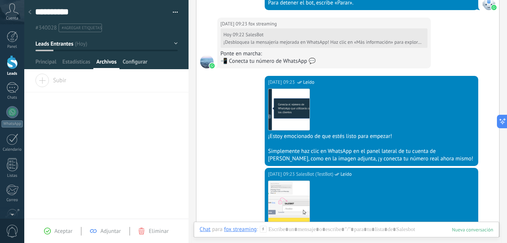
click at [132, 62] on span "Configurar" at bounding box center [135, 63] width 25 height 11
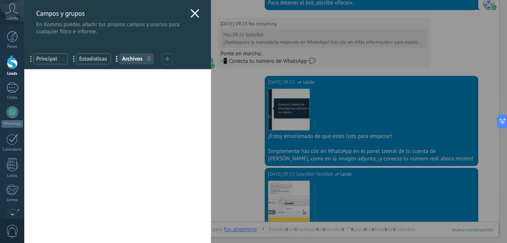
click at [55, 60] on span "Principal" at bounding box center [50, 58] width 29 height 7
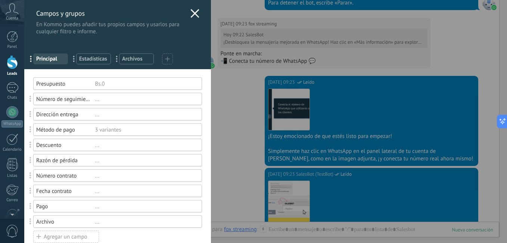
click at [86, 133] on div "Método de pago 3 variantes" at bounding box center [117, 129] width 169 height 12
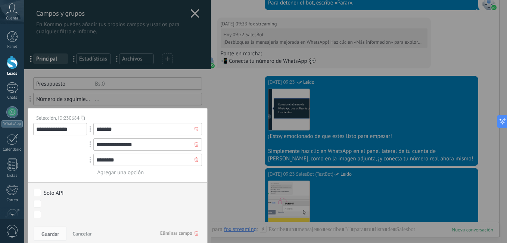
click at [79, 237] on button "Cancelar" at bounding box center [81, 233] width 25 height 14
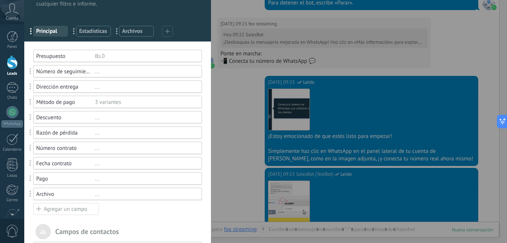
scroll to position [37, 0]
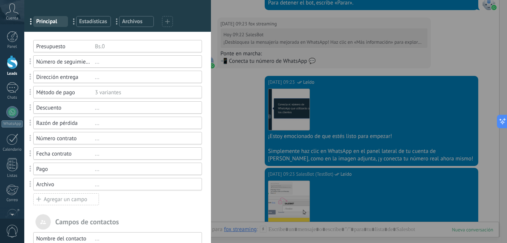
click at [96, 26] on div "... Estadísticas" at bounding box center [93, 21] width 35 height 11
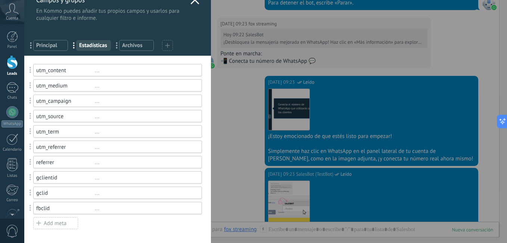
scroll to position [0, 0]
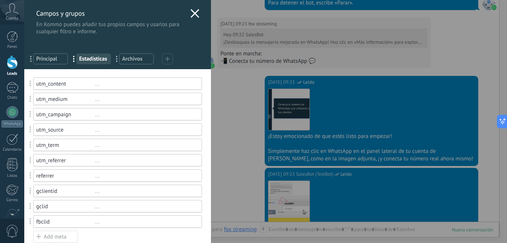
click at [141, 59] on span "Archivos" at bounding box center [136, 58] width 29 height 7
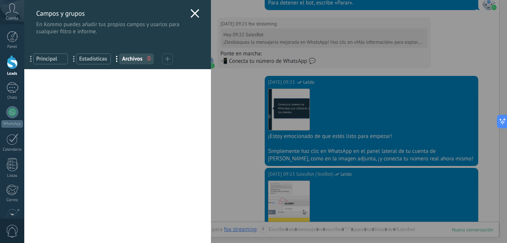
click at [196, 17] on use at bounding box center [194, 13] width 9 height 9
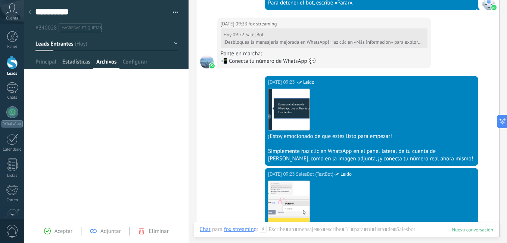
click at [79, 63] on span "Estadísticas" at bounding box center [76, 63] width 28 height 11
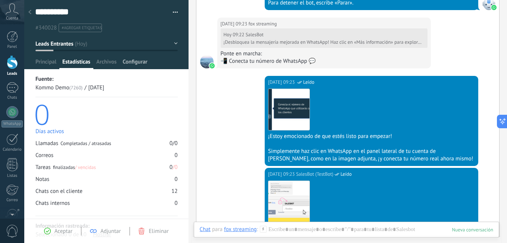
click at [135, 61] on span "Configurar" at bounding box center [135, 63] width 25 height 11
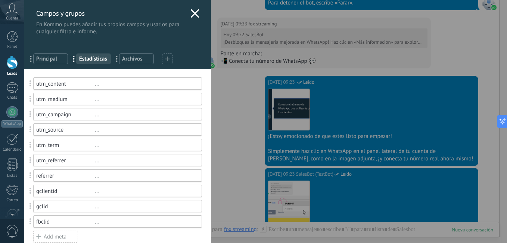
click at [190, 12] on icon at bounding box center [194, 13] width 9 height 9
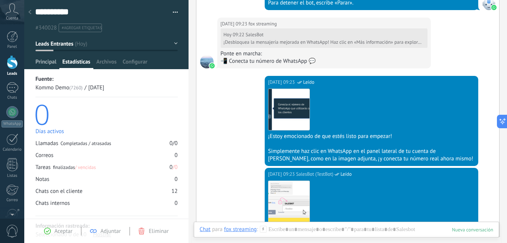
click at [49, 59] on span "Principal" at bounding box center [45, 63] width 21 height 11
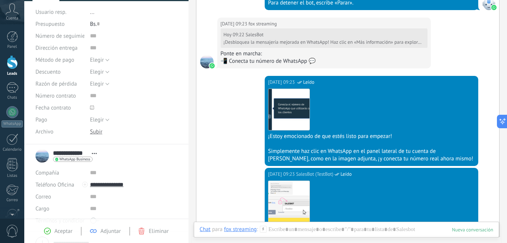
scroll to position [104, 0]
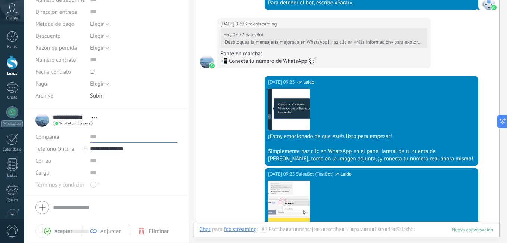
click at [93, 137] on input "text" at bounding box center [133, 137] width 87 height 12
type input "**********"
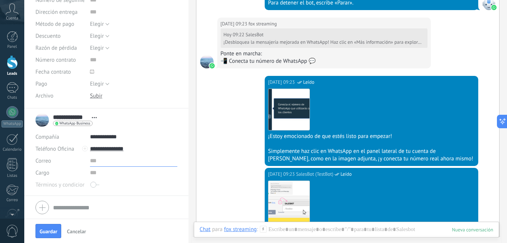
click at [106, 161] on input "text" at bounding box center [133, 161] width 87 height 12
click at [108, 174] on input "text" at bounding box center [133, 173] width 87 height 12
click at [105, 166] on input "text" at bounding box center [133, 161] width 87 height 12
click at [106, 171] on input "text" at bounding box center [133, 173] width 87 height 12
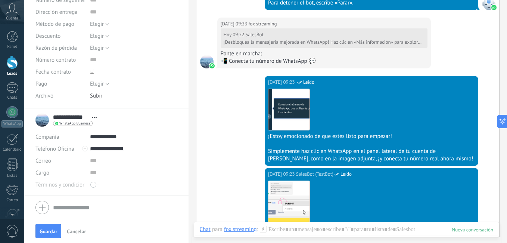
click at [94, 186] on span at bounding box center [94, 185] width 9 height 12
click at [93, 183] on span at bounding box center [94, 185] width 9 height 12
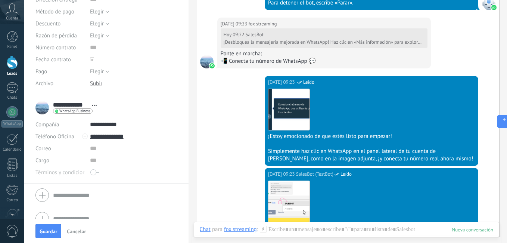
scroll to position [128, 0]
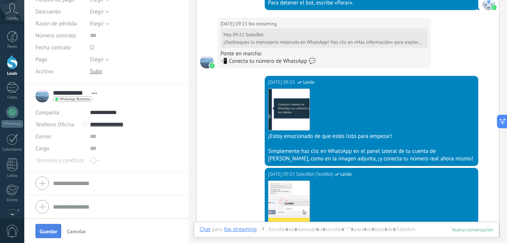
click at [55, 229] on span "Guardar" at bounding box center [49, 231] width 18 height 5
type textarea "***"
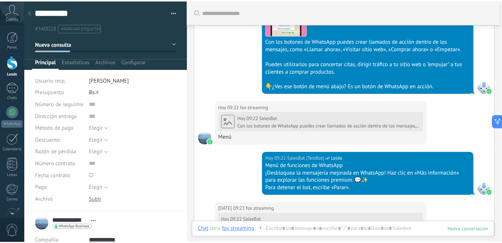
scroll to position [521, 0]
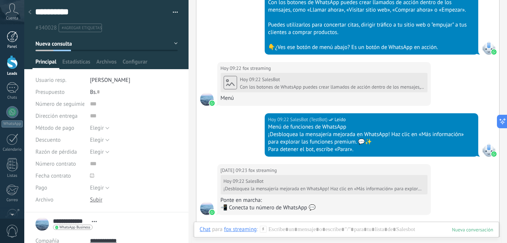
click at [12, 36] on div at bounding box center [12, 36] width 11 height 11
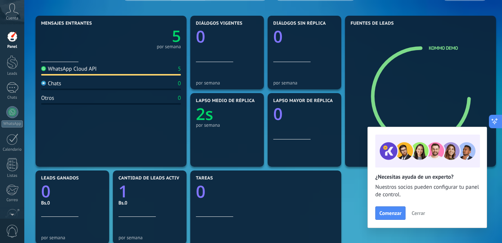
scroll to position [112, 0]
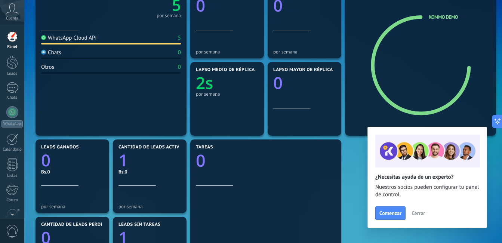
click at [412, 214] on span "Cerrar" at bounding box center [417, 212] width 13 height 5
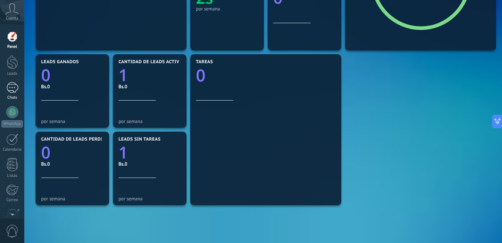
scroll to position [37, 0]
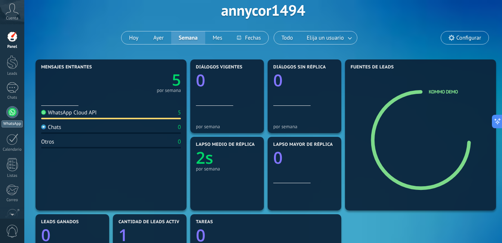
click at [10, 114] on div at bounding box center [12, 112] width 12 height 12
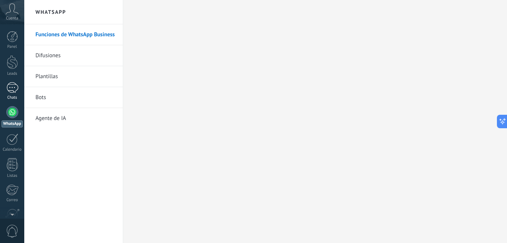
click at [8, 89] on div at bounding box center [12, 87] width 12 height 11
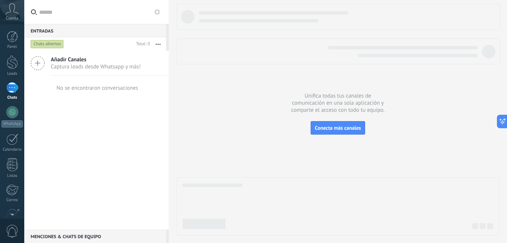
click at [40, 63] on icon at bounding box center [38, 63] width 14 height 14
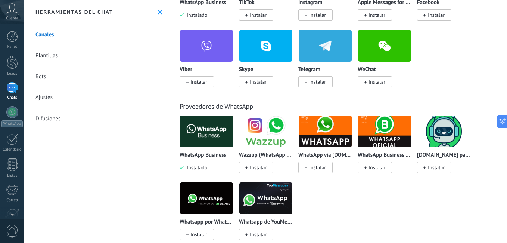
scroll to position [187, 0]
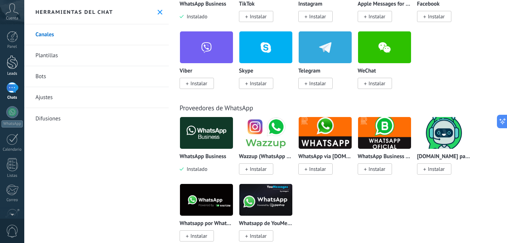
click at [6, 58] on link "Leads" at bounding box center [12, 65] width 24 height 21
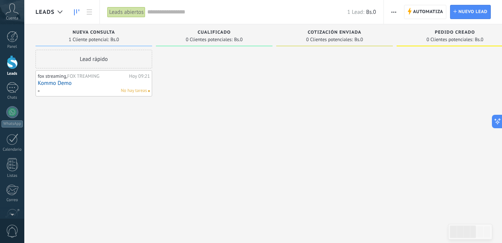
click at [101, 81] on link "Kommo Demo" at bounding box center [94, 83] width 112 height 6
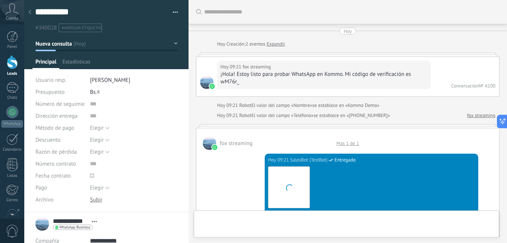
scroll to position [885, 0]
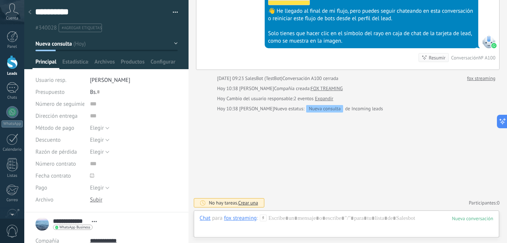
click at [14, 66] on div at bounding box center [12, 62] width 11 height 14
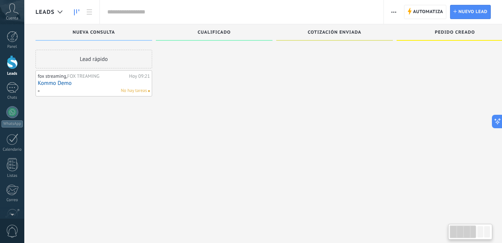
click at [109, 60] on div "Lead rápido" at bounding box center [93, 59] width 117 height 19
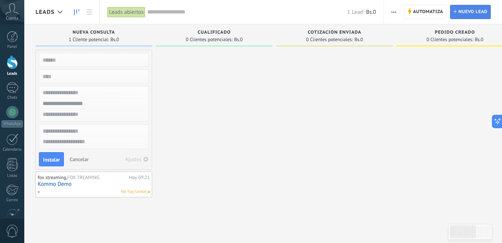
click at [462, 10] on span "Nuevo lead" at bounding box center [472, 11] width 29 height 13
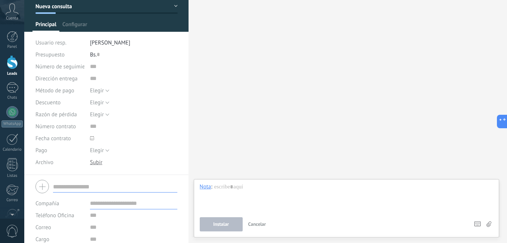
scroll to position [39, 0]
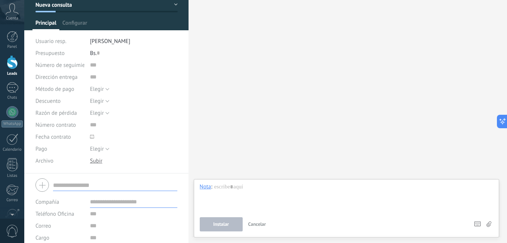
click at [8, 65] on div at bounding box center [12, 62] width 11 height 14
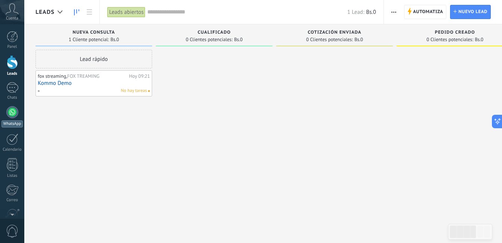
click at [15, 115] on div at bounding box center [12, 112] width 12 height 12
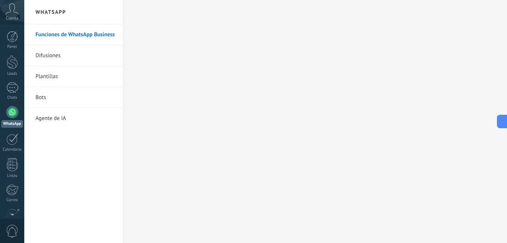
click at [32, 92] on li "Bots" at bounding box center [73, 97] width 99 height 21
click at [35, 96] on li "Bots" at bounding box center [73, 97] width 99 height 21
click at [37, 97] on link "Bots" at bounding box center [75, 97] width 80 height 21
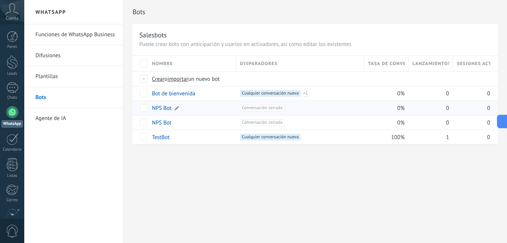
click at [189, 108] on div "NPS Bot" at bounding box center [190, 108] width 84 height 14
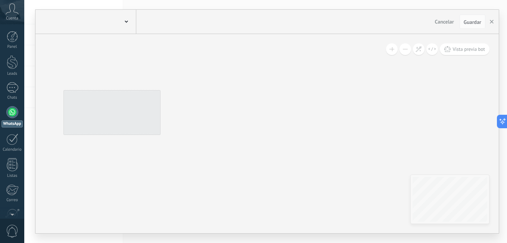
type input "**********"
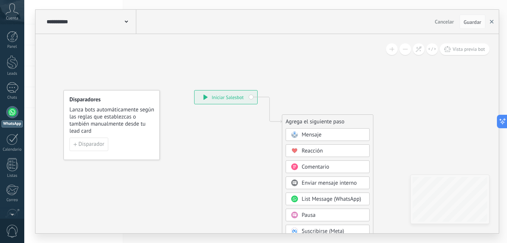
click at [491, 23] on icon "button" at bounding box center [492, 22] width 4 height 4
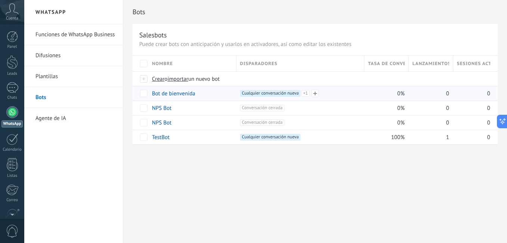
click at [331, 91] on div "+2 Cualquier conversación nueva +1 Cualquier conversación nueva +0" at bounding box center [301, 102] width 119 height 25
click at [316, 94] on span at bounding box center [315, 93] width 7 height 7
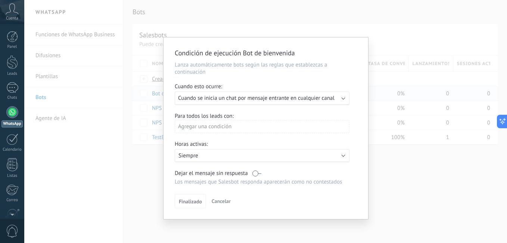
click at [229, 155] on p "Siempre" at bounding box center [244, 155] width 131 height 7
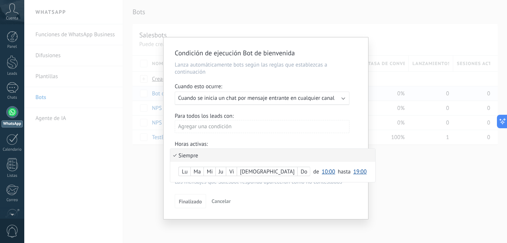
click at [229, 155] on li "Siempre" at bounding box center [272, 155] width 205 height 13
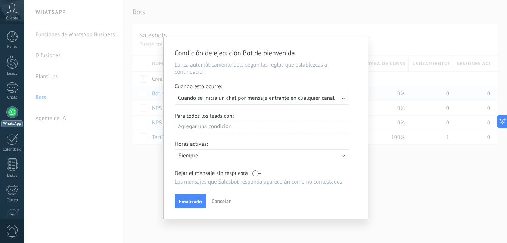
click at [225, 128] on div "Agregar una condición" at bounding box center [262, 126] width 175 height 13
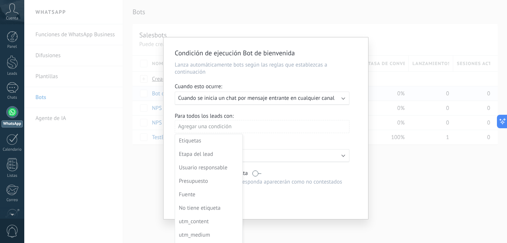
click at [208, 100] on div at bounding box center [266, 128] width 205 height 182
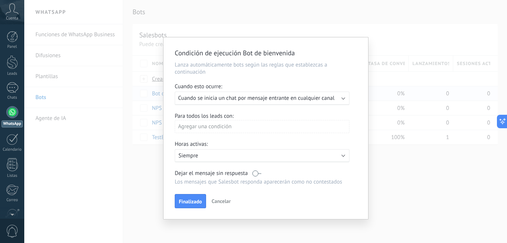
click at [209, 100] on span "Cuando se inicia un chat por mensaje entrante en cualquier canal" at bounding box center [256, 98] width 157 height 7
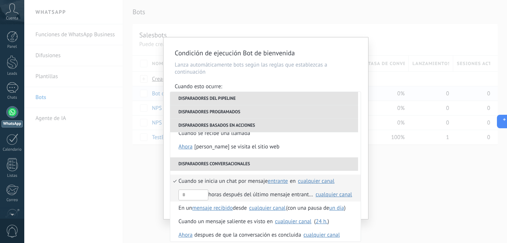
scroll to position [190, 0]
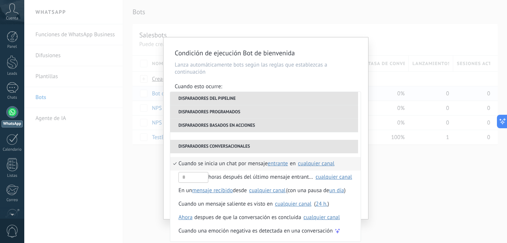
click at [248, 207] on div "Cuando un mensaje saliente es visto en" at bounding box center [226, 203] width 94 height 13
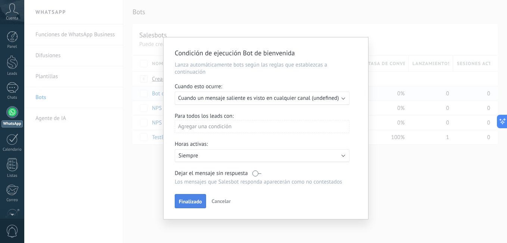
click at [186, 198] on button "Finalizado" at bounding box center [190, 201] width 31 height 14
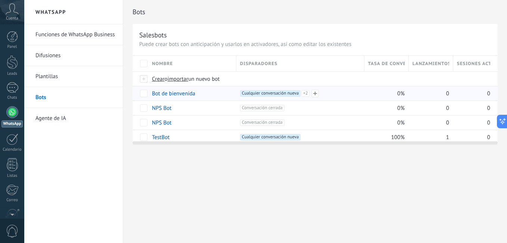
click at [329, 95] on div "+3 Cualquier conversación nueva +2 Cualquier conversación nueva +1 Mensaje vist…" at bounding box center [301, 102] width 119 height 25
click at [315, 92] on span at bounding box center [315, 93] width 7 height 7
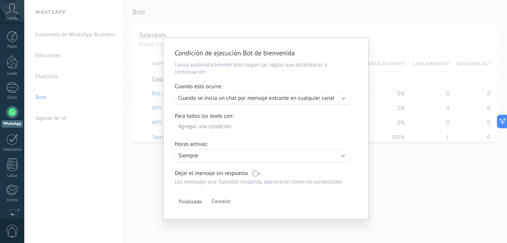
click at [208, 122] on div "Agregar una condición" at bounding box center [262, 126] width 175 height 13
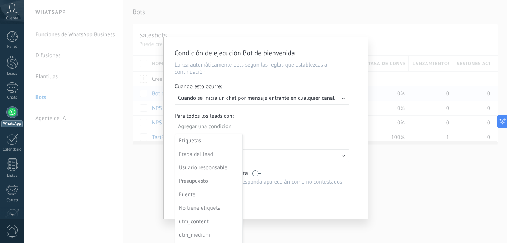
click at [216, 93] on div at bounding box center [266, 128] width 205 height 182
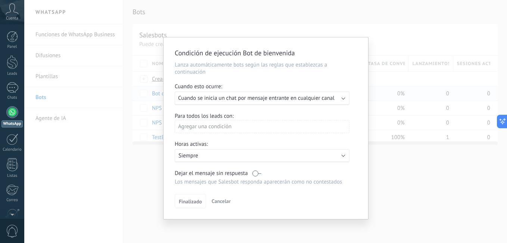
click at [217, 95] on span "Cuando se inicia un chat por mensaje entrante en cualquier canal" at bounding box center [256, 98] width 157 height 7
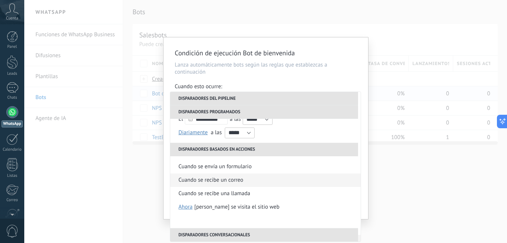
scroll to position [75, 0]
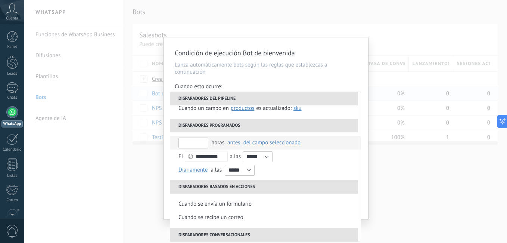
click at [196, 142] on input "text" at bounding box center [194, 142] width 30 height 11
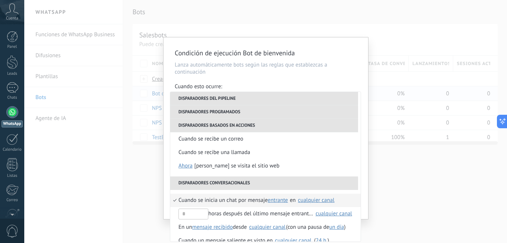
scroll to position [190, 0]
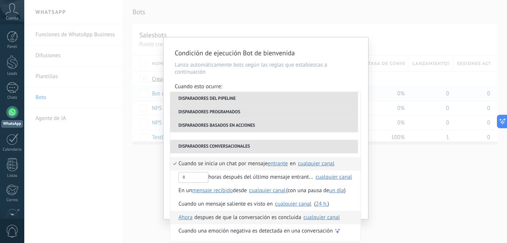
click at [253, 221] on div "despues de que la conversación es concluida" at bounding box center [248, 217] width 107 height 13
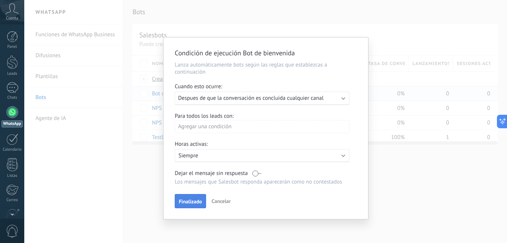
click at [187, 199] on span "Finalizado" at bounding box center [190, 201] width 23 height 5
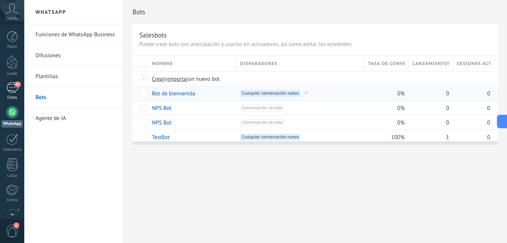
click at [16, 89] on div "42" at bounding box center [12, 87] width 12 height 11
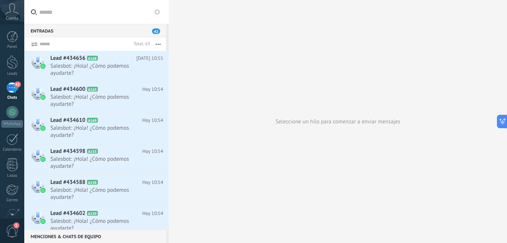
click at [51, 30] on div "Entradas 42" at bounding box center [95, 30] width 142 height 13
click at [80, 63] on span "Salesbot: ¡Hola! ¿Cómo podemos ayudarte?" at bounding box center [99, 69] width 99 height 14
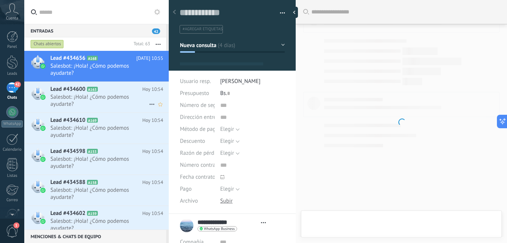
click at [105, 99] on span "Salesbot: ¡Hola! ¿Cómo podemos ayudarte?" at bounding box center [99, 100] width 99 height 14
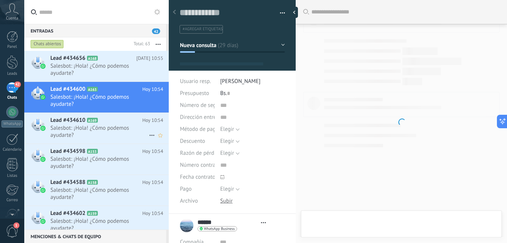
click at [112, 121] on h2 "Lead #434610 A169" at bounding box center [96, 120] width 92 height 7
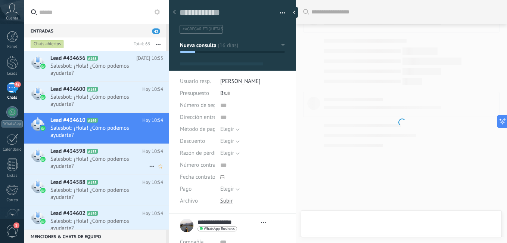
click at [118, 156] on span "Salesbot: ¡Hola! ¿Cómo podemos ayudarte?" at bounding box center [99, 162] width 99 height 14
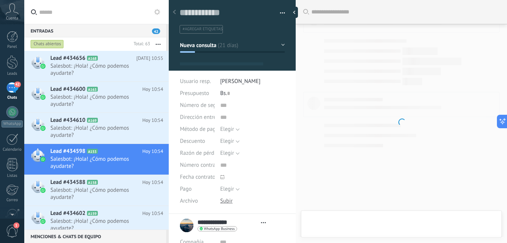
click at [157, 30] on span "42" at bounding box center [156, 31] width 8 height 6
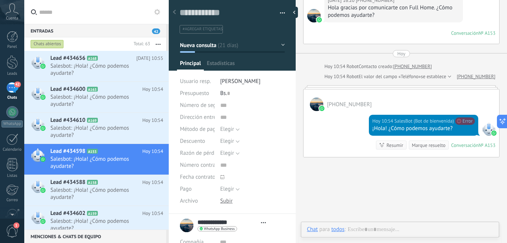
scroll to position [11, 0]
click at [385, 93] on div "+584242411410" at bounding box center [402, 100] width 196 height 22
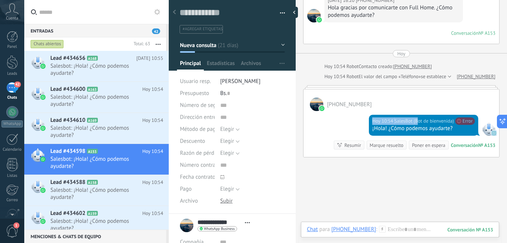
drag, startPoint x: 400, startPoint y: 93, endPoint x: 415, endPoint y: 124, distance: 34.6
click at [415, 124] on div "+584242411410 Hoy 10:54 SalesBot (Bot de bienvenida) No se puede enviar tu mens…" at bounding box center [401, 123] width 196 height 68
click at [78, 105] on span "Salesbot: ¡Hola! ¿Cómo podemos ayudarte?" at bounding box center [99, 100] width 99 height 14
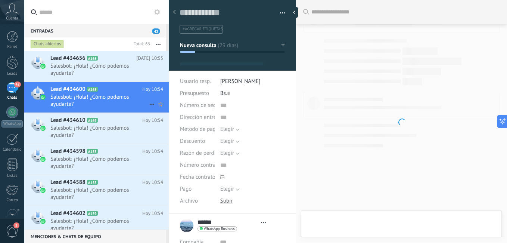
scroll to position [11, 0]
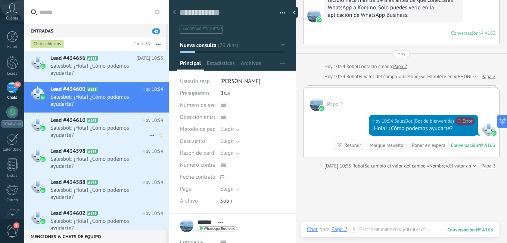
click at [58, 127] on span "Salesbot: ¡Hola! ¿Cómo podemos ayudarte?" at bounding box center [99, 131] width 99 height 14
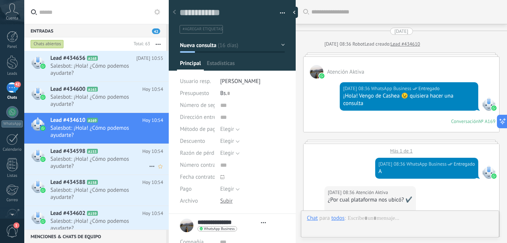
scroll to position [682, 0]
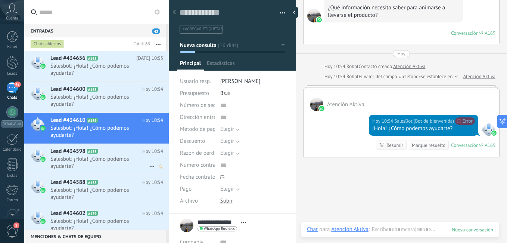
click at [65, 154] on span "Lead #434598" at bounding box center [67, 151] width 35 height 7
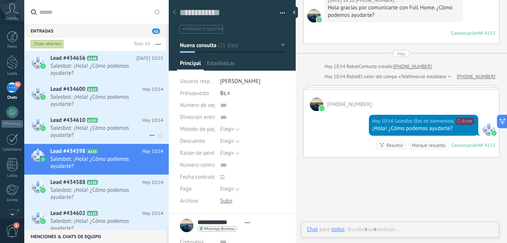
scroll to position [11, 0]
click at [63, 63] on span "Salesbot: ¡Hola! ¿Cómo podemos ayudarte?" at bounding box center [99, 69] width 99 height 14
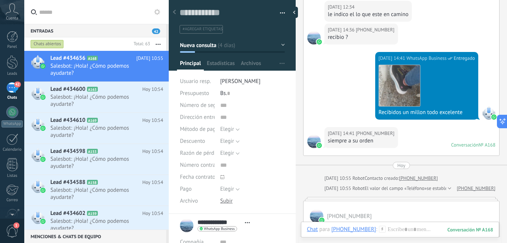
scroll to position [692, 0]
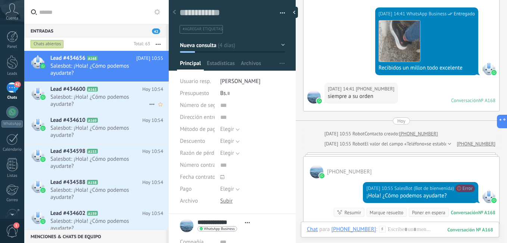
click at [62, 95] on span "Salesbot: ¡Hola! ¿Cómo podemos ayudarte?" at bounding box center [99, 100] width 99 height 14
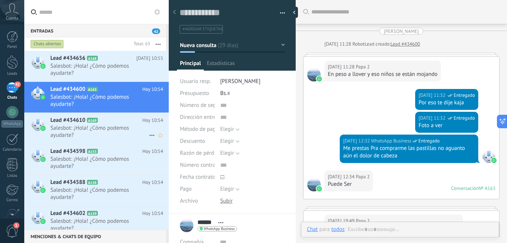
scroll to position [507, 0]
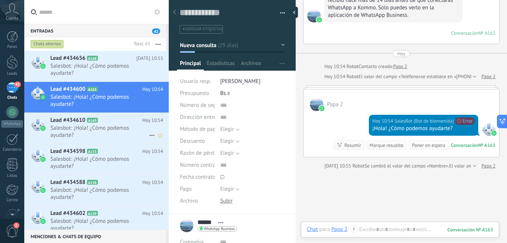
click at [78, 122] on span "Lead #434610" at bounding box center [67, 120] width 35 height 7
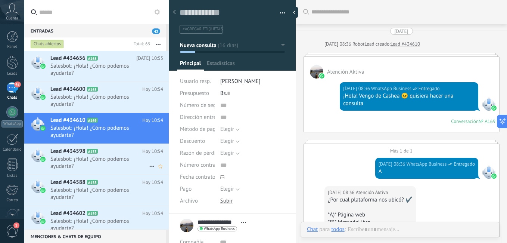
scroll to position [682, 0]
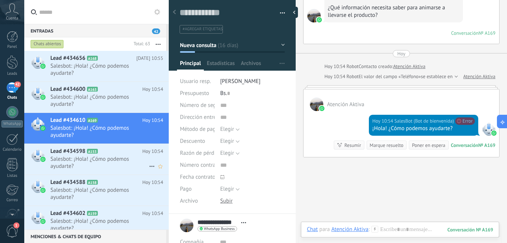
click at [111, 174] on div "Lead #434598 A153 Hoy 10:54 Salesbot: ¡Hola! ¿Cómo podemos ayudarte?" at bounding box center [96, 159] width 145 height 31
click at [118, 185] on h2 "Lead #434588 A158" at bounding box center [96, 182] width 92 height 7
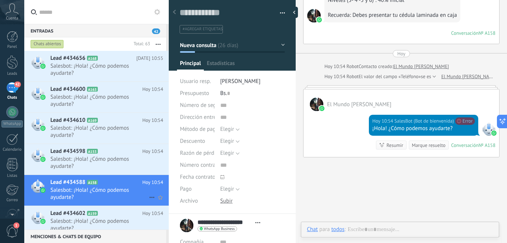
scroll to position [11, 0]
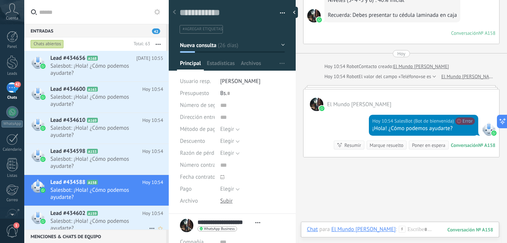
click at [127, 211] on h2 "Lead #434602 A159" at bounding box center [96, 213] width 92 height 7
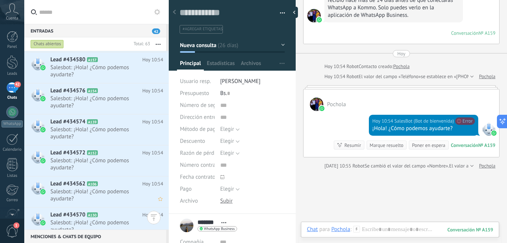
scroll to position [374, 0]
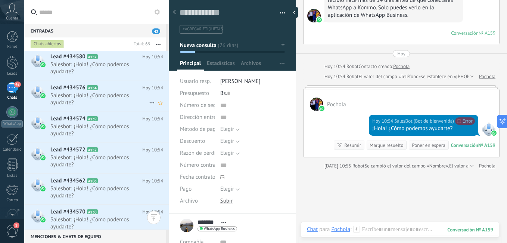
click at [66, 83] on div "Lead #434576 A154 Hoy 10:54 Salesbot: ¡Hola! ¿Cómo podemos ayudarte?" at bounding box center [109, 95] width 118 height 31
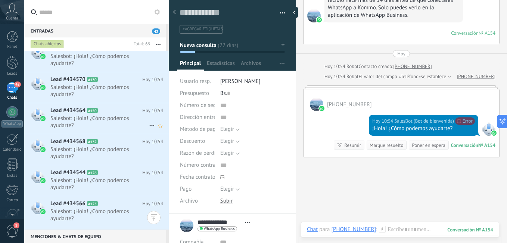
scroll to position [523, 0]
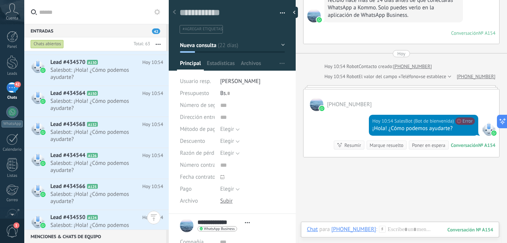
click at [158, 42] on button "button" at bounding box center [158, 43] width 16 height 13
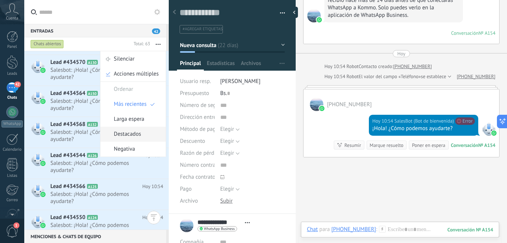
click at [144, 128] on div "Destacados" at bounding box center [132, 134] width 65 height 15
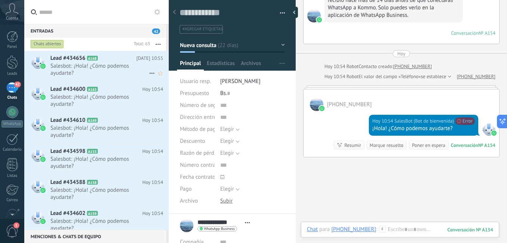
click at [95, 69] on span "Salesbot: ¡Hola! ¿Cómo podemos ayudarte?" at bounding box center [99, 69] width 99 height 14
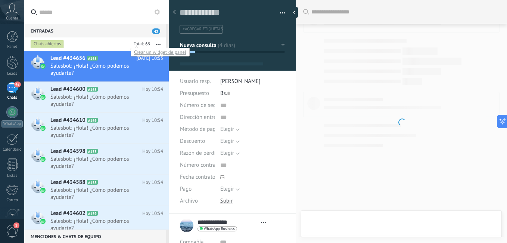
click at [147, 43] on div at bounding box center [140, 44] width 19 height 7
click at [158, 46] on button "button" at bounding box center [158, 43] width 16 height 13
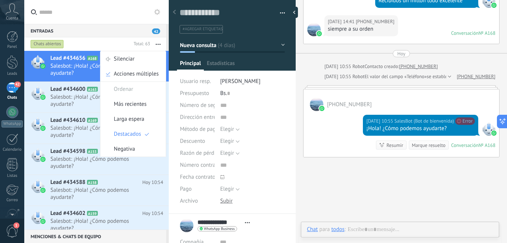
scroll to position [11, 0]
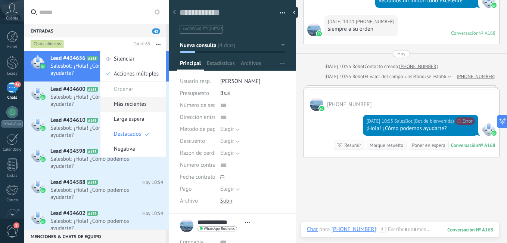
click at [143, 104] on span "Más recientes" at bounding box center [130, 104] width 33 height 15
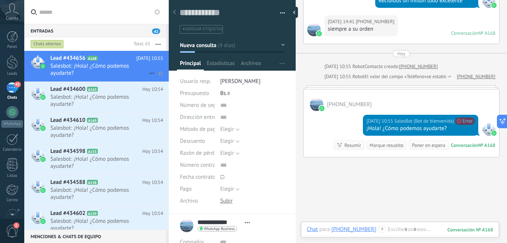
click at [95, 61] on h2 "Lead #434656 A168" at bounding box center [93, 58] width 86 height 7
click at [336, 104] on span "[PHONE_NUMBER]" at bounding box center [349, 104] width 45 height 7
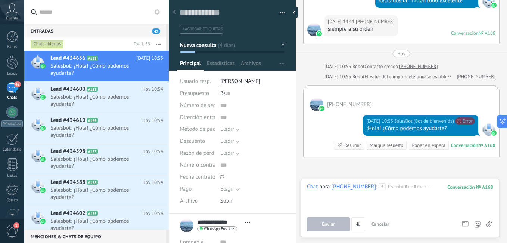
click at [372, 147] on div "Marque resuelto" at bounding box center [387, 145] width 34 height 7
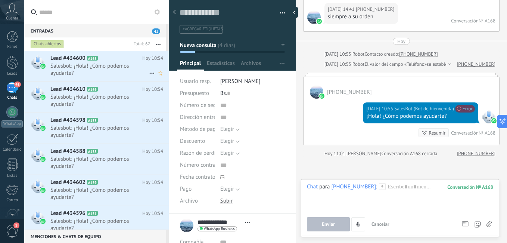
click at [75, 67] on span "Salesbot: ¡Hola! ¿Cómo podemos ayudarte?" at bounding box center [99, 69] width 99 height 14
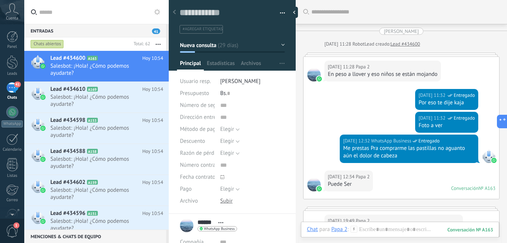
scroll to position [507, 0]
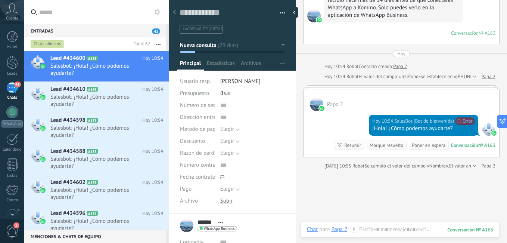
click at [387, 146] on div "Marque resuelto" at bounding box center [387, 145] width 34 height 7
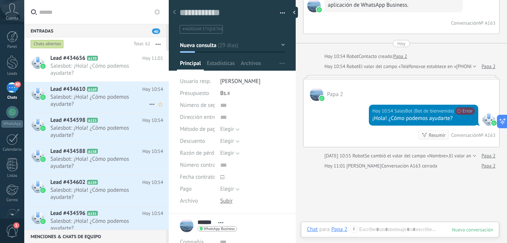
click at [94, 92] on h2 "Lead #434610 A169" at bounding box center [96, 89] width 92 height 7
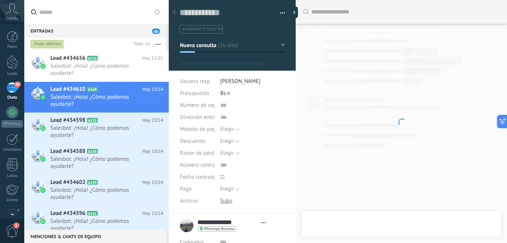
scroll to position [11, 0]
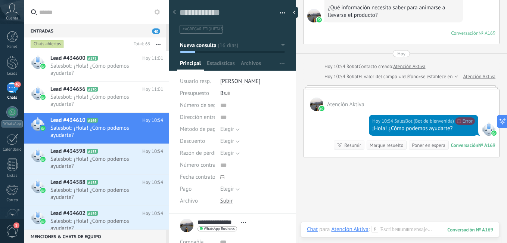
click at [390, 145] on div "Marque resuelto" at bounding box center [387, 145] width 34 height 7
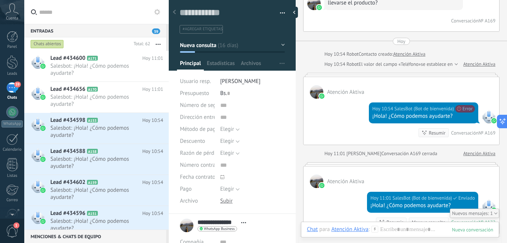
click at [155, 42] on button "button" at bounding box center [158, 43] width 16 height 13
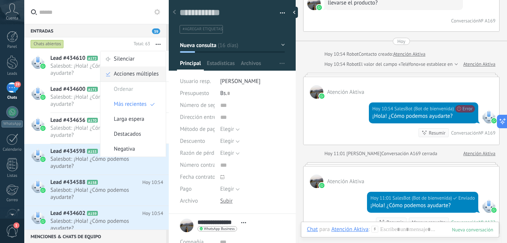
click at [148, 76] on span "Acciones múltiples" at bounding box center [136, 73] width 45 height 15
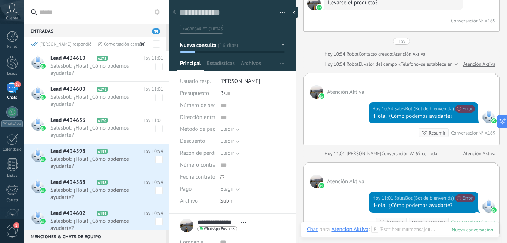
click at [38, 44] on div "[PERSON_NAME] respondió" at bounding box center [61, 44] width 61 height 6
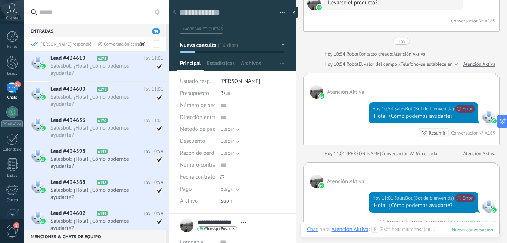
click at [35, 48] on div "Mark respondió Conversación cerrada" at bounding box center [96, 43] width 145 height 13
click at [40, 44] on div "[PERSON_NAME] respondió" at bounding box center [61, 44] width 61 height 6
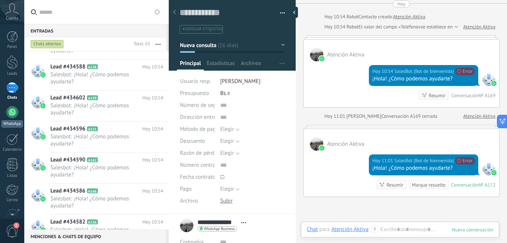
scroll to position [111, 0]
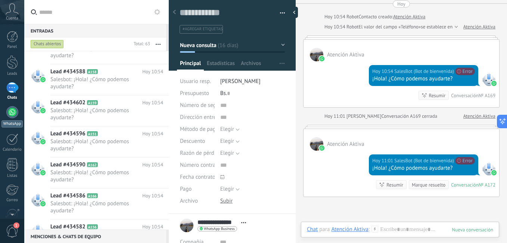
click at [11, 106] on div at bounding box center [12, 112] width 12 height 12
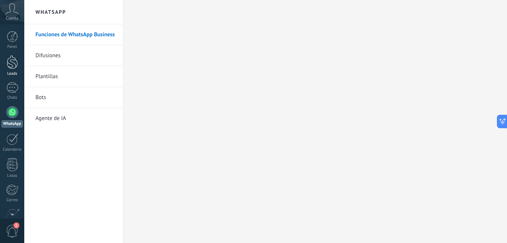
click at [10, 63] on div at bounding box center [12, 62] width 11 height 14
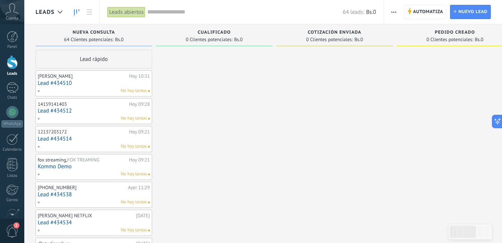
click at [78, 83] on link "Lead #434510" at bounding box center [94, 83] width 112 height 6
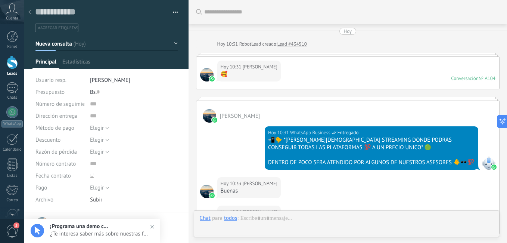
type textarea "**********"
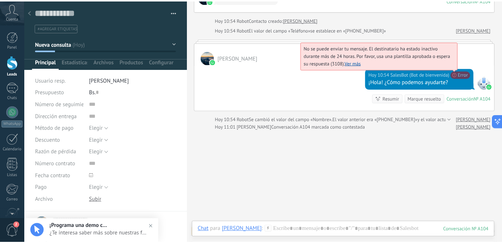
scroll to position [248, 0]
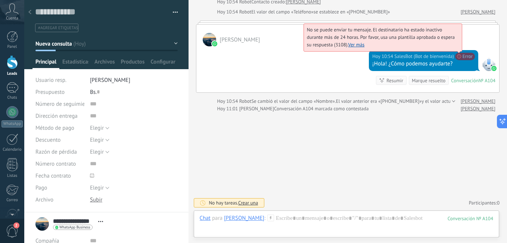
click at [455, 48] on span "No se puede enviar tu mensaje. El destinatario ha estado inactivo durante más d…" at bounding box center [381, 37] width 148 height 21
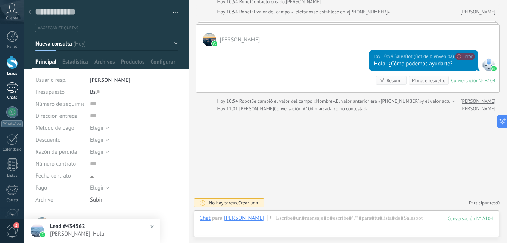
click at [10, 89] on div "1" at bounding box center [12, 87] width 12 height 11
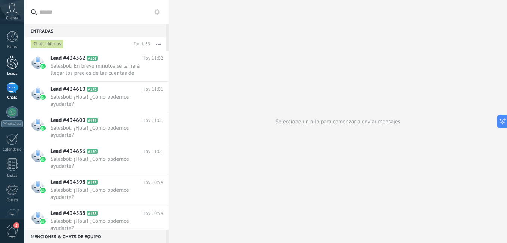
click at [16, 63] on div at bounding box center [12, 62] width 11 height 14
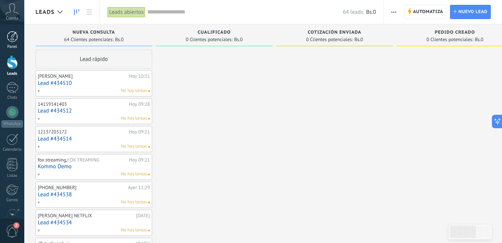
click at [16, 38] on div at bounding box center [12, 36] width 11 height 11
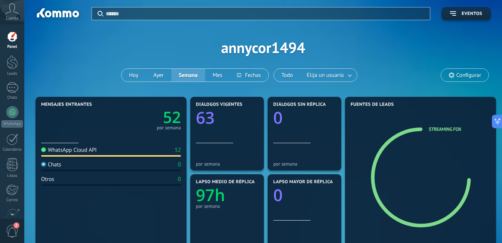
click at [133, 156] on div at bounding box center [111, 155] width 140 height 1
click at [348, 73] on link at bounding box center [349, 75] width 13 height 12
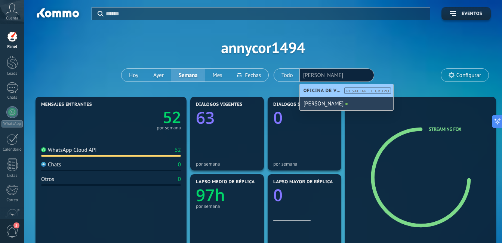
click at [346, 103] on span at bounding box center [346, 104] width 2 height 2
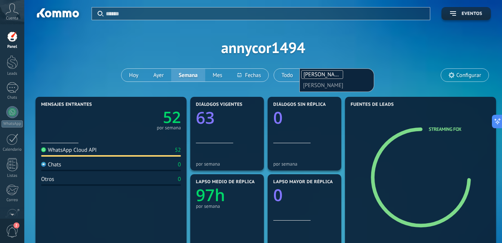
click at [397, 72] on div "Aplicar Eventos annycor1494 Hoy Ayer Semana Mes Todo Elija un usuario Annerys C…" at bounding box center [262, 47] width 455 height 95
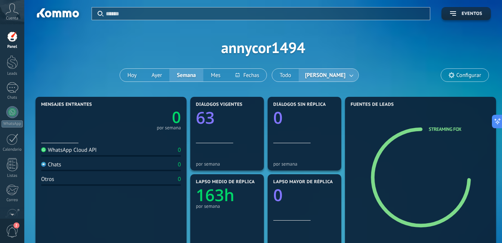
click at [340, 72] on span "[PERSON_NAME]" at bounding box center [324, 75] width 43 height 10
click at [314, 74] on span "[PERSON_NAME]" at bounding box center [324, 75] width 43 height 10
click at [280, 75] on button "Todo" at bounding box center [285, 75] width 27 height 13
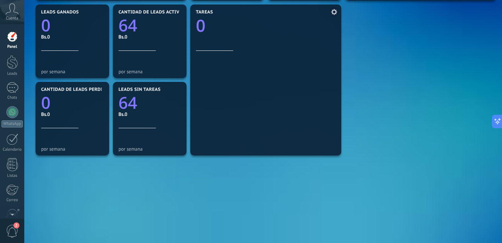
scroll to position [261, 0]
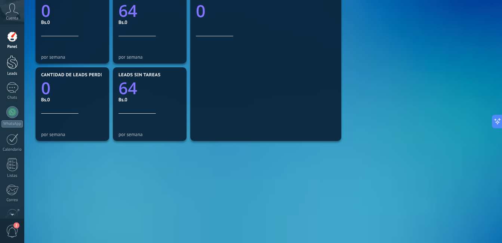
click at [7, 59] on div at bounding box center [12, 62] width 11 height 14
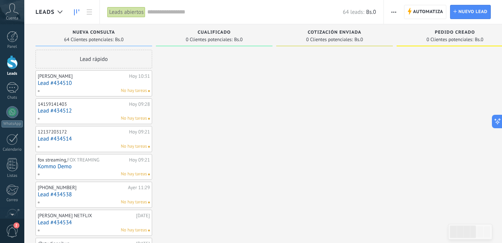
click at [11, 229] on span "2" at bounding box center [12, 230] width 13 height 13
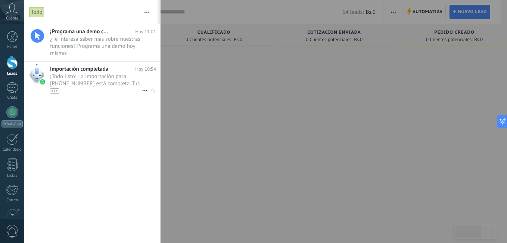
click at [111, 82] on span "¡Todo listo! La importación para +58 424-2793539 está completa. Tus datos de Wh…" at bounding box center [96, 83] width 92 height 21
click at [115, 89] on div "•••" at bounding box center [96, 90] width 92 height 6
click at [103, 49] on span "¿Te interesa saber más sobre nuestras funciones? Programa una demo hoy mismo! •…" at bounding box center [96, 45] width 92 height 21
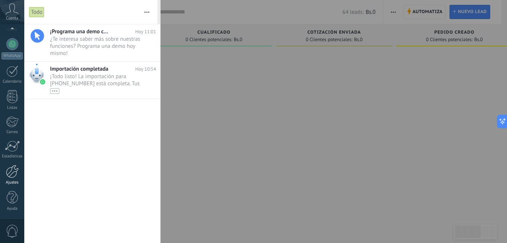
click at [10, 167] on div at bounding box center [12, 171] width 13 height 13
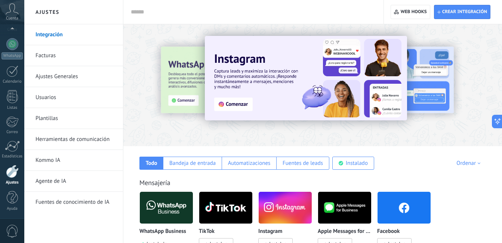
click at [63, 72] on link "Ajustes Generales" at bounding box center [75, 76] width 80 height 21
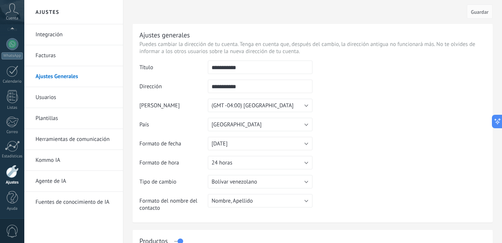
click at [53, 93] on link "Usuarios" at bounding box center [75, 97] width 80 height 21
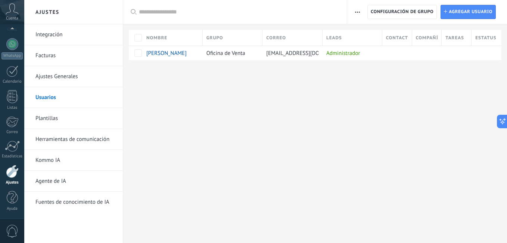
click at [47, 120] on link "Plantillas" at bounding box center [75, 118] width 80 height 21
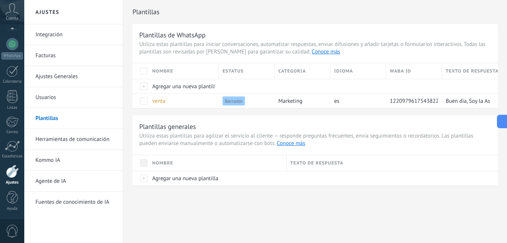
click at [63, 139] on link "Herramientas de comunicación" at bounding box center [75, 139] width 80 height 21
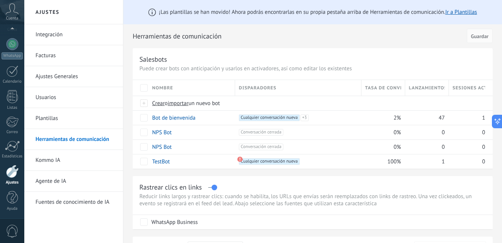
click at [55, 160] on link "Kommo IA" at bounding box center [75, 160] width 80 height 21
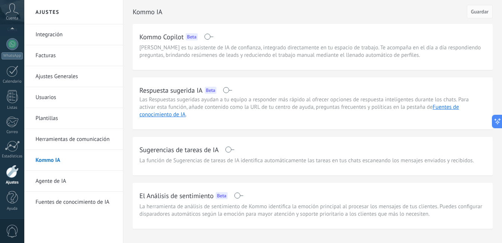
click at [57, 182] on link "Agente de IA" at bounding box center [75, 181] width 80 height 21
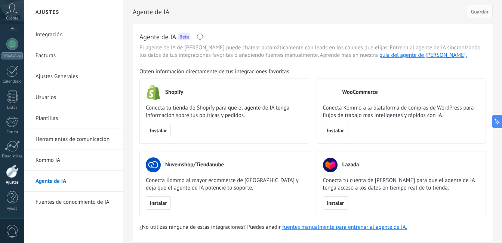
click at [71, 204] on link "Fuentes de conocimiento de IA" at bounding box center [75, 202] width 80 height 21
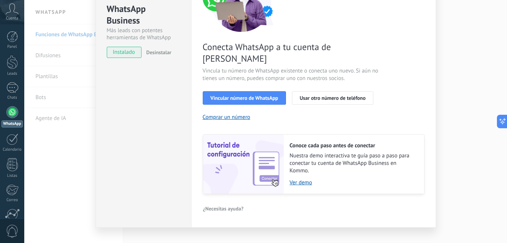
scroll to position [89, 0]
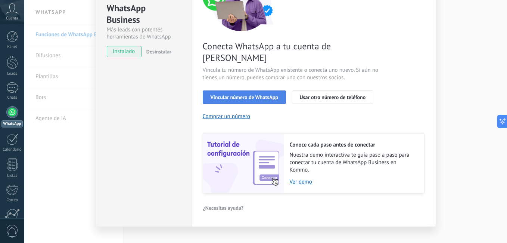
click at [251, 95] on span "Vincular número de WhatsApp" at bounding box center [245, 97] width 68 height 5
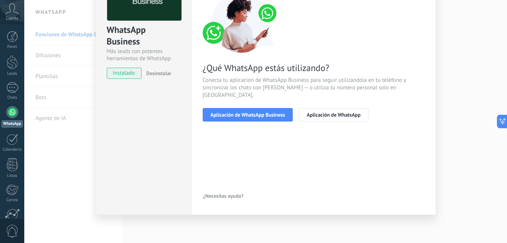
scroll to position [67, 0]
click at [264, 112] on span "Aplicación de WhatsApp Business" at bounding box center [248, 114] width 75 height 5
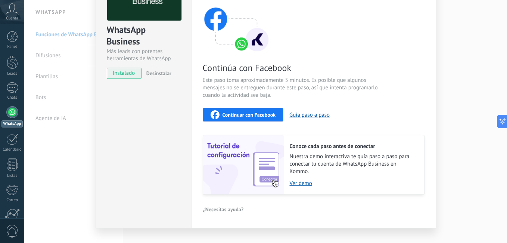
click at [272, 118] on div "Continuar con Facebook" at bounding box center [243, 114] width 65 height 9
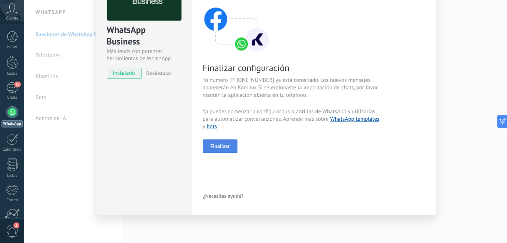
click at [232, 149] on button "Finalizar" at bounding box center [220, 145] width 35 height 13
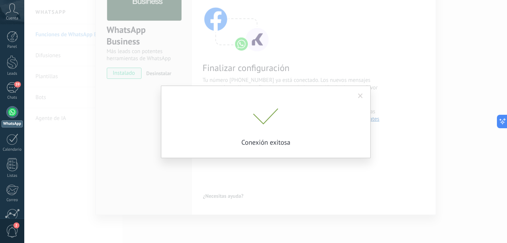
click at [362, 94] on span at bounding box center [360, 95] width 5 height 5
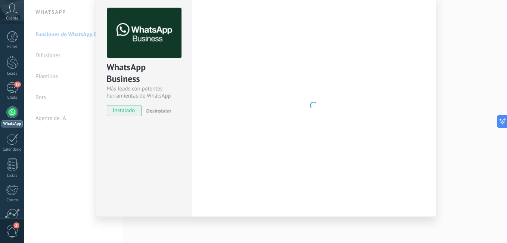
scroll to position [32, 0]
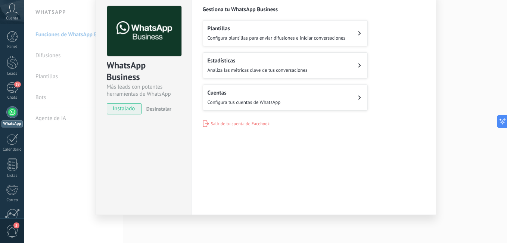
click at [264, 38] on span "Configura plantillas para enviar difusiones e iniciar conversaciones" at bounding box center [277, 38] width 138 height 6
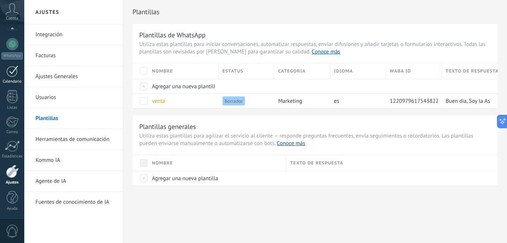
click at [13, 77] on link "Calendario" at bounding box center [12, 74] width 24 height 19
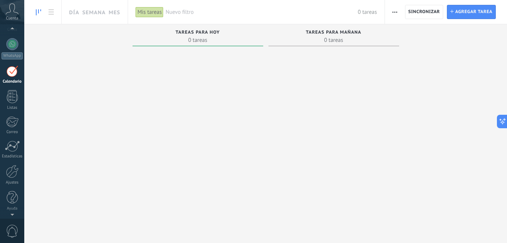
scroll to position [22, 0]
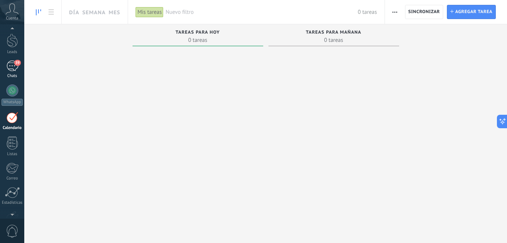
click at [10, 68] on div "39" at bounding box center [12, 66] width 12 height 11
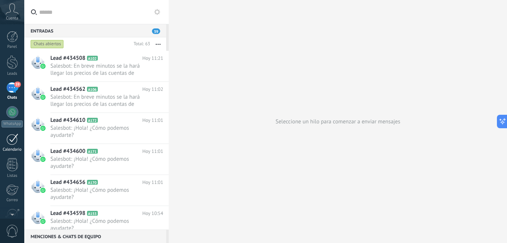
click at [11, 143] on div at bounding box center [12, 139] width 12 height 12
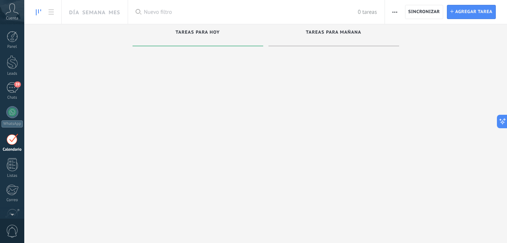
scroll to position [22, 0]
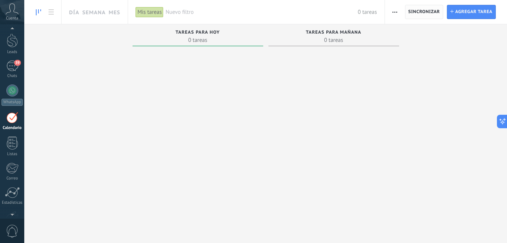
click at [429, 14] on span "Sincronizar" at bounding box center [425, 12] width 32 height 4
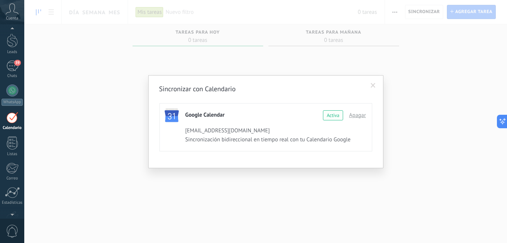
click at [373, 84] on span at bounding box center [373, 85] width 5 height 5
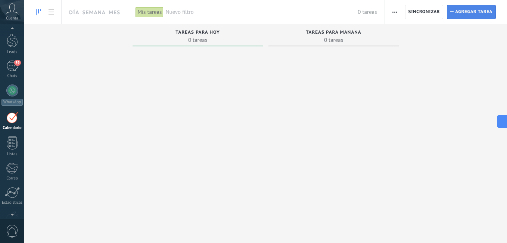
click at [475, 11] on span "Agregar tarea" at bounding box center [473, 11] width 37 height 13
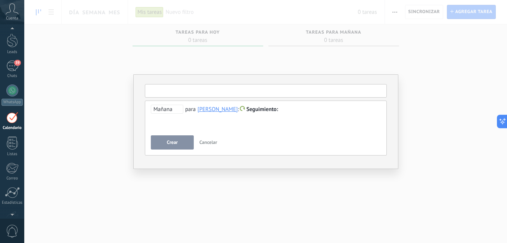
click at [216, 94] on input "text" at bounding box center [266, 90] width 242 height 13
click at [171, 91] on input "text" at bounding box center [266, 90] width 242 height 13
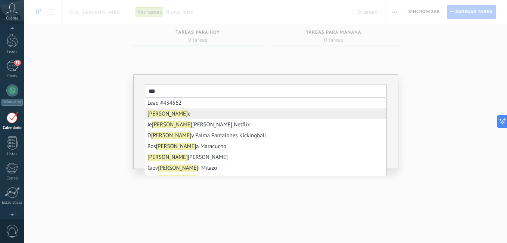
click at [180, 115] on li "[PERSON_NAME] e" at bounding box center [265, 113] width 241 height 11
type input "****"
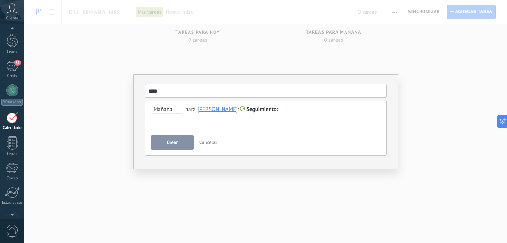
click at [172, 111] on span "Mañana" at bounding box center [167, 109] width 32 height 9
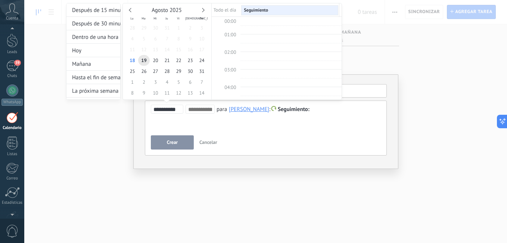
scroll to position [141, 0]
type input "**********"
click at [133, 59] on span "18" at bounding box center [133, 60] width 12 height 11
type input "**********"
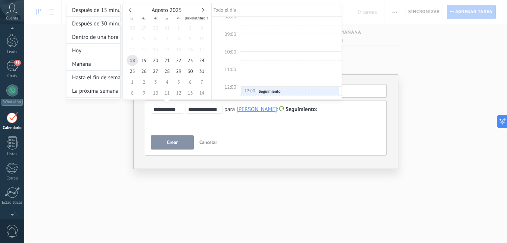
click at [311, 106] on div "**********" at bounding box center [204, 58] width 276 height 111
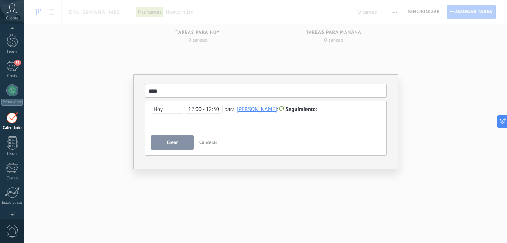
click at [187, 118] on div "**********" at bounding box center [266, 118] width 230 height 27
click at [180, 142] on button "Crear" at bounding box center [172, 142] width 43 height 14
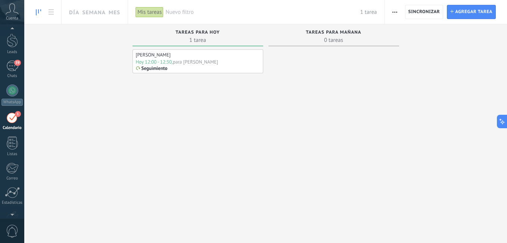
click at [161, 68] on p "Seguimiento" at bounding box center [155, 68] width 26 height 6
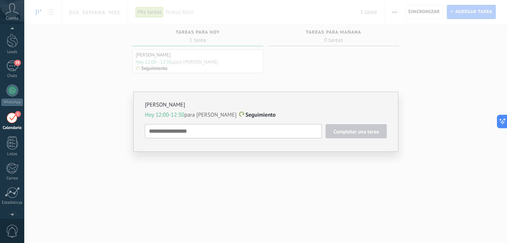
click at [304, 56] on div "[PERSON_NAME] 12:00-12:30 para [PERSON_NAME] Seguimiento Completar una tarea Se…" at bounding box center [265, 121] width 483 height 243
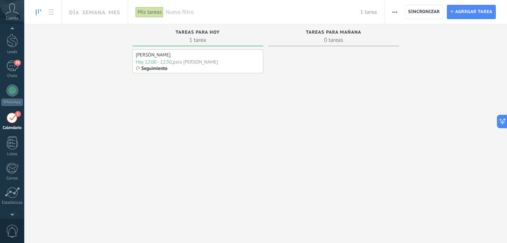
click at [326, 38] on span "0 tareas" at bounding box center [333, 39] width 123 height 7
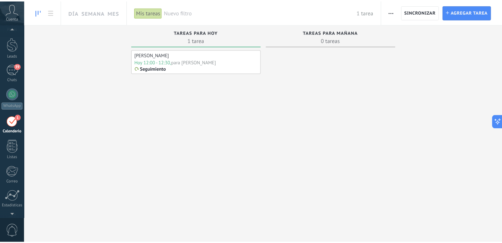
scroll to position [22, 0]
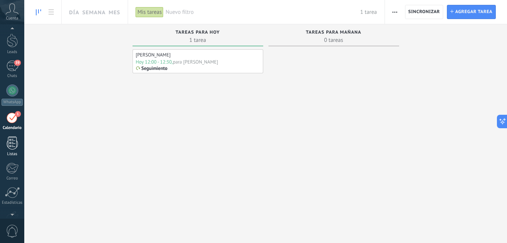
click at [14, 137] on div at bounding box center [12, 142] width 11 height 13
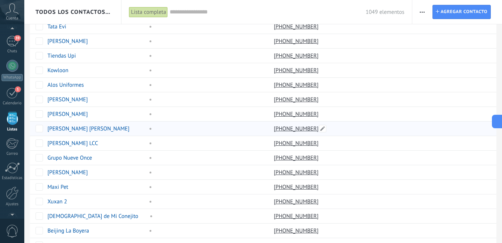
scroll to position [224, 0]
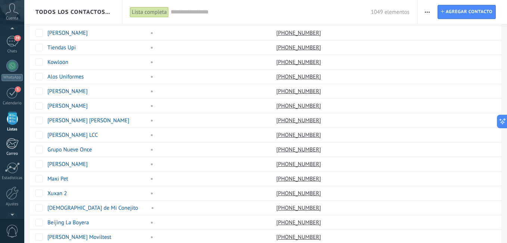
click at [13, 145] on div at bounding box center [12, 143] width 12 height 11
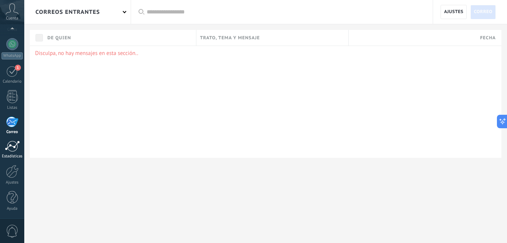
click at [8, 146] on div at bounding box center [12, 145] width 15 height 11
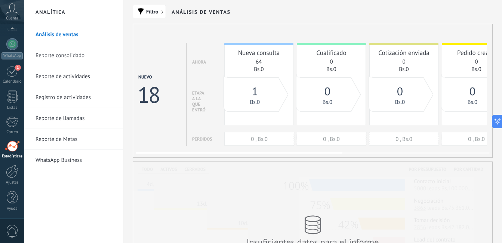
click at [259, 98] on div "1" at bounding box center [255, 91] width 48 height 15
click at [261, 90] on div "1" at bounding box center [255, 91] width 48 height 15
click at [260, 57] on div "Nueva consulta 64 Bs.0" at bounding box center [258, 58] width 68 height 30
click at [258, 56] on div "Nueva consulta" at bounding box center [258, 53] width 61 height 8
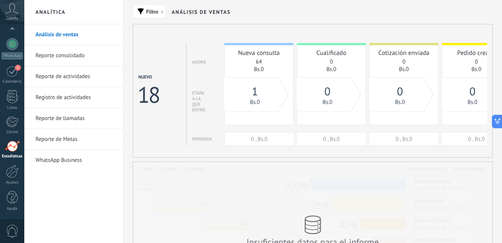
click at [75, 58] on link "Reporte consolidado" at bounding box center [75, 55] width 80 height 21
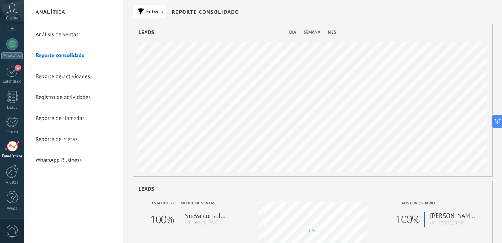
scroll to position [152, 359]
click at [67, 67] on link "Reporte de actividades" at bounding box center [75, 76] width 80 height 21
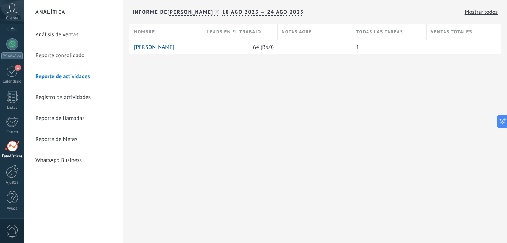
click at [69, 94] on link "Registro de actividades" at bounding box center [75, 97] width 80 height 21
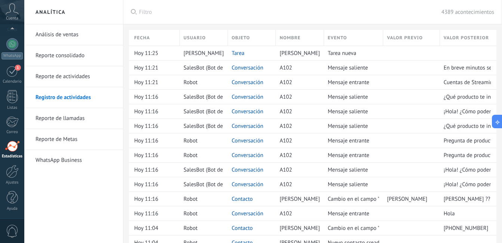
click at [79, 117] on link "Reporte de llamadas" at bounding box center [75, 118] width 80 height 21
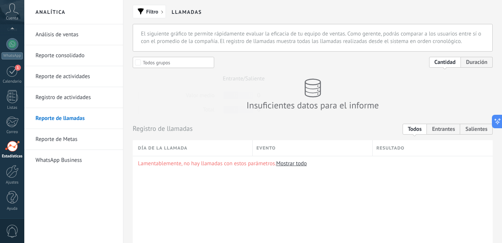
click at [71, 142] on link "Reporte de Metas" at bounding box center [75, 139] width 80 height 21
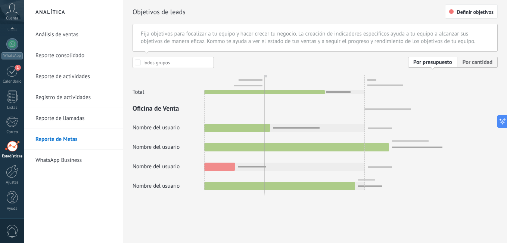
click at [251, 133] on div at bounding box center [315, 123] width 365 height 133
click at [224, 143] on div at bounding box center [315, 123] width 365 height 133
click at [224, 169] on div at bounding box center [315, 123] width 365 height 133
click at [59, 161] on link "WhatsApp Business" at bounding box center [75, 160] width 80 height 21
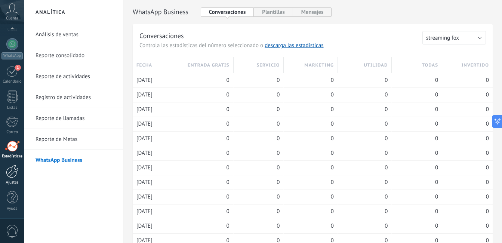
click at [19, 170] on link "Ajustes" at bounding box center [12, 175] width 24 height 20
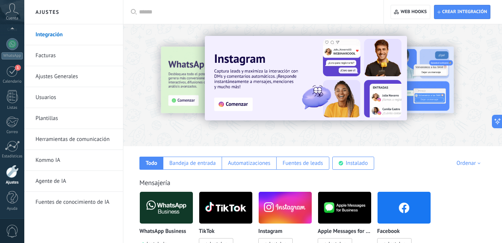
click at [51, 75] on link "Ajustes Generales" at bounding box center [75, 76] width 80 height 21
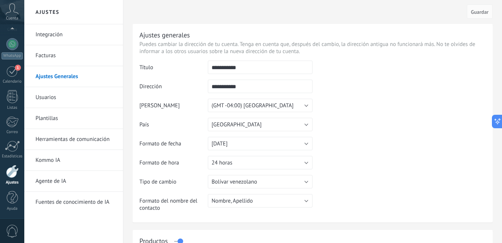
click at [50, 99] on link "Usuarios" at bounding box center [75, 97] width 80 height 21
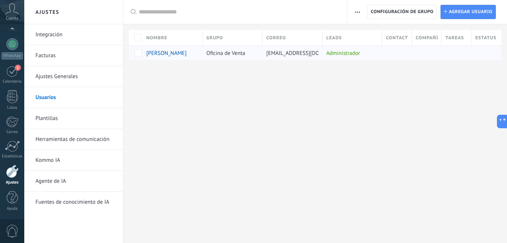
click at [228, 55] on span "Oficina de Venta" at bounding box center [226, 53] width 39 height 7
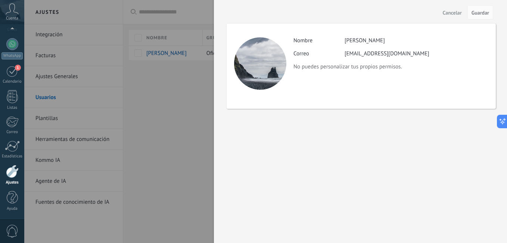
click at [152, 108] on div at bounding box center [253, 121] width 507 height 243
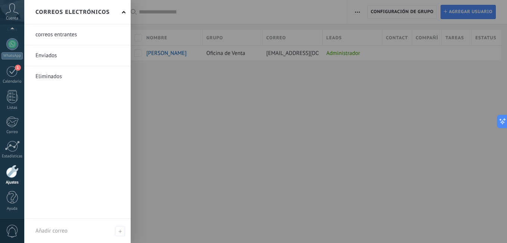
click at [39, 124] on div "correos entrantes Enviados Eliminados" at bounding box center [77, 121] width 106 height 194
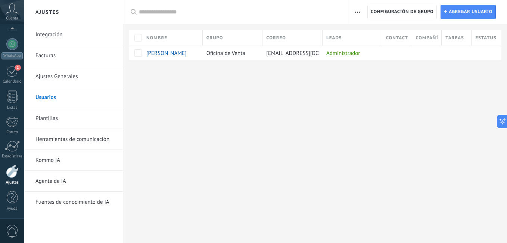
click at [253, 107] on div "Ajustes Integración Facturas Ajustes Generales Usuarios Plantillas Herramientas…" at bounding box center [265, 121] width 483 height 243
click at [51, 118] on link "Plantillas" at bounding box center [75, 118] width 80 height 21
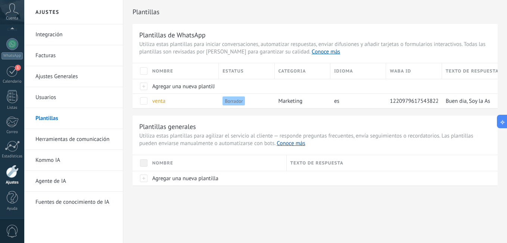
click at [69, 137] on link "Herramientas de comunicación" at bounding box center [75, 139] width 80 height 21
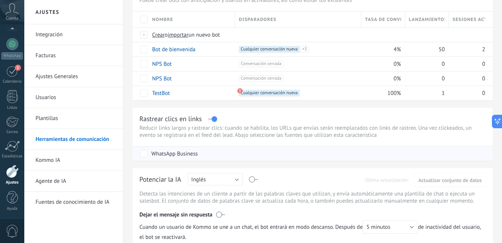
scroll to position [187, 0]
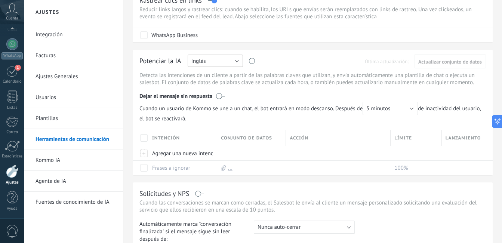
click at [216, 59] on button "Inglés" at bounding box center [215, 61] width 55 height 12
click at [217, 85] on span "Español" at bounding box center [211, 86] width 57 height 7
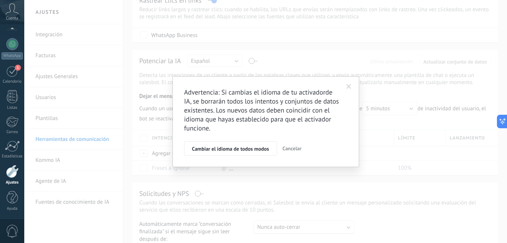
click at [351, 90] on span at bounding box center [349, 86] width 12 height 13
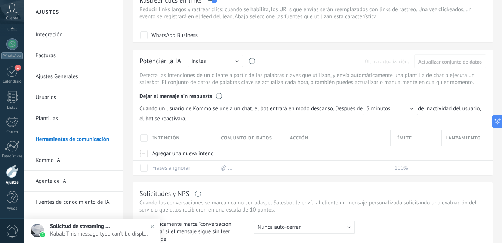
click at [98, 230] on span "Kabal: This message type can’t be displayed because it’s not supported yet." at bounding box center [99, 233] width 99 height 7
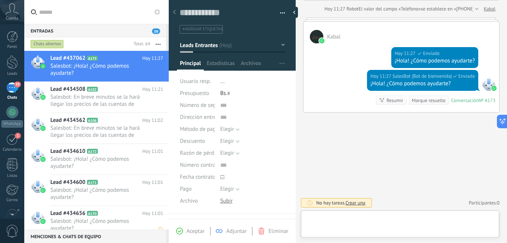
scroll to position [11, 0]
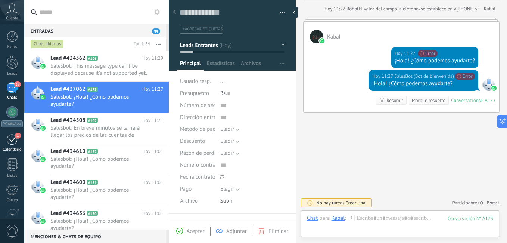
click at [13, 144] on div "1" at bounding box center [12, 139] width 12 height 12
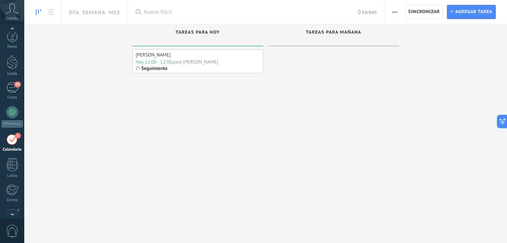
scroll to position [22, 0]
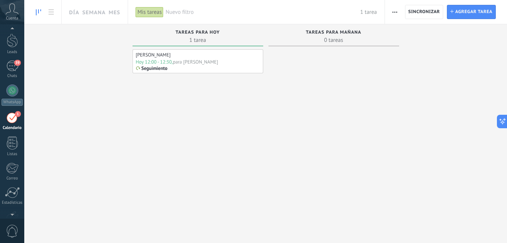
click at [180, 68] on div "Seguimiento" at bounding box center [198, 68] width 124 height 6
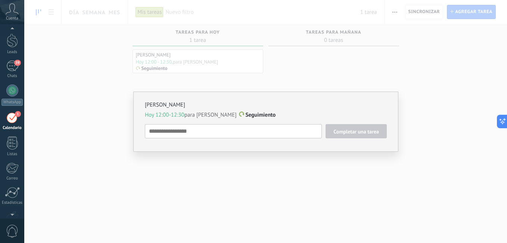
click at [344, 78] on div "[PERSON_NAME] 12:00-12:30 para [PERSON_NAME] Seguimiento Completar una tarea Se…" at bounding box center [265, 121] width 483 height 243
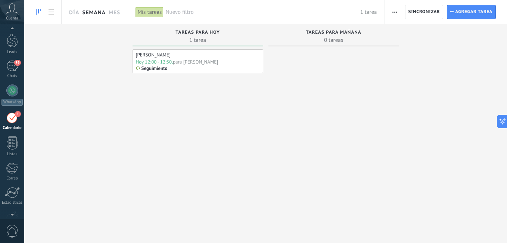
click at [83, 19] on link "Semana" at bounding box center [94, 12] width 24 height 24
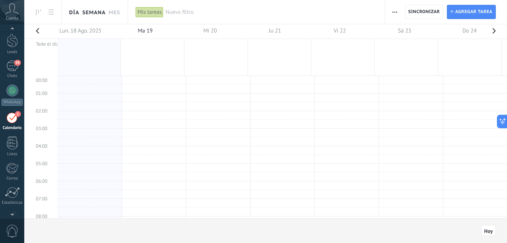
scroll to position [141, 0]
click at [73, 13] on link "Día" at bounding box center [74, 12] width 10 height 24
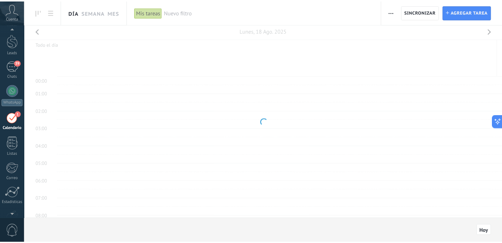
scroll to position [141, 0]
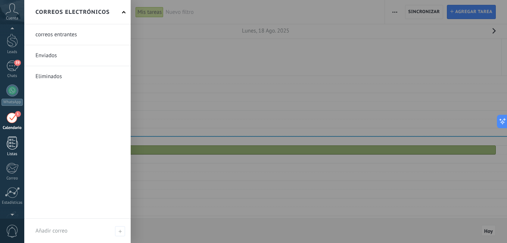
click at [12, 145] on div at bounding box center [12, 142] width 11 height 13
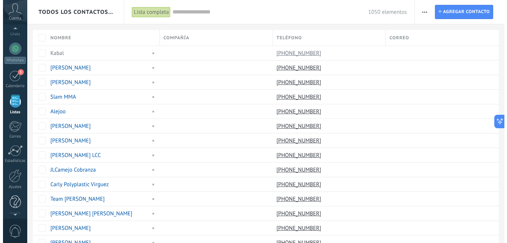
scroll to position [68, 0]
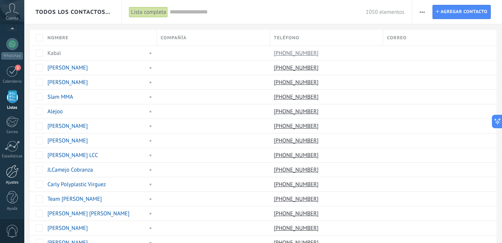
click at [13, 176] on div at bounding box center [12, 171] width 13 height 13
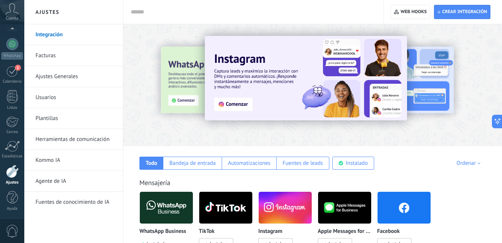
click at [63, 79] on link "Ajustes Generales" at bounding box center [75, 76] width 80 height 21
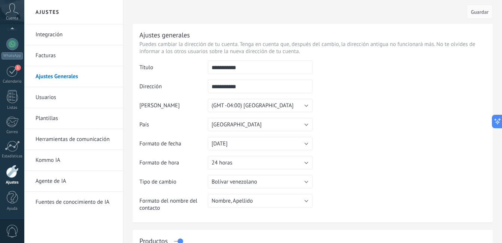
click at [48, 100] on link "Usuarios" at bounding box center [75, 97] width 80 height 21
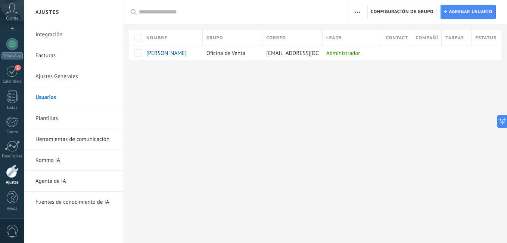
click at [51, 118] on link "Plantillas" at bounding box center [75, 118] width 80 height 21
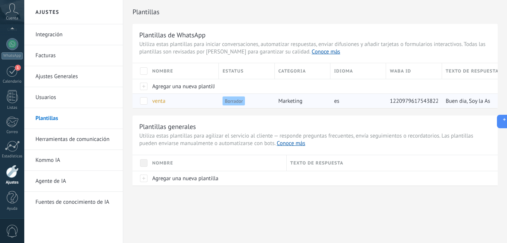
click at [284, 100] on span "marketing" at bounding box center [291, 100] width 24 height 7
click at [156, 100] on span "venta" at bounding box center [158, 100] width 13 height 7
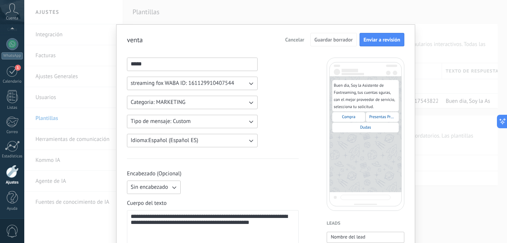
click at [354, 202] on div "Buen dia, Soy la Asistente de Foxtreaming, tus cuentas sguras, con el mejor pro…" at bounding box center [366, 134] width 78 height 153
click at [360, 199] on div "Buen dia, Soy la Asistente de Foxtreaming, tus cuentas sguras, con el mejor pro…" at bounding box center [366, 134] width 78 height 153
click at [381, 42] on span "Enviar a revisión" at bounding box center [382, 39] width 37 height 5
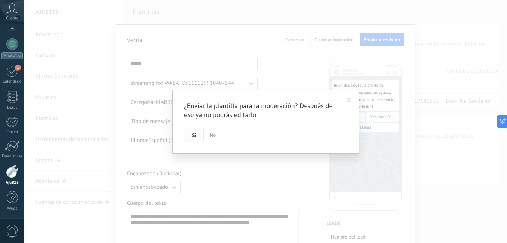
click at [193, 138] on span "Si" at bounding box center [194, 135] width 4 height 5
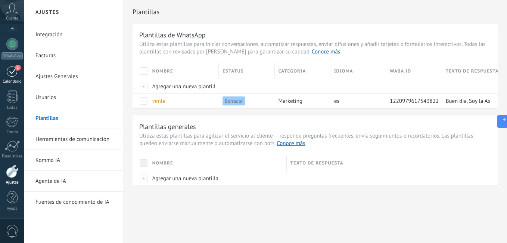
click at [4, 82] on div "Calendario" at bounding box center [12, 81] width 22 height 5
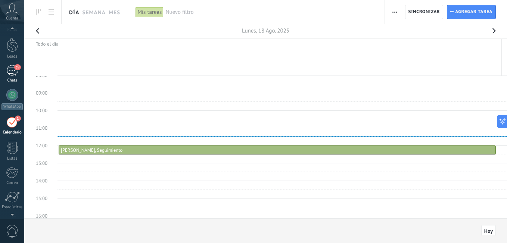
scroll to position [22, 0]
click at [8, 68] on div "39" at bounding box center [12, 66] width 12 height 11
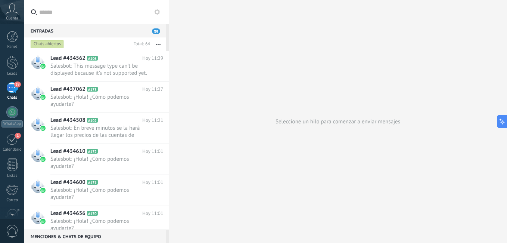
click at [156, 29] on span "39" at bounding box center [156, 31] width 8 height 6
click at [15, 139] on div "1" at bounding box center [12, 139] width 12 height 12
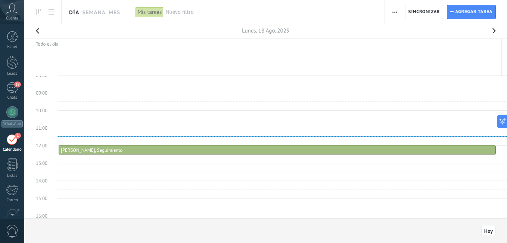
scroll to position [22, 0]
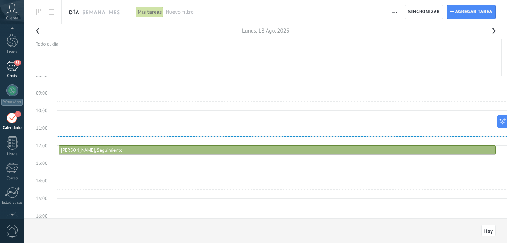
click at [13, 67] on div "39" at bounding box center [12, 66] width 12 height 11
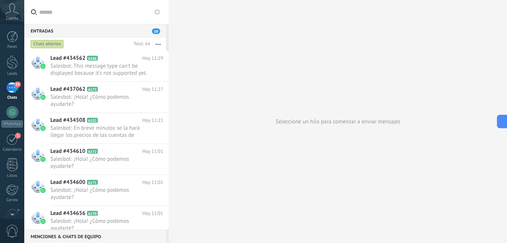
click at [12, 13] on icon at bounding box center [12, 8] width 13 height 11
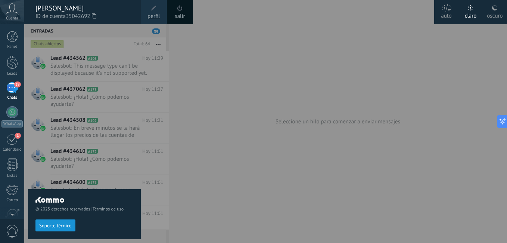
click at [496, 6] on icon at bounding box center [495, 8] width 6 height 6
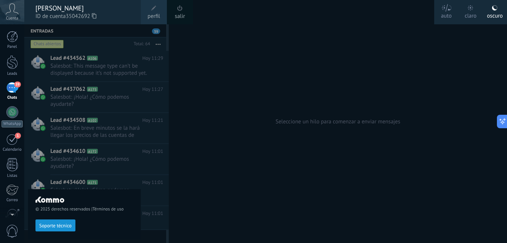
click at [220, 61] on div at bounding box center [277, 121] width 507 height 243
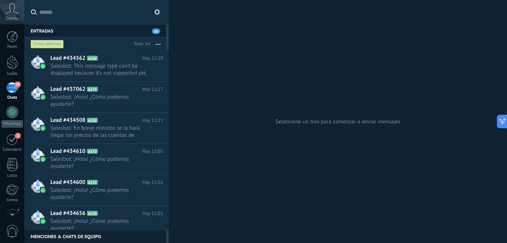
click at [156, 12] on icon at bounding box center [157, 12] width 6 height 6
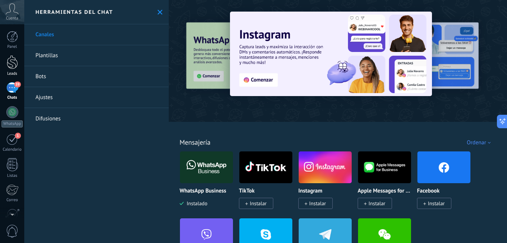
click at [14, 65] on div at bounding box center [12, 62] width 11 height 14
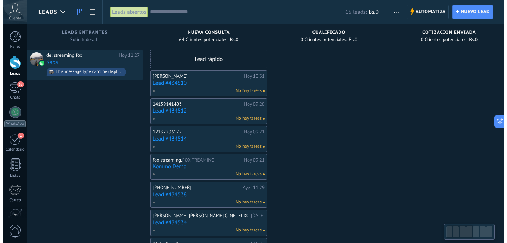
scroll to position [0, 10]
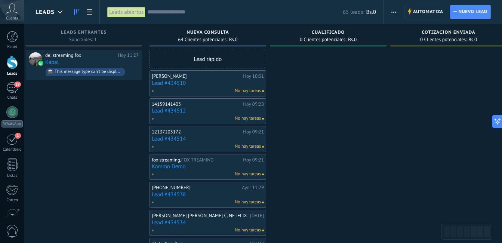
click at [216, 58] on div "Lead rápido" at bounding box center [207, 59] width 117 height 19
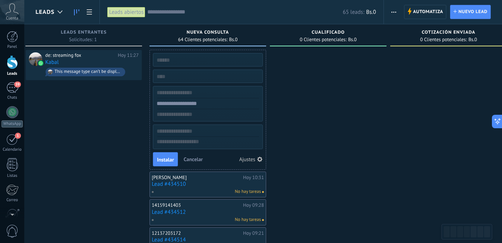
click at [193, 155] on button "Cancelar" at bounding box center [192, 159] width 25 height 11
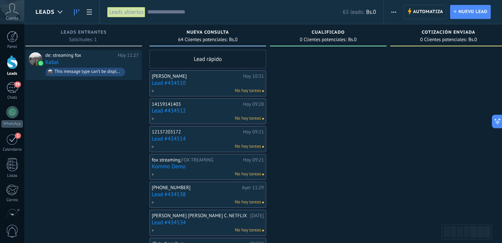
click at [212, 80] on link "Lead #434510" at bounding box center [208, 83] width 112 height 6
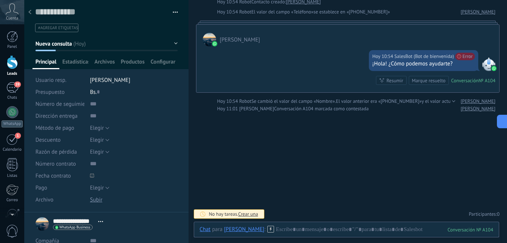
scroll to position [248, 0]
click at [397, 76] on div "Resumir Resumir" at bounding box center [391, 80] width 31 height 9
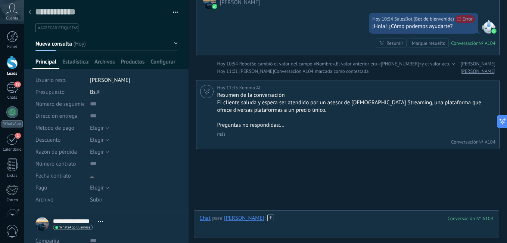
click at [282, 217] on div at bounding box center [347, 225] width 294 height 22
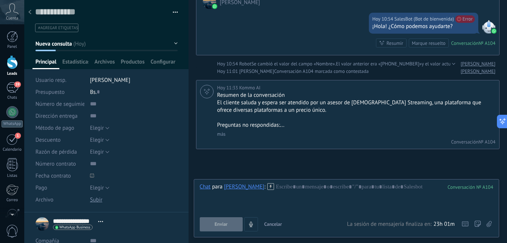
click at [272, 190] on div "Chat para [PERSON_NAME] :" at bounding box center [237, 186] width 74 height 7
click at [270, 188] on icon at bounding box center [270, 186] width 7 height 7
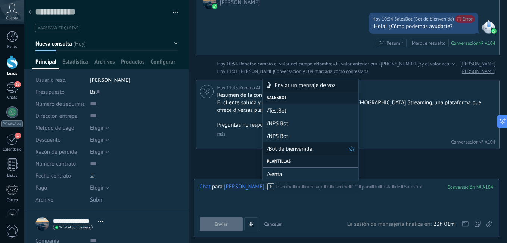
click at [315, 148] on span "/Bot de bienvenida" at bounding box center [308, 148] width 82 height 7
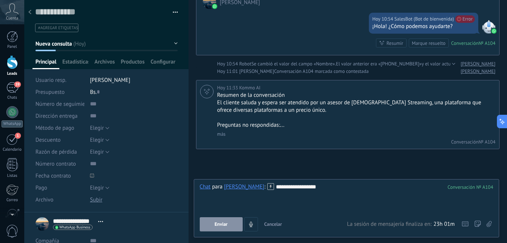
click at [227, 226] on span "Enviar" at bounding box center [221, 224] width 13 height 5
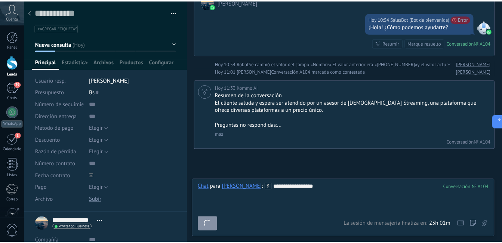
scroll to position [323, 0]
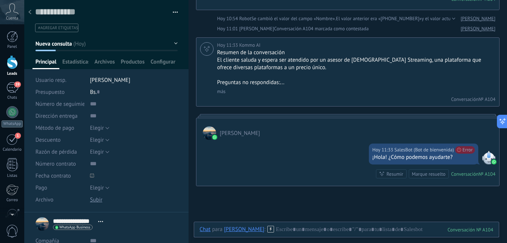
click at [16, 12] on icon at bounding box center [12, 8] width 13 height 11
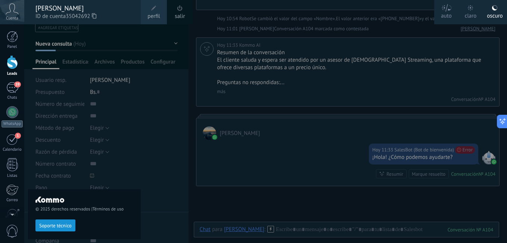
click at [19, 14] on div "Cuenta" at bounding box center [12, 12] width 24 height 24
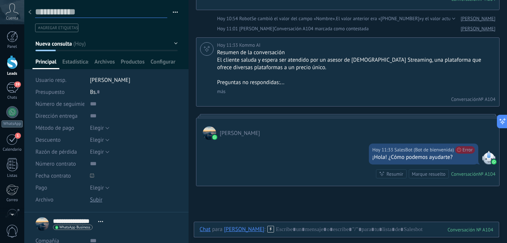
click at [46, 15] on textarea at bounding box center [101, 12] width 132 height 12
click at [27, 15] on div at bounding box center [30, 12] width 10 height 15
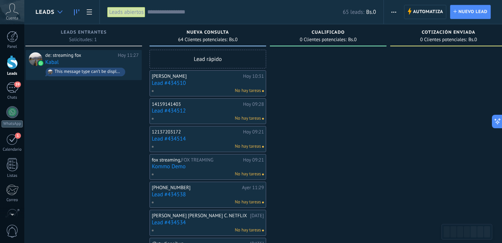
click at [63, 13] on div at bounding box center [60, 12] width 12 height 15
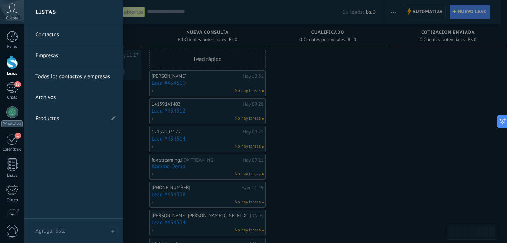
click at [58, 99] on link "Archivos" at bounding box center [75, 97] width 80 height 21
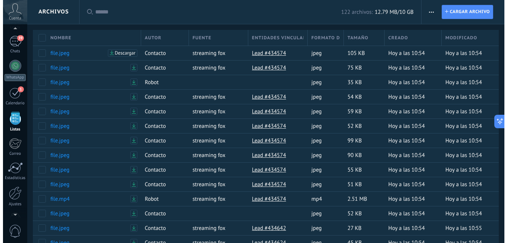
scroll to position [41, 0]
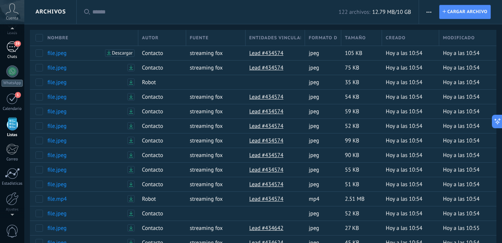
click at [13, 43] on div "39" at bounding box center [12, 46] width 12 height 11
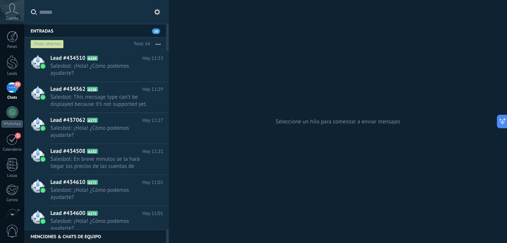
click at [156, 42] on button "button" at bounding box center [158, 43] width 16 height 13
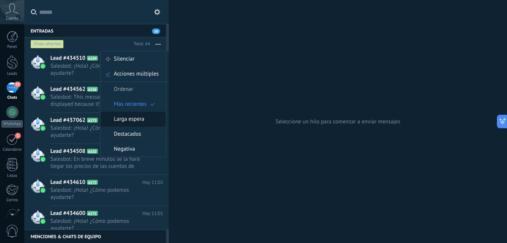
click at [142, 120] on span "Larga espera" at bounding box center [129, 119] width 31 height 15
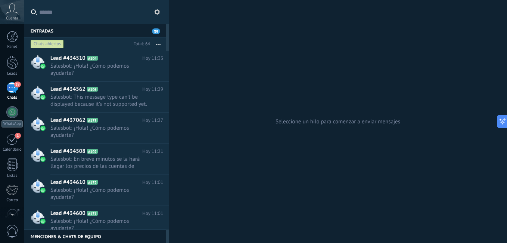
click at [154, 42] on button "button" at bounding box center [158, 43] width 16 height 13
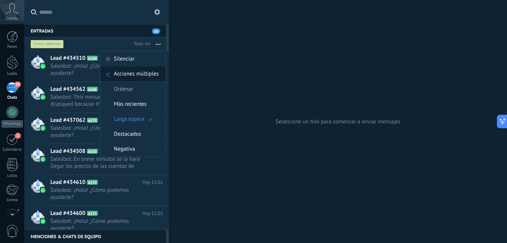
click at [137, 72] on span "Acciones múltiples" at bounding box center [136, 73] width 45 height 15
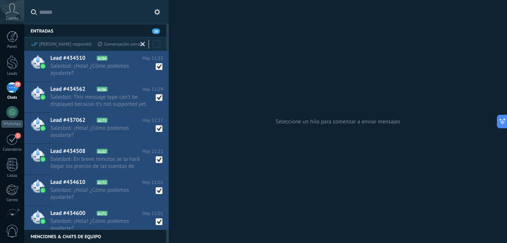
click at [11, 17] on span "Cuenta" at bounding box center [12, 18] width 12 height 5
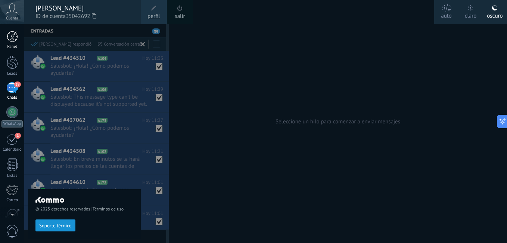
click at [16, 39] on div at bounding box center [12, 36] width 11 height 11
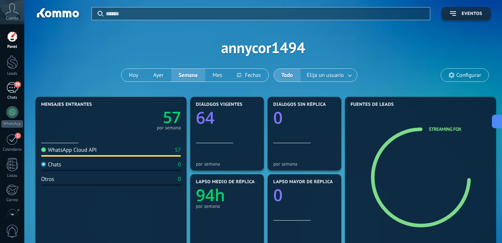
click at [16, 87] on span "39" at bounding box center [17, 84] width 6 height 6
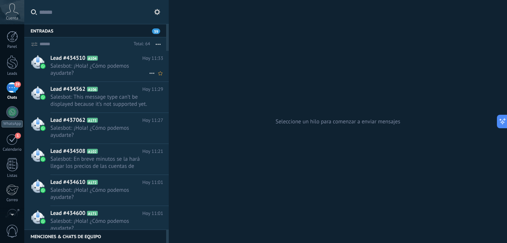
click at [92, 71] on span "Salesbot: ¡Hola! ¿Cómo podemos ayudarte?" at bounding box center [99, 69] width 99 height 14
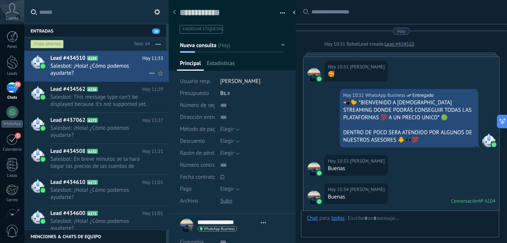
scroll to position [11, 0]
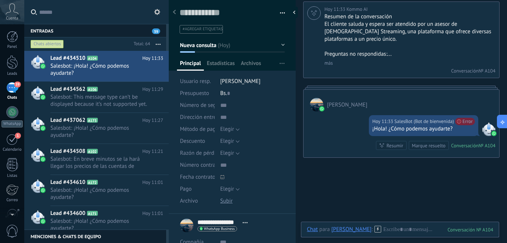
click at [375, 228] on icon at bounding box center [378, 229] width 7 height 7
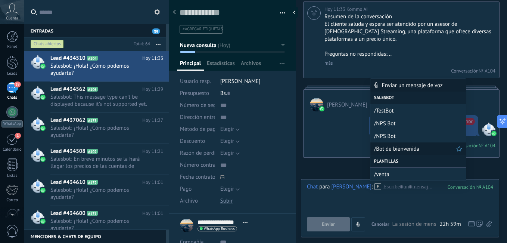
click at [390, 148] on span "/Bot de bienvenida" at bounding box center [415, 148] width 82 height 7
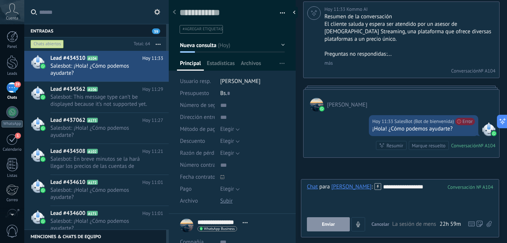
click at [321, 227] on button "Enviar" at bounding box center [328, 224] width 43 height 14
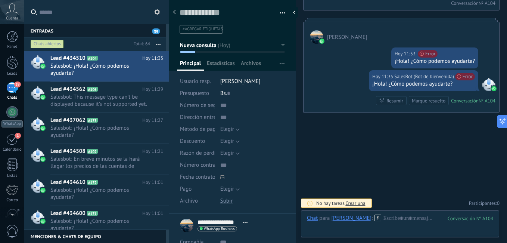
click at [489, 84] on div at bounding box center [488, 84] width 13 height 13
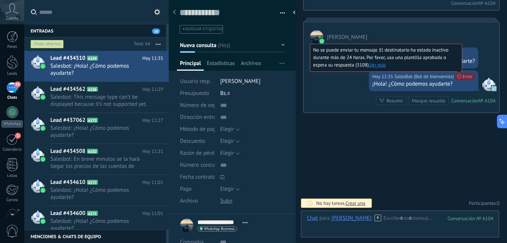
click at [356, 47] on span "No se puede enviar tu mensaje. El destinatario ha estado inactivo durante más d…" at bounding box center [381, 57] width 136 height 21
click at [371, 61] on div "No se puede enviar tu mensaje. El destinatario ha estado inactivo durante más d…" at bounding box center [386, 58] width 152 height 28
click at [373, 63] on link "Ver más" at bounding box center [378, 65] width 16 height 6
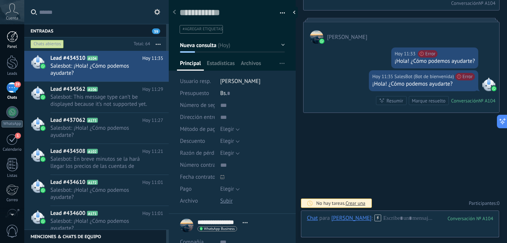
click at [17, 35] on div at bounding box center [12, 36] width 11 height 11
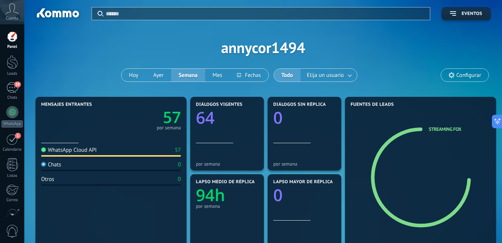
click at [15, 15] on div "Cuenta" at bounding box center [12, 12] width 24 height 24
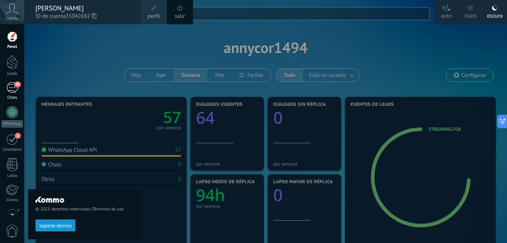
click at [12, 89] on div "39" at bounding box center [12, 87] width 12 height 11
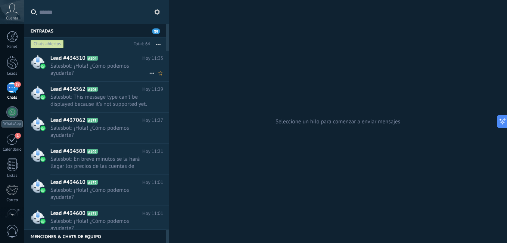
click at [101, 69] on span "Salesbot: ¡Hola! ¿Cómo podemos ayudarte?" at bounding box center [99, 69] width 99 height 14
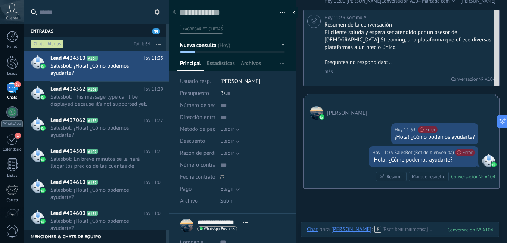
scroll to position [337, 0]
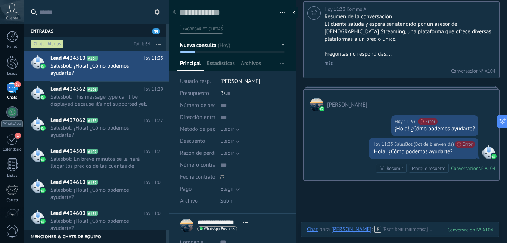
click at [157, 42] on button "button" at bounding box center [158, 43] width 16 height 13
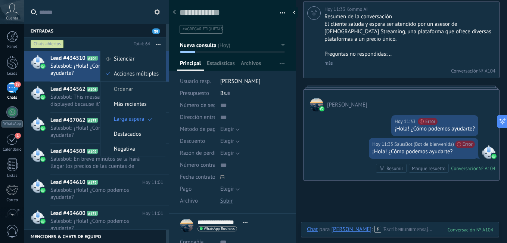
click at [132, 88] on span "Ordenar" at bounding box center [123, 89] width 19 height 15
click at [148, 74] on span "Acciones múltiples" at bounding box center [136, 73] width 45 height 15
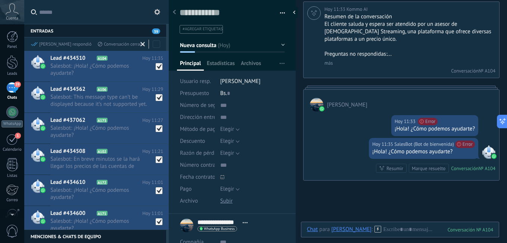
click at [108, 44] on div "Conversación cerrada" at bounding box center [121, 44] width 47 height 6
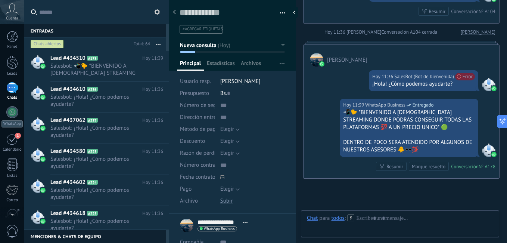
scroll to position [560, 0]
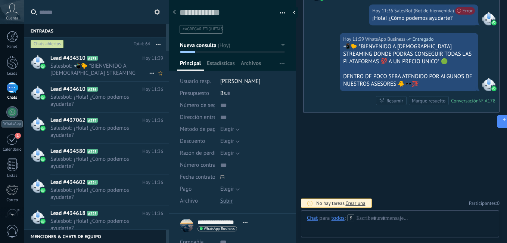
click at [97, 70] on span "Salesbot: 📲🐤 *BIENVENIDO A [DEMOGRAPHIC_DATA] STREAMING DONDE PODRÁS CONSEGUIR …" at bounding box center [99, 69] width 99 height 14
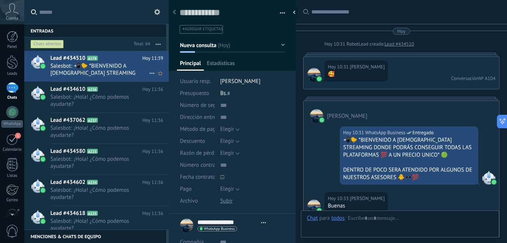
type textarea "**********"
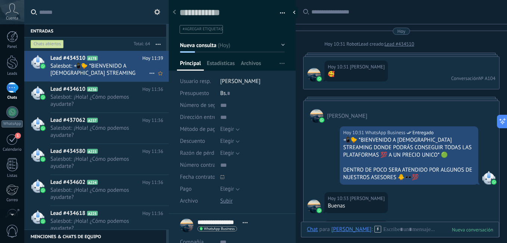
scroll to position [548, 0]
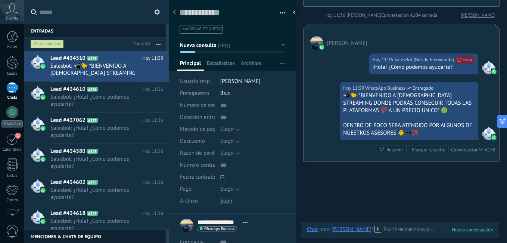
click at [378, 228] on icon at bounding box center [378, 229] width 7 height 7
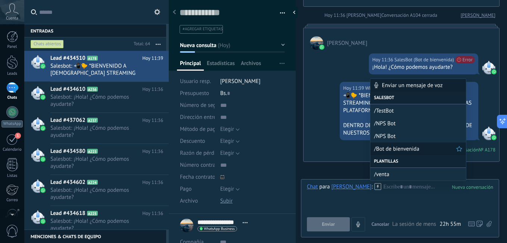
click at [392, 151] on span "/Bot de bienvenida" at bounding box center [415, 148] width 82 height 7
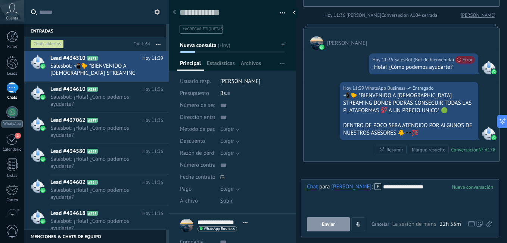
click at [325, 222] on span "Enviar" at bounding box center [328, 224] width 13 height 5
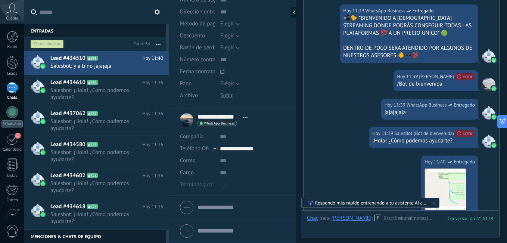
scroll to position [772, 0]
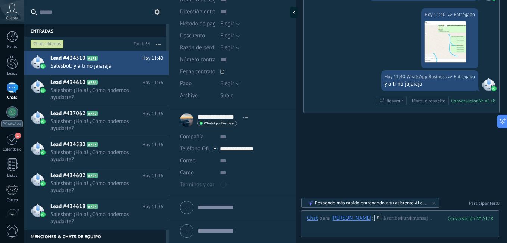
click at [402, 203] on div "Responde más rápido entrenando a tu asistente AI con tus fuentes de datos" at bounding box center [370, 202] width 111 height 6
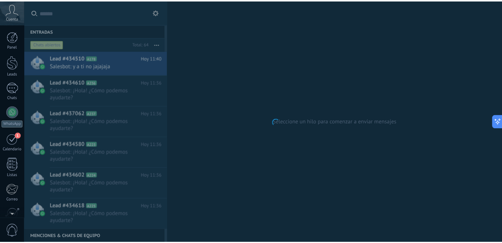
scroll to position [68, 0]
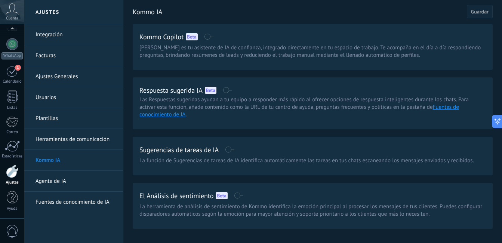
click at [229, 91] on span at bounding box center [227, 90] width 9 height 6
click at [227, 150] on span at bounding box center [229, 149] width 9 height 6
click at [492, 13] on div "Kommo IA Cancelar Guardar Kommo Copilot Beta Kommo Copilot es tu asistente de I…" at bounding box center [312, 130] width 378 height 260
click at [484, 13] on span "Guardar" at bounding box center [480, 11] width 18 height 5
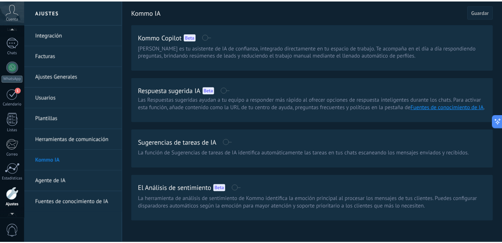
scroll to position [30, 0]
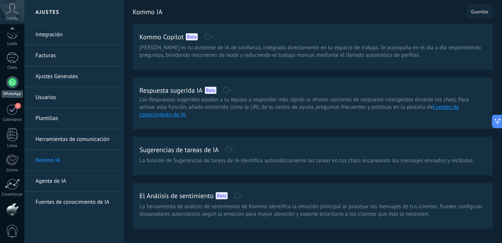
click at [14, 82] on div at bounding box center [12, 82] width 12 height 12
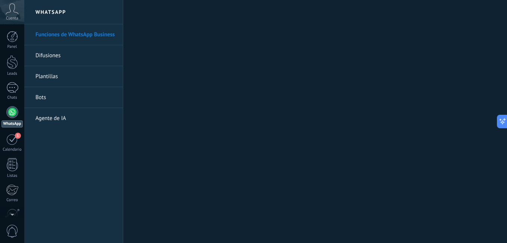
click at [43, 96] on link "Bots" at bounding box center [75, 97] width 80 height 21
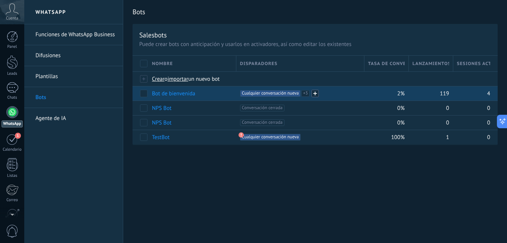
click at [317, 93] on span at bounding box center [315, 93] width 7 height 7
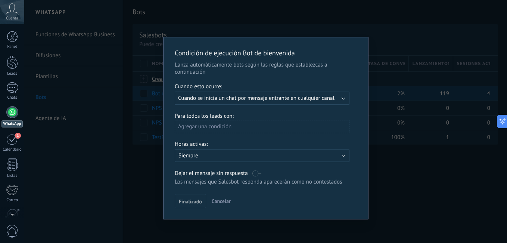
click at [213, 99] on span "Cuando se inicia un chat por mensaje entrante en cualquier canal" at bounding box center [256, 98] width 157 height 7
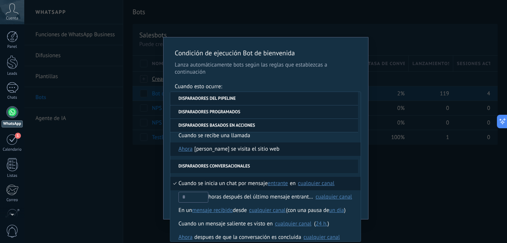
scroll to position [190, 0]
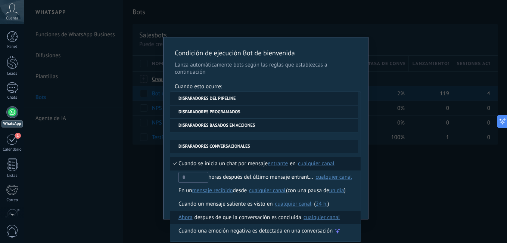
click at [245, 217] on div "despues de que la conversación es concluida" at bounding box center [248, 217] width 107 height 13
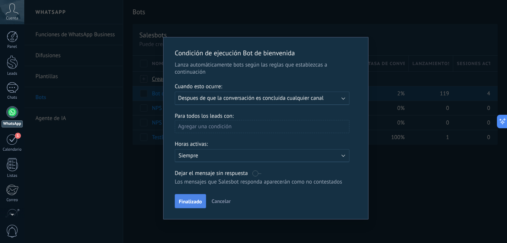
click at [189, 199] on span "Finalizado" at bounding box center [190, 201] width 23 height 5
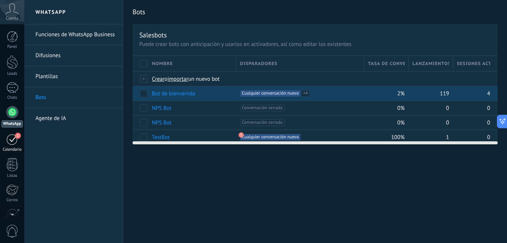
click at [12, 145] on div "1" at bounding box center [12, 139] width 12 height 12
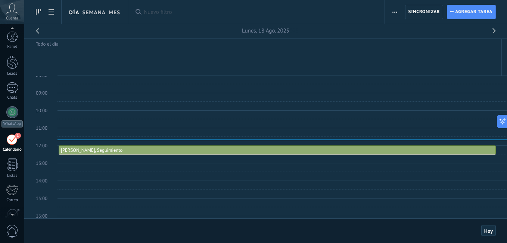
scroll to position [22, 0]
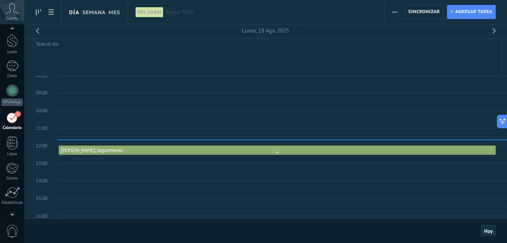
click at [211, 146] on div at bounding box center [277, 150] width 437 height 8
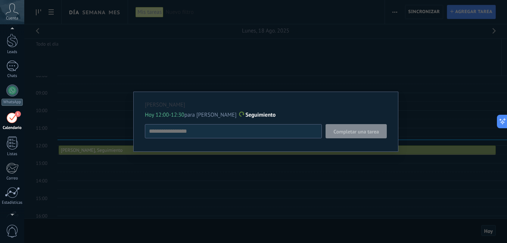
drag, startPoint x: 375, startPoint y: 136, endPoint x: 370, endPoint y: 135, distance: 4.9
click at [374, 136] on button "Completar una tarea" at bounding box center [356, 131] width 61 height 14
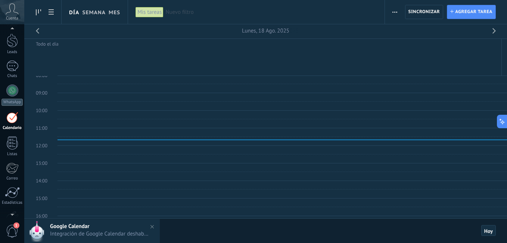
click at [67, 230] on div "Google Calendar Hoy 11:41 Integración de Google Calendar deshabilitada" at bounding box center [105, 230] width 110 height 23
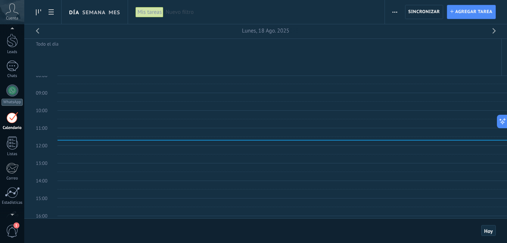
click at [12, 116] on div "1" at bounding box center [12, 118] width 12 height 12
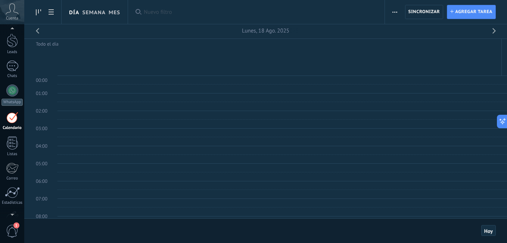
scroll to position [141, 0]
